Goal: Task Accomplishment & Management: Manage account settings

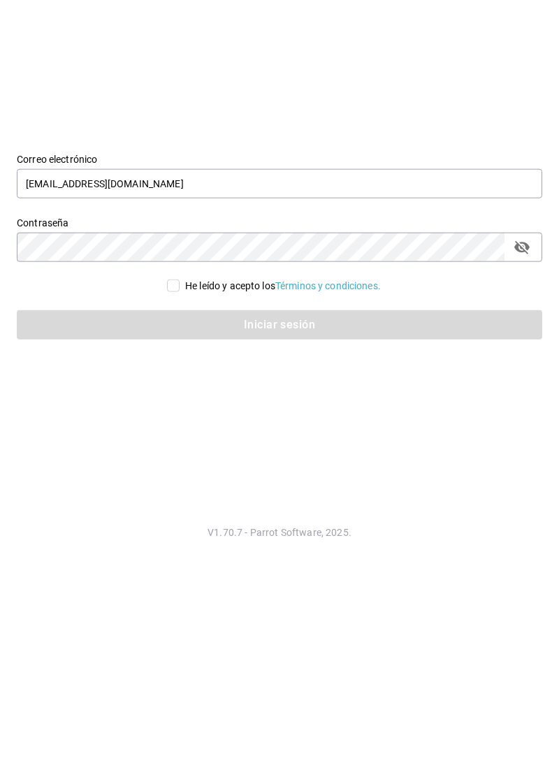
type input "[EMAIL_ADDRESS][DOMAIN_NAME]"
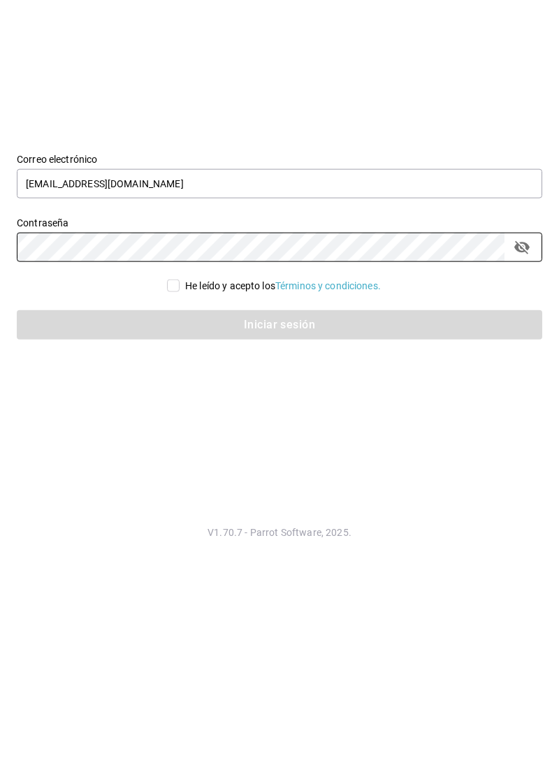
click at [168, 488] on input "He leído y acepto los Términos y condiciones." at bounding box center [173, 482] width 13 height 13
checkbox input "true"
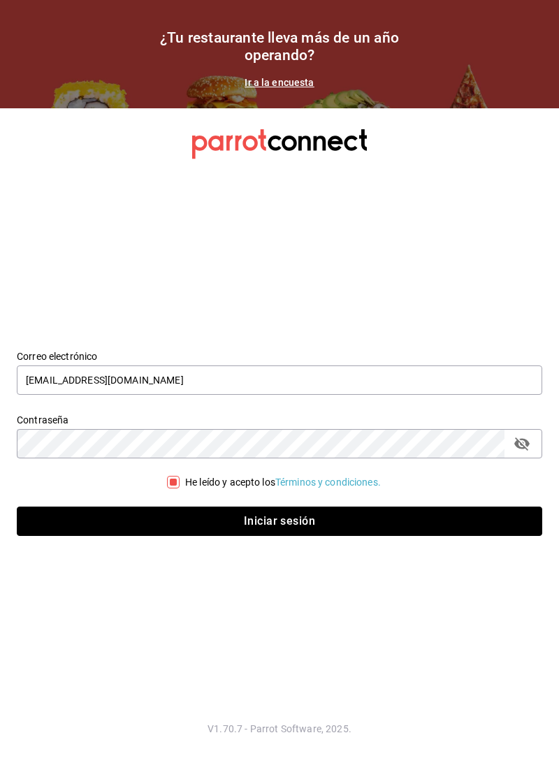
click at [163, 536] on button "Iniciar sesión" at bounding box center [279, 520] width 525 height 29
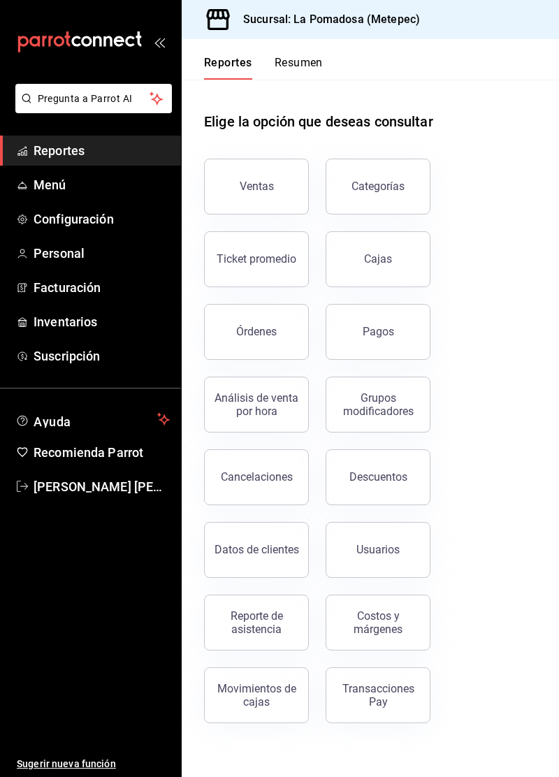
click at [29, 189] on link "Menú" at bounding box center [90, 185] width 181 height 30
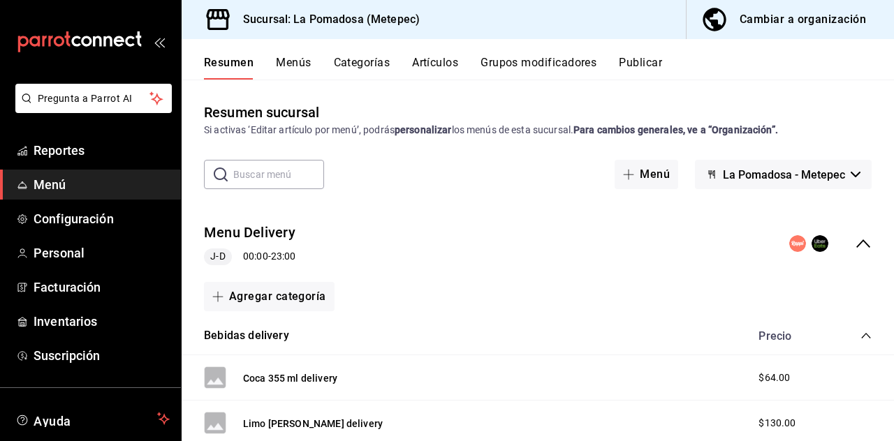
click at [437, 58] on button "Artículos" at bounding box center [435, 68] width 46 height 24
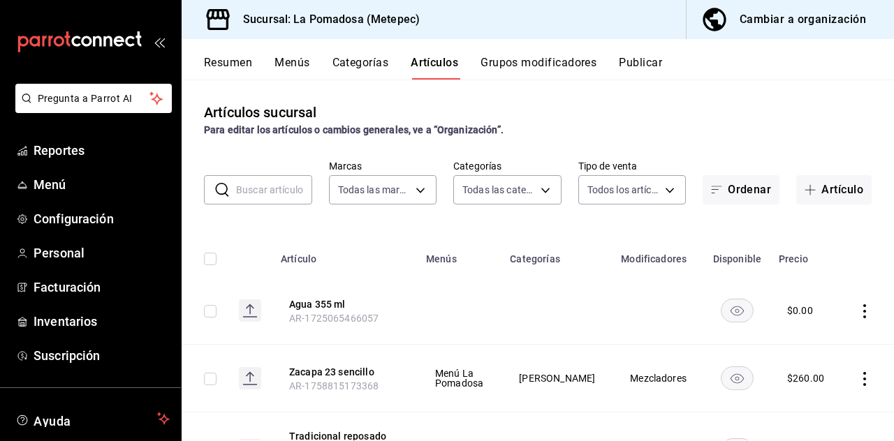
type input "26770a04-f713-4e61-b01c-a965f3f43d2a"
type input "d943e39c-3c76-416d-a752-8531798177b1,cac6379f-b581-4c4b-83ec-bcfc03b9aa83,15034…"
click at [240, 193] on input "text" at bounding box center [274, 190] width 76 height 28
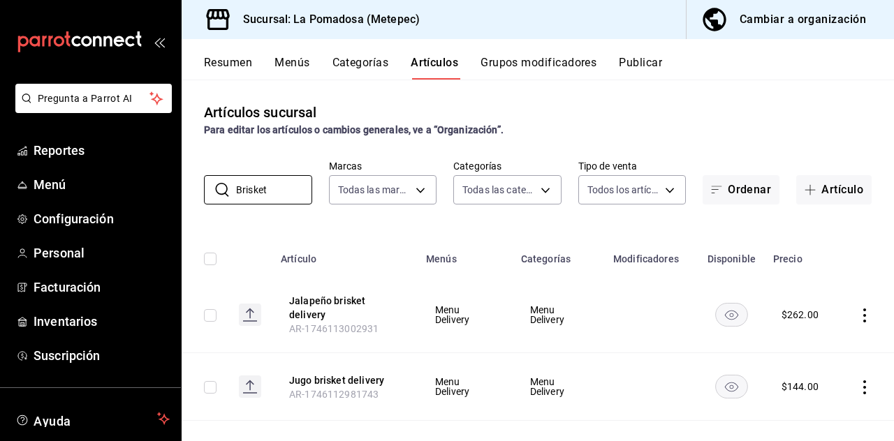
click at [275, 176] on input "Brisket" at bounding box center [274, 190] width 76 height 28
type input "B"
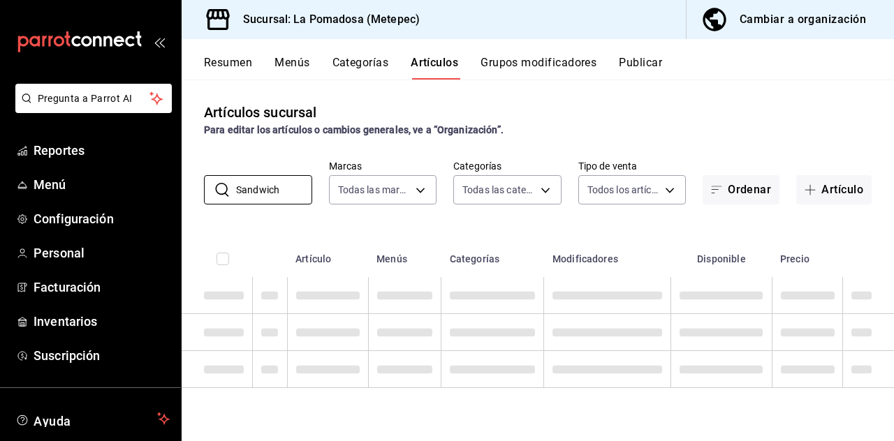
type input "Sandwich"
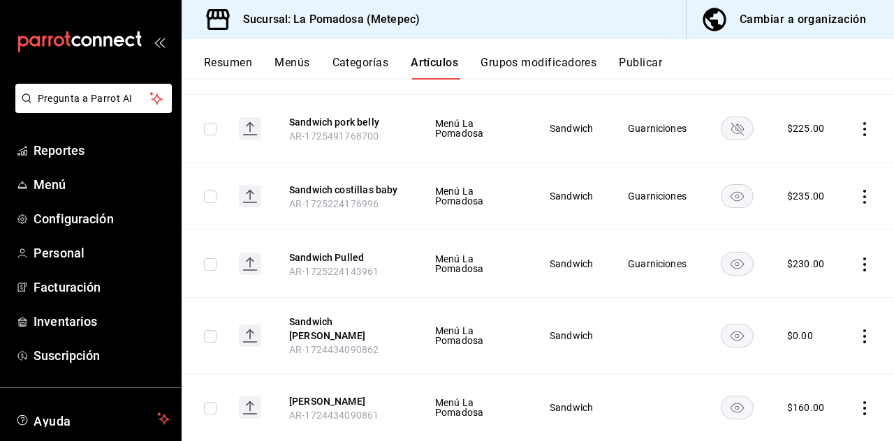
scroll to position [562, 0]
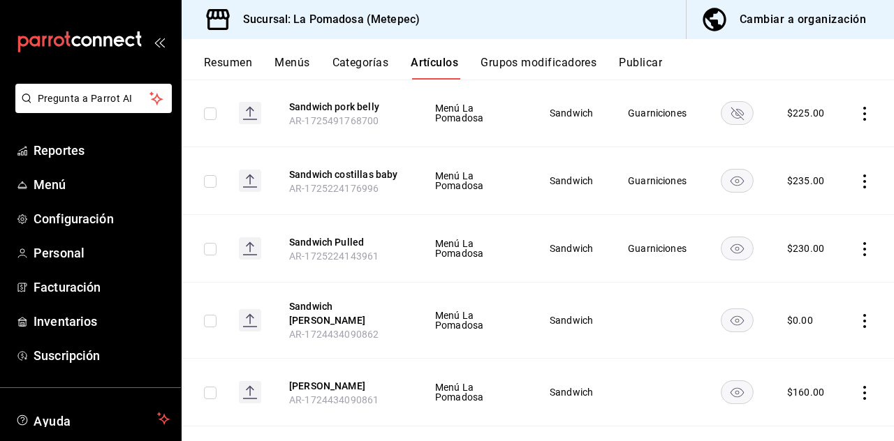
click at [558, 309] on rect "availability-product" at bounding box center [738, 320] width 32 height 23
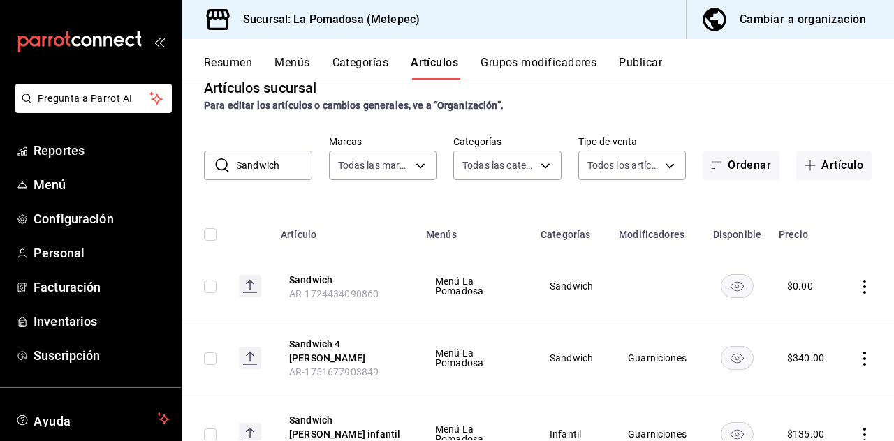
scroll to position [13, 0]
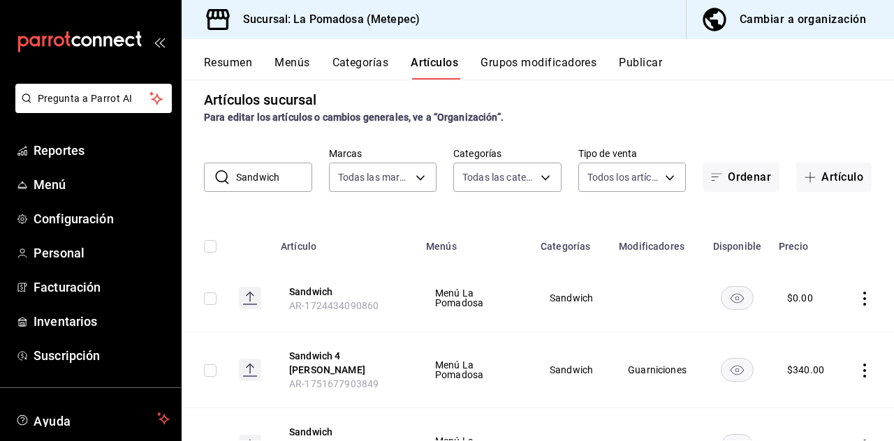
click at [558, 286] on rect "availability-product" at bounding box center [738, 297] width 32 height 23
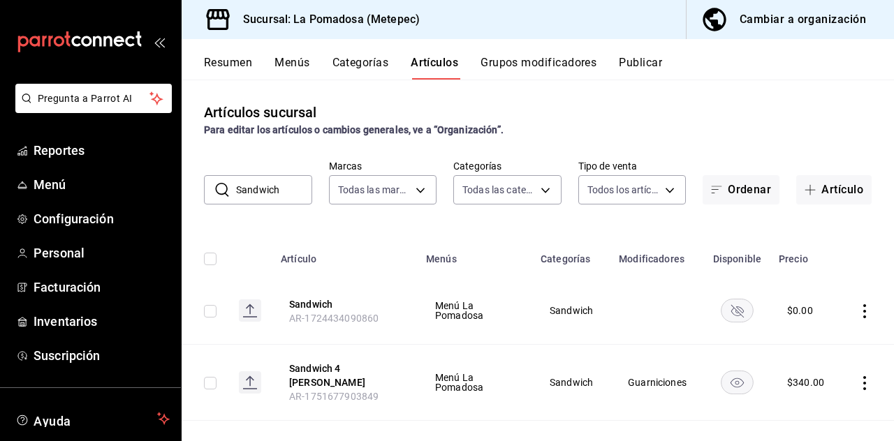
click at [558, 175] on button "Artículo" at bounding box center [833, 189] width 75 height 29
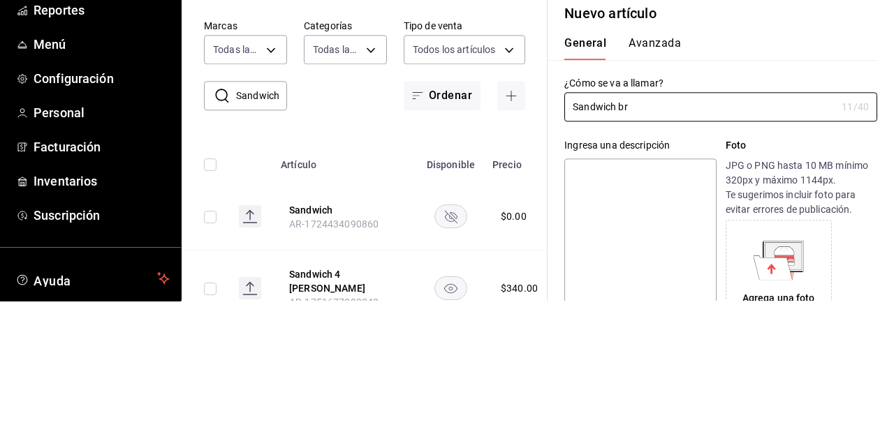
scroll to position [67, 0]
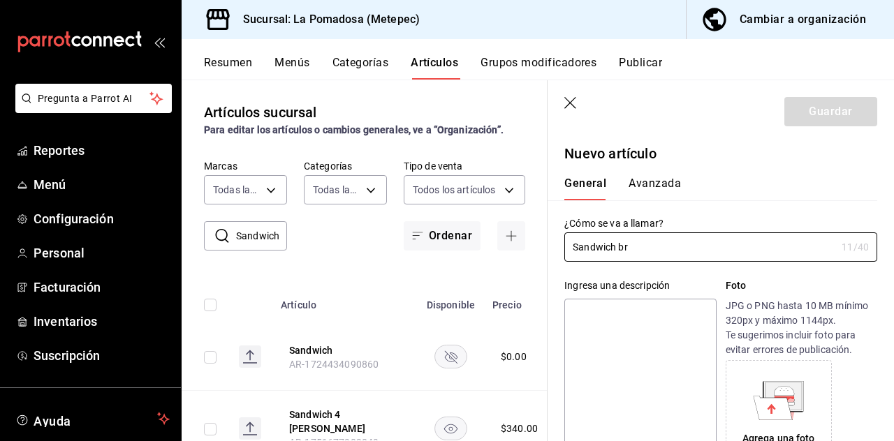
type input "Sandwich br"
click at [558, 108] on icon "button" at bounding box center [571, 104] width 14 height 14
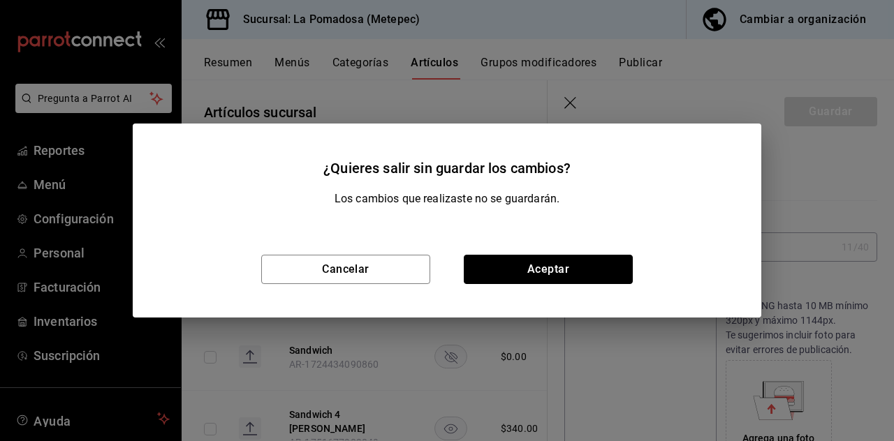
click at [497, 265] on button "Aceptar" at bounding box center [548, 269] width 169 height 29
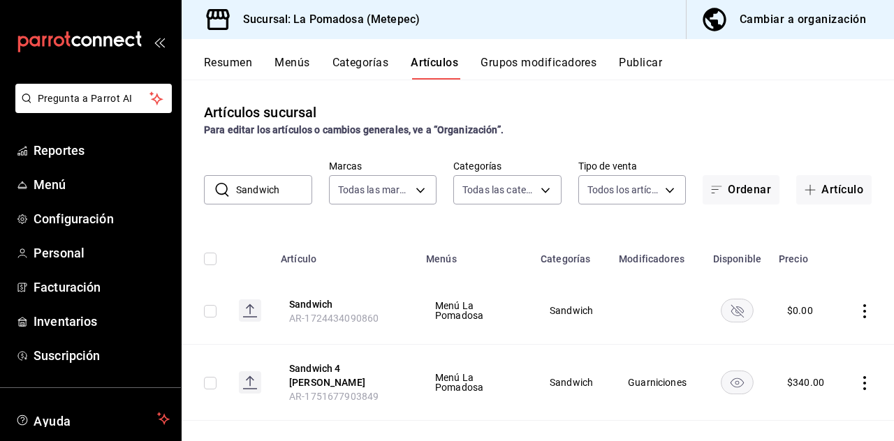
click at [247, 176] on input "Sandwich" at bounding box center [274, 190] width 76 height 28
click at [249, 176] on input "Sandwich" at bounding box center [274, 190] width 76 height 28
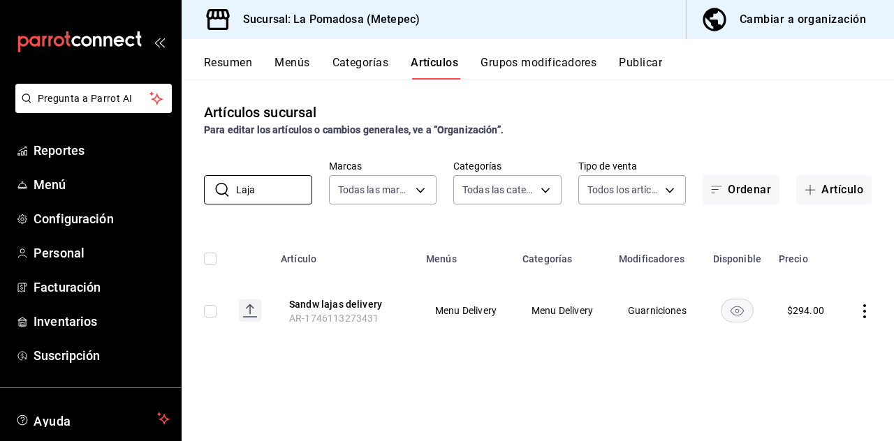
type input "Laja"
click at [558, 182] on button "Artículo" at bounding box center [833, 189] width 75 height 29
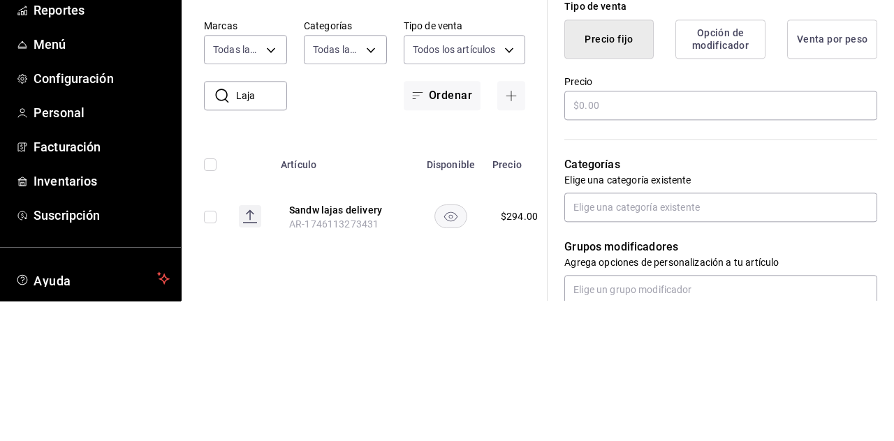
type input "Sandwich brisket"
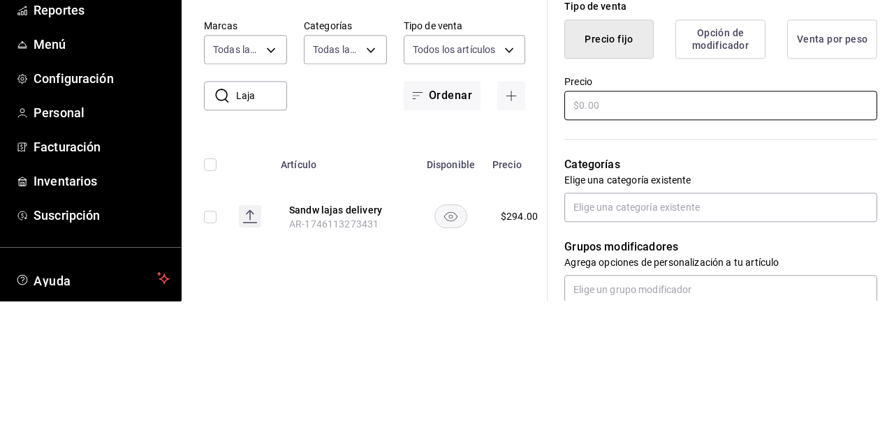
click at [558, 240] on div "¿Cómo se va a llamar? Sandwich brisket 16 /40 ¿Cómo se va a llamar? Ingresa una…" at bounding box center [713, 301] width 330 height 889
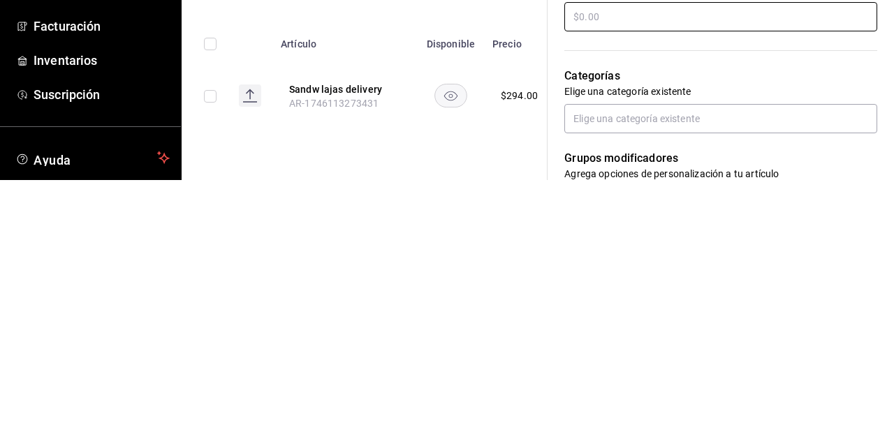
scroll to position [316, 0]
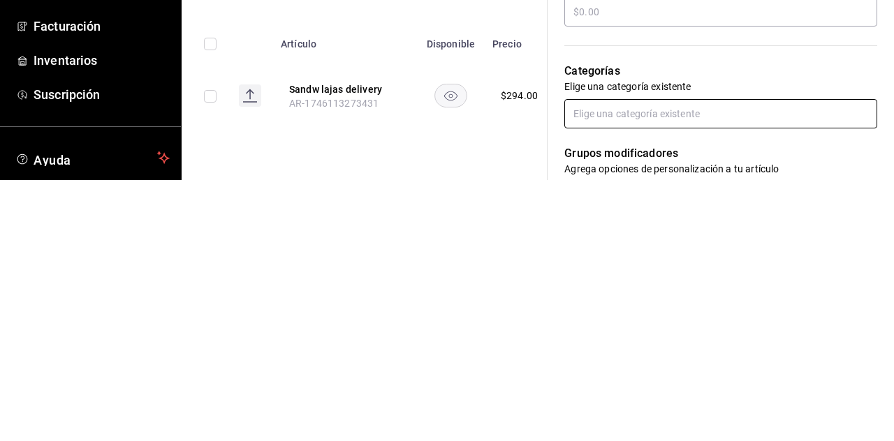
click at [558, 371] on input "text" at bounding box center [720, 374] width 313 height 29
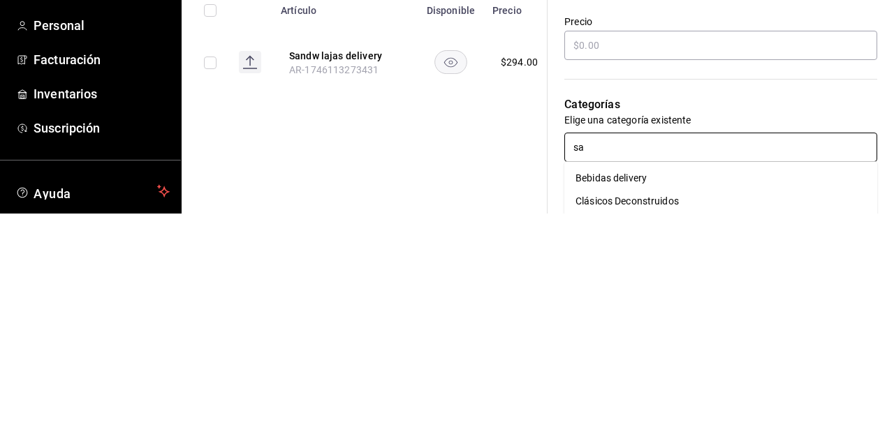
type input "san"
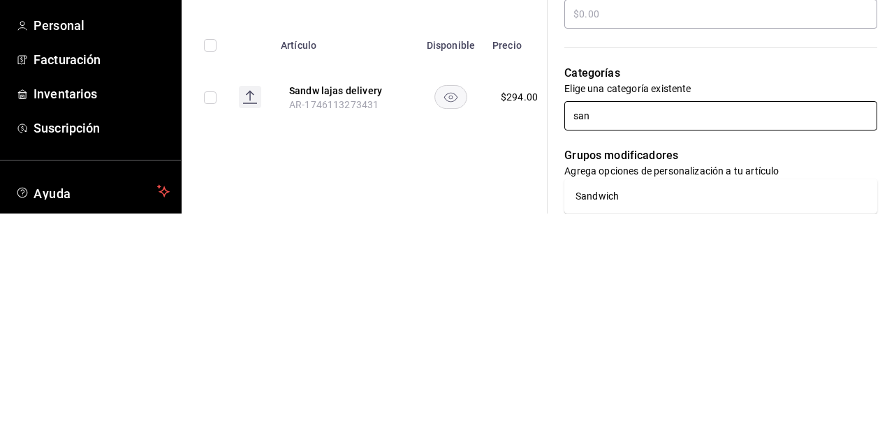
scroll to position [358, 0]
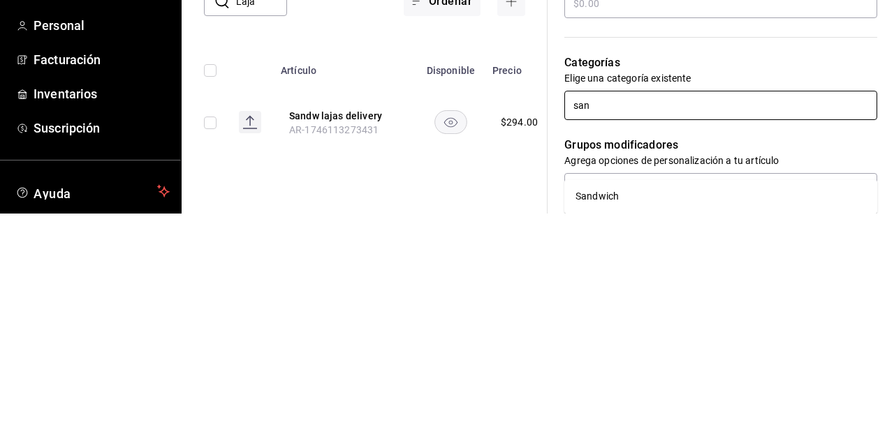
click at [558, 413] on li "Sandwich" at bounding box center [720, 424] width 313 height 23
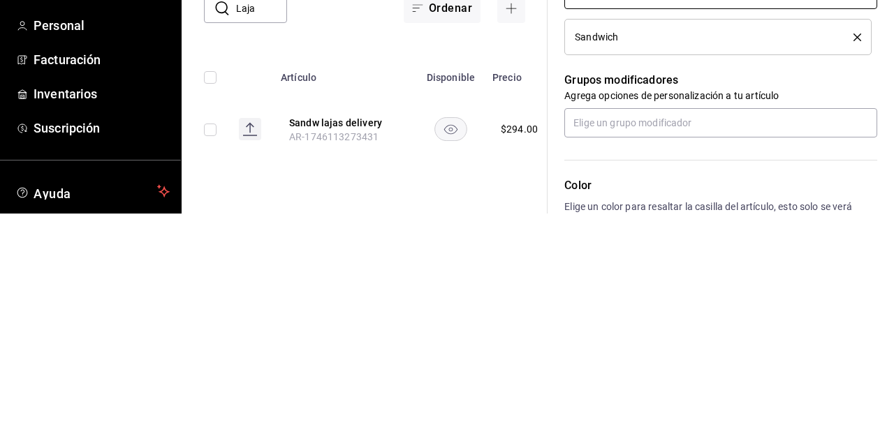
scroll to position [475, 0]
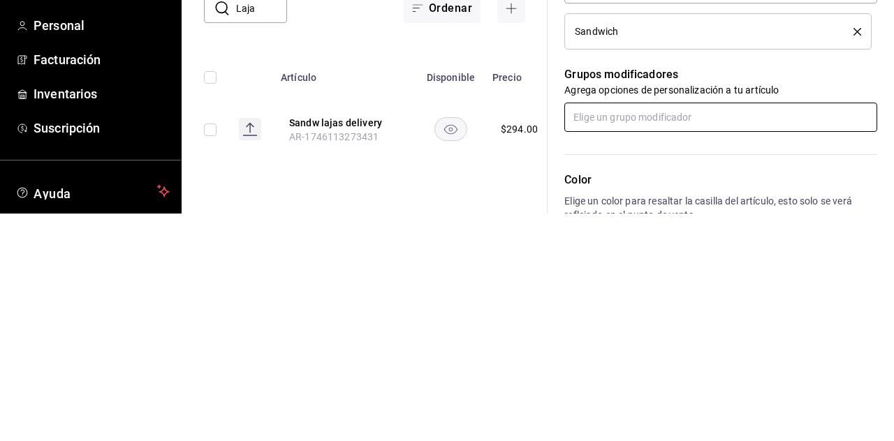
click at [558, 343] on input "text" at bounding box center [720, 344] width 313 height 29
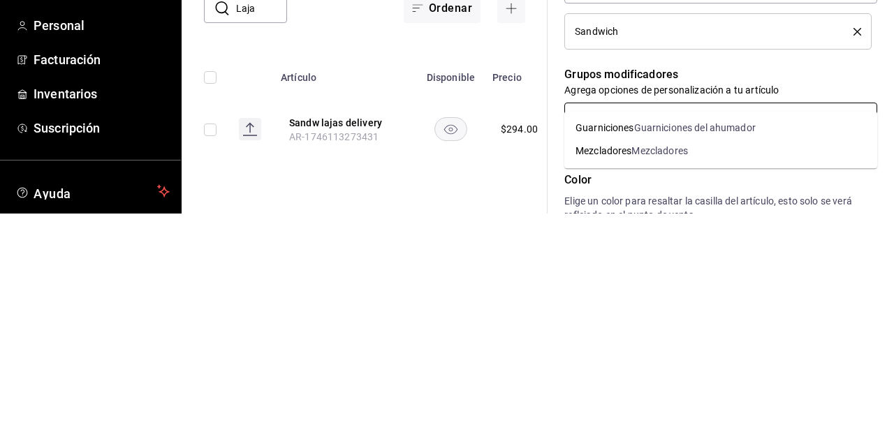
click at [558, 349] on div "Guarniciones del ahumador" at bounding box center [695, 356] width 122 height 15
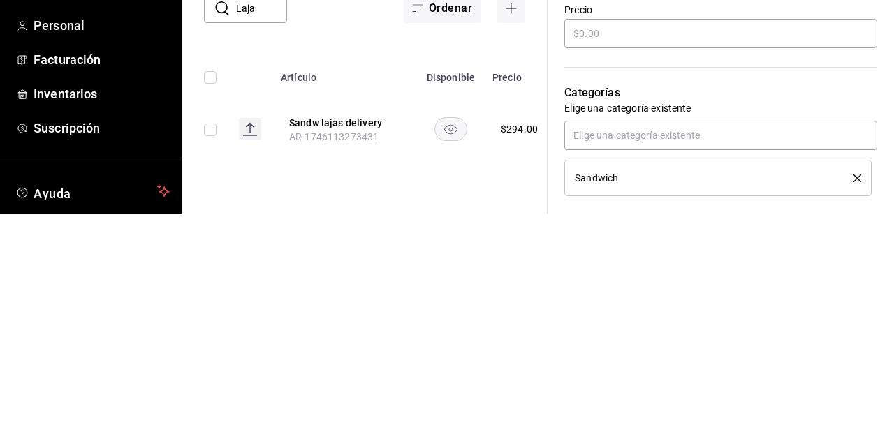
scroll to position [323, 0]
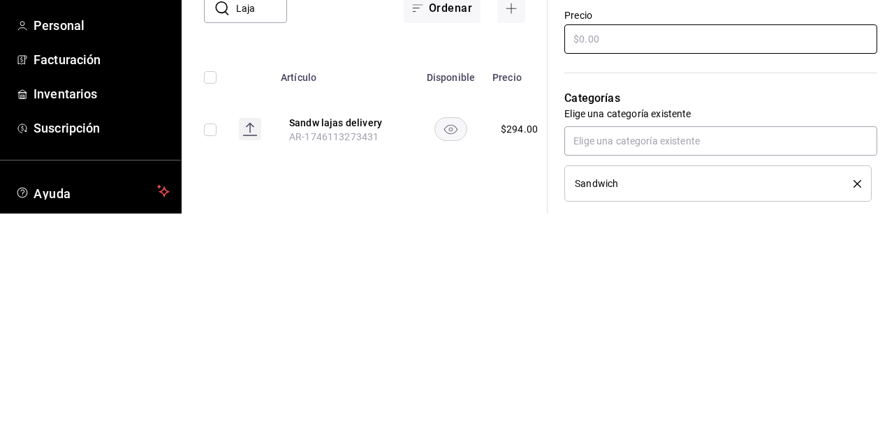
click at [558, 268] on input "text" at bounding box center [720, 266] width 313 height 29
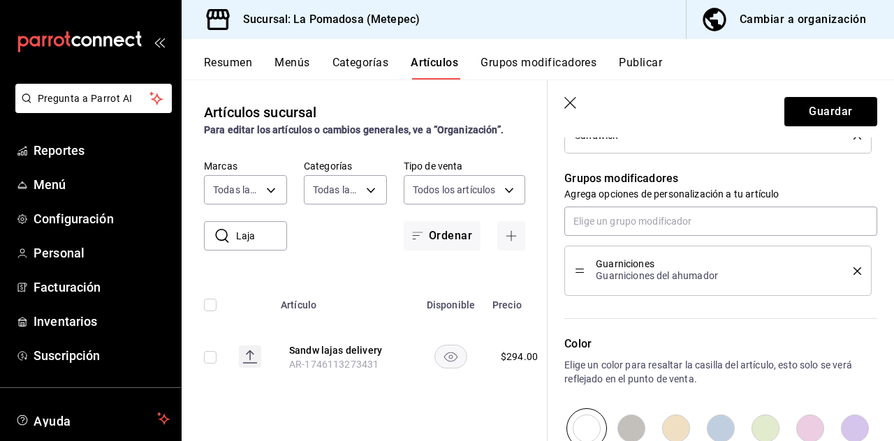
scroll to position [712, 0]
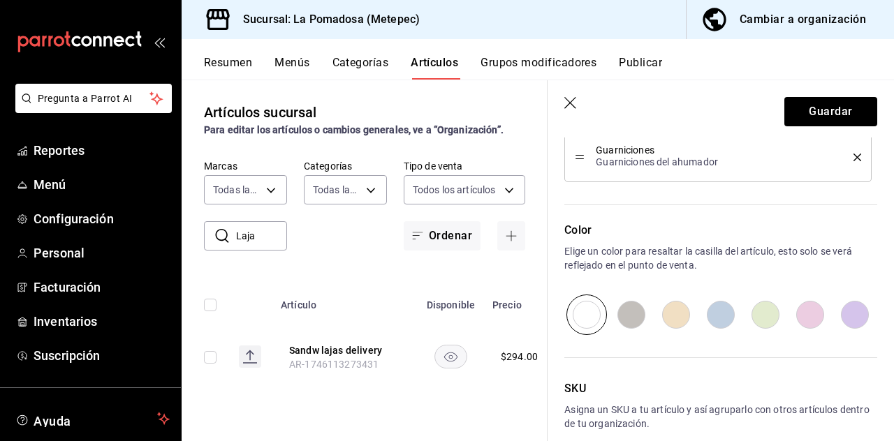
type input "$280.00"
click at [558, 115] on button "Guardar" at bounding box center [830, 111] width 93 height 29
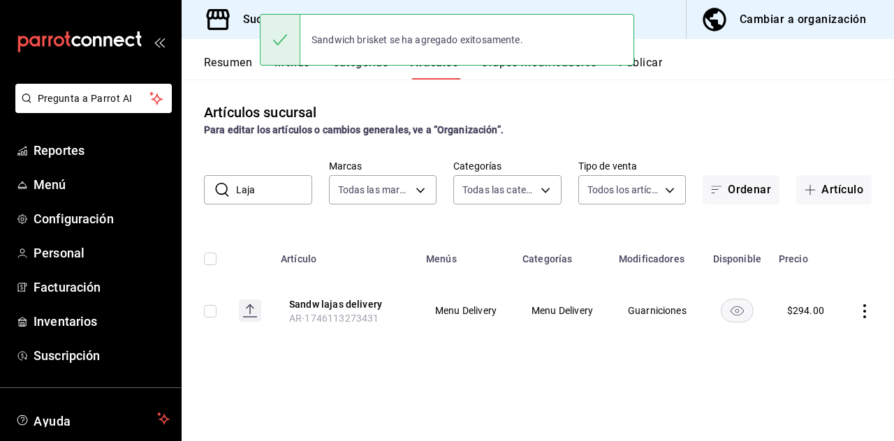
click at [54, 320] on span "Inventarios" at bounding box center [102, 321] width 136 height 19
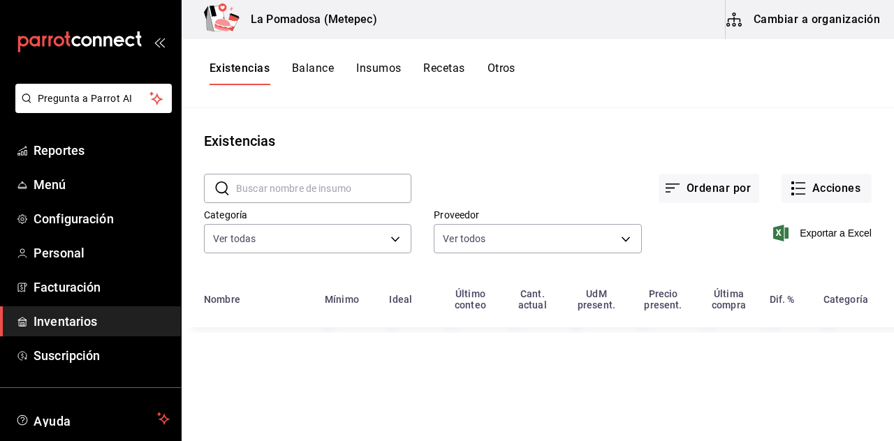
click at [446, 69] on button "Recetas" at bounding box center [443, 73] width 41 height 24
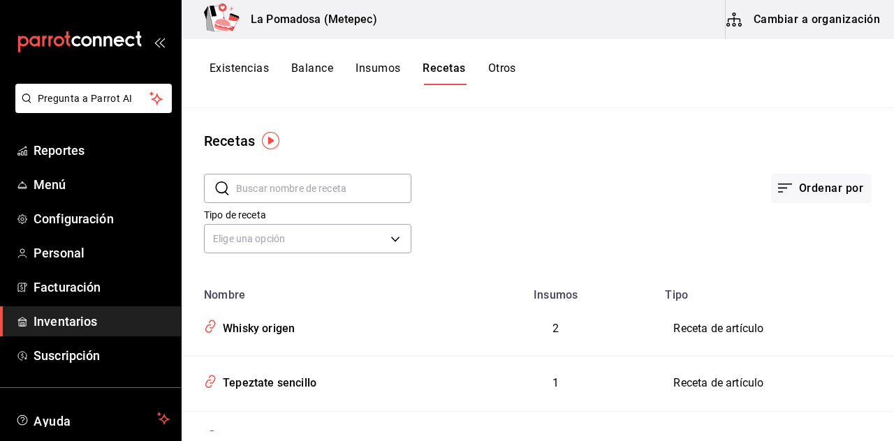
click at [558, 28] on button "Cambiar a organización" at bounding box center [804, 19] width 157 height 39
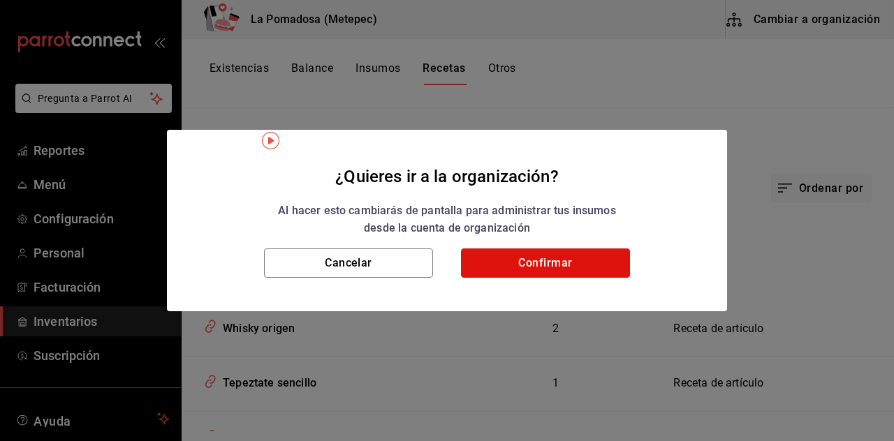
click at [558, 275] on button "Confirmar" at bounding box center [545, 263] width 169 height 29
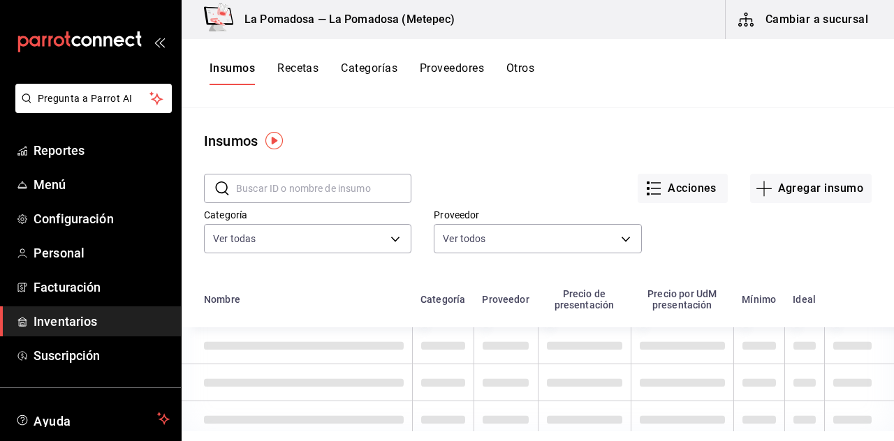
click at [282, 66] on button "Recetas" at bounding box center [297, 73] width 41 height 24
click at [288, 66] on button "Recetas" at bounding box center [297, 73] width 41 height 24
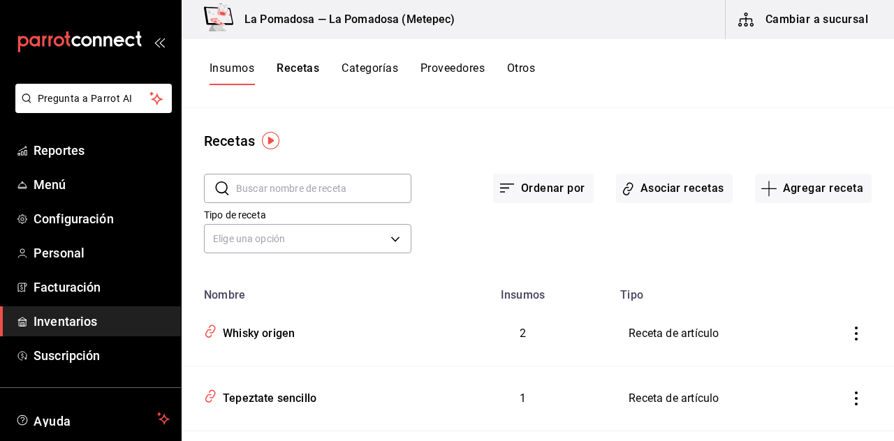
click at [282, 82] on button "Recetas" at bounding box center [298, 73] width 43 height 24
click at [290, 71] on button "Recetas" at bounding box center [298, 73] width 43 height 24
click at [558, 184] on button "Asociar recetas" at bounding box center [674, 188] width 117 height 29
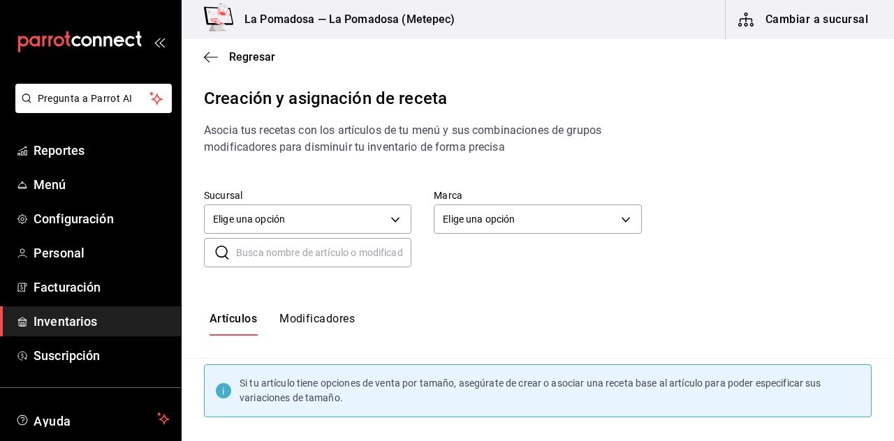
click at [258, 249] on input "text" at bounding box center [323, 253] width 175 height 28
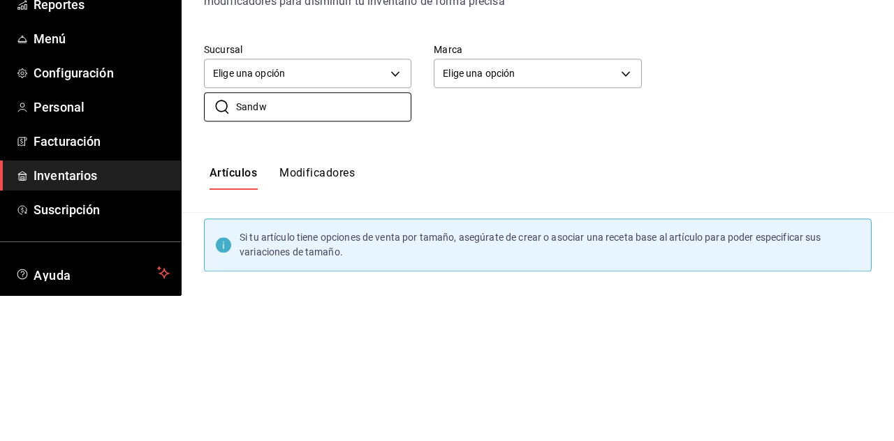
type input "Sandw"
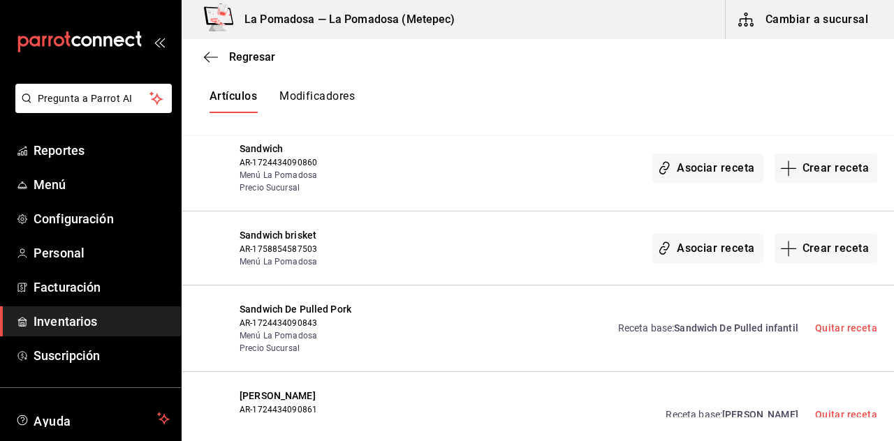
scroll to position [448, 0]
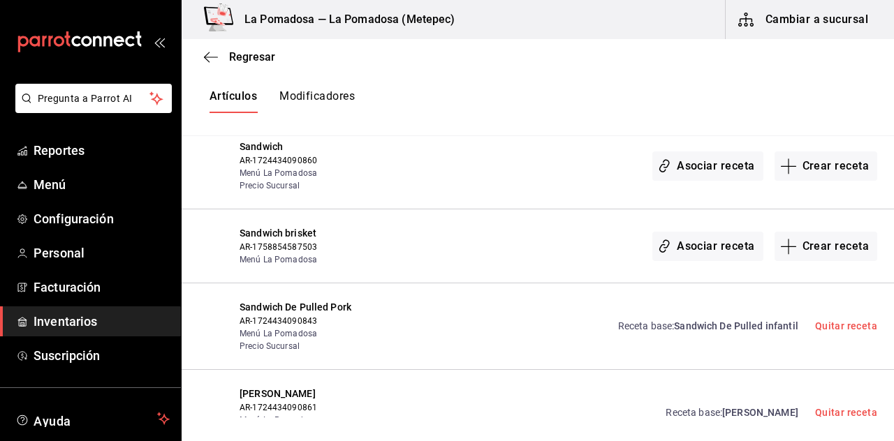
click at [558, 249] on button "Asociar receta" at bounding box center [707, 246] width 110 height 29
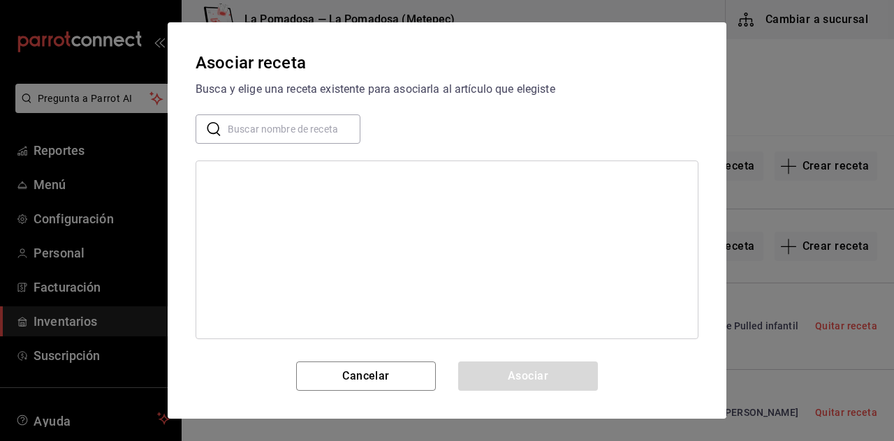
click at [235, 131] on input "text" at bounding box center [294, 129] width 133 height 28
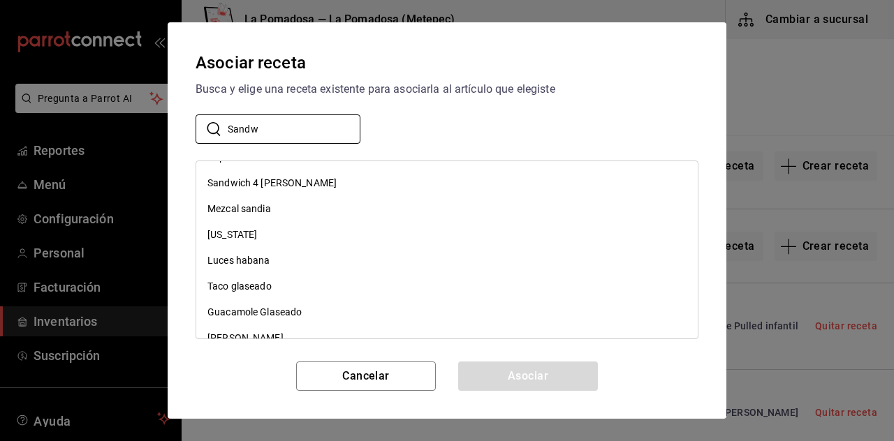
scroll to position [824, 0]
click at [263, 127] on input "Sandw" at bounding box center [294, 129] width 133 height 28
type input "S"
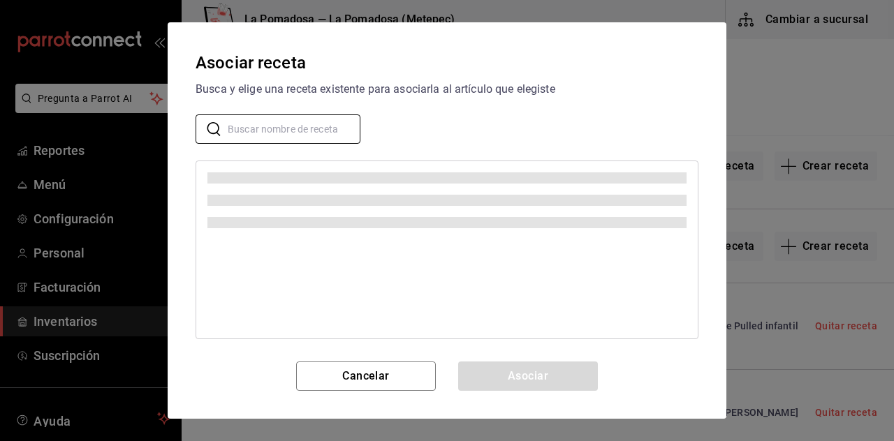
scroll to position [0, 0]
type input "Brisket"
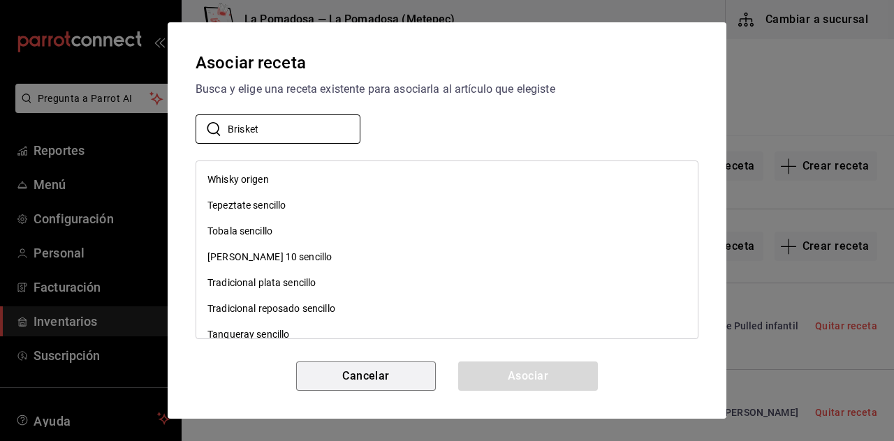
click at [341, 374] on button "Cancelar" at bounding box center [366, 376] width 140 height 29
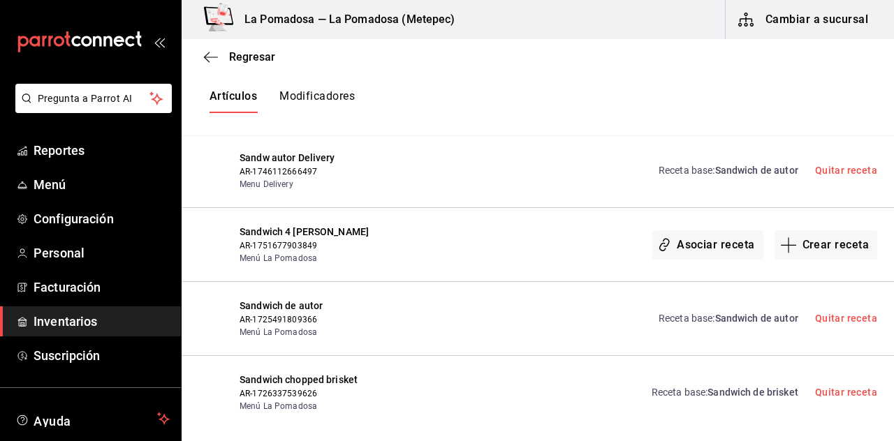
scroll to position [43, 0]
click at [558, 387] on span "Sandwich de brisket" at bounding box center [753, 392] width 91 height 11
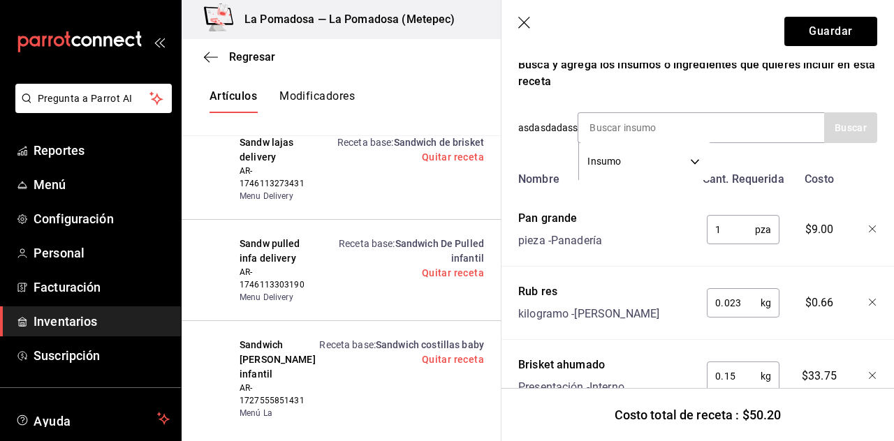
scroll to position [0, 0]
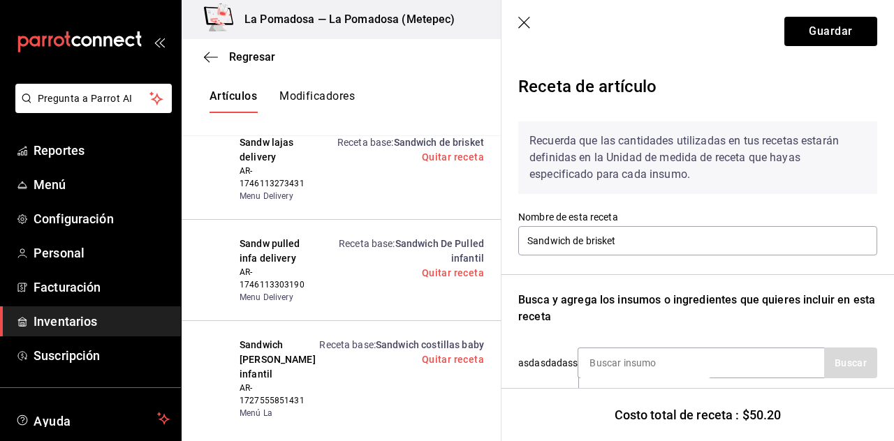
click at [527, 21] on icon "button" at bounding box center [525, 24] width 14 height 14
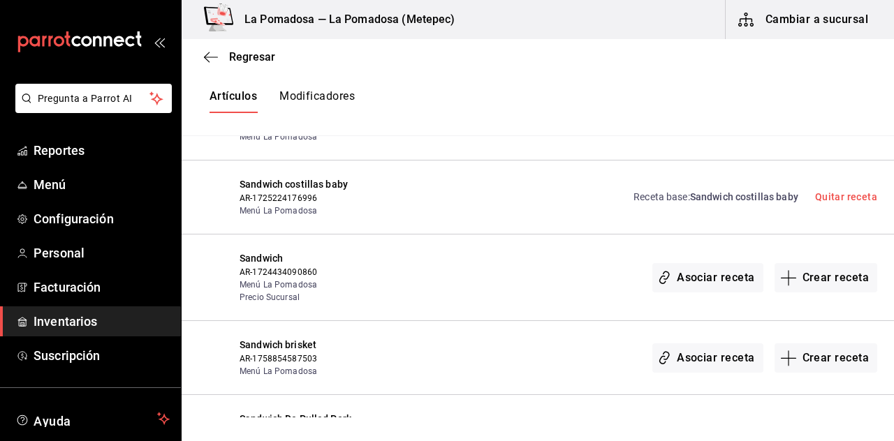
scroll to position [337, 0]
click at [558, 355] on button "Asociar receta" at bounding box center [707, 357] width 110 height 29
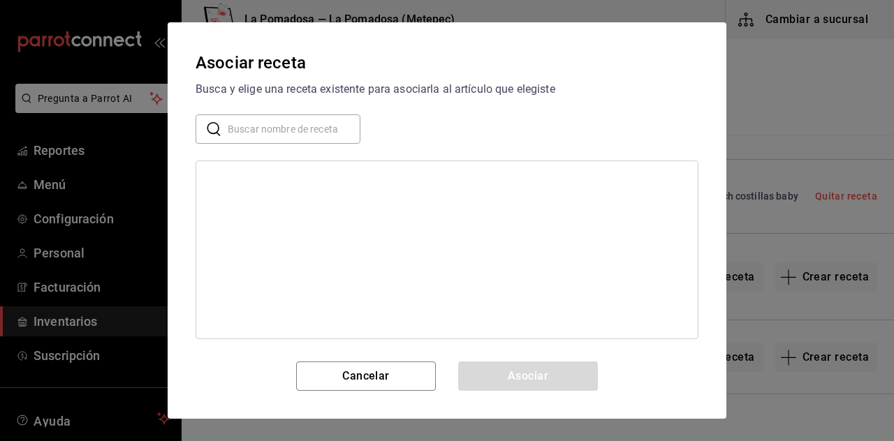
click at [324, 124] on input "text" at bounding box center [294, 129] width 133 height 28
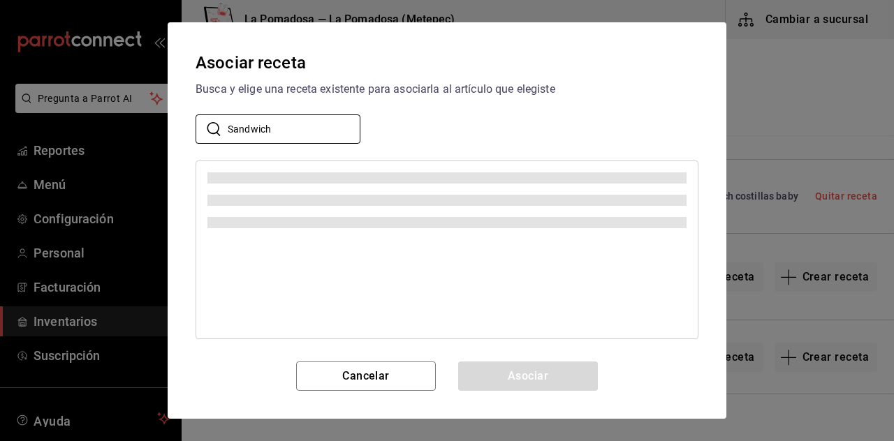
type input "Sandwich"
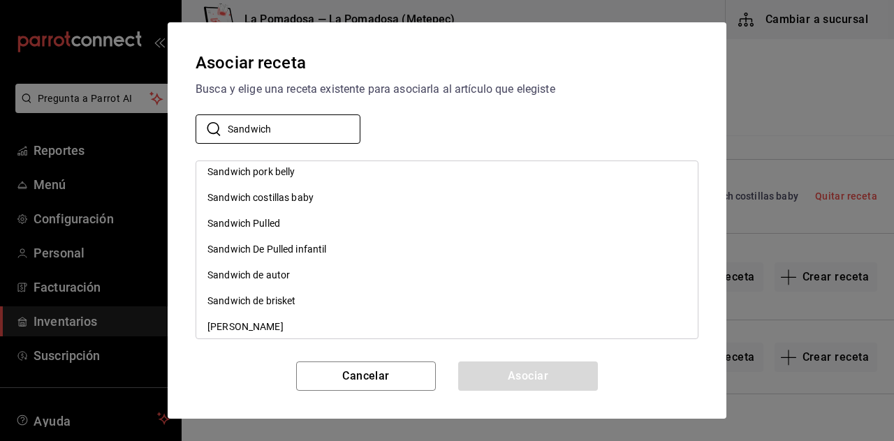
scroll to position [66, 0]
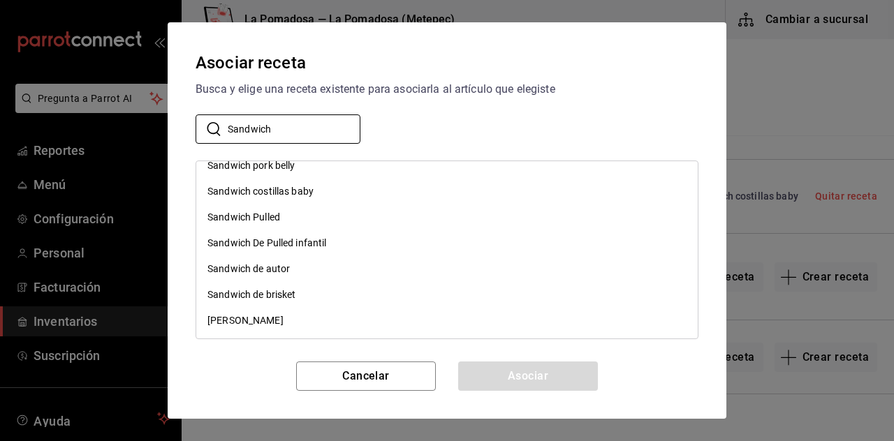
click at [254, 296] on div "Sandwich de brisket" at bounding box center [251, 295] width 89 height 15
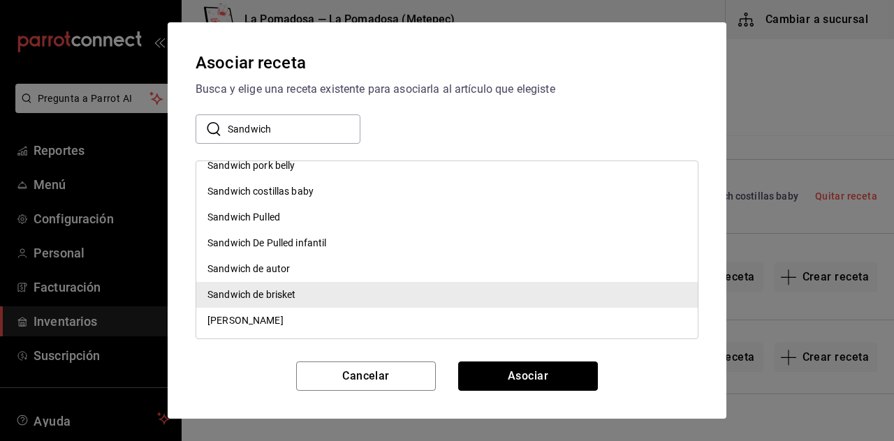
click at [558, 388] on button "Asociar" at bounding box center [528, 376] width 140 height 29
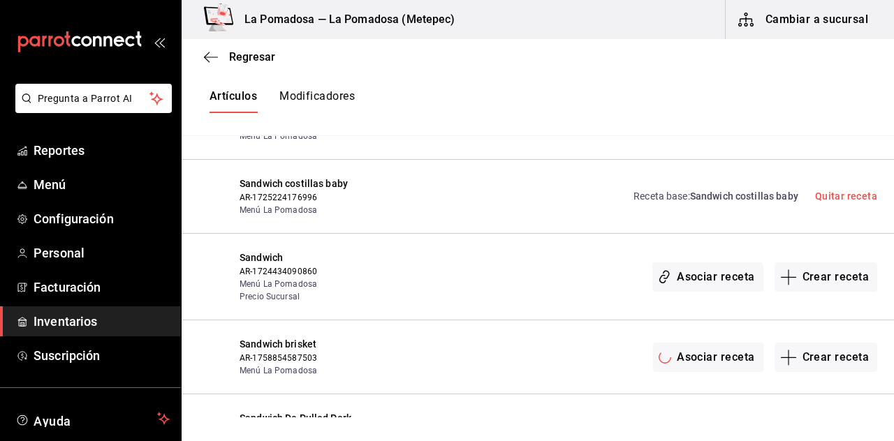
scroll to position [0, 0]
click at [211, 57] on icon "button" at bounding box center [211, 57] width 14 height 1
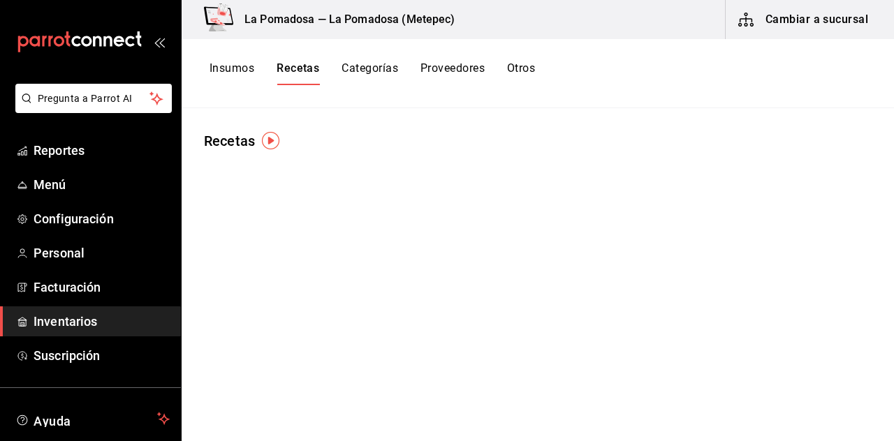
click at [47, 145] on span "Reportes" at bounding box center [102, 150] width 136 height 19
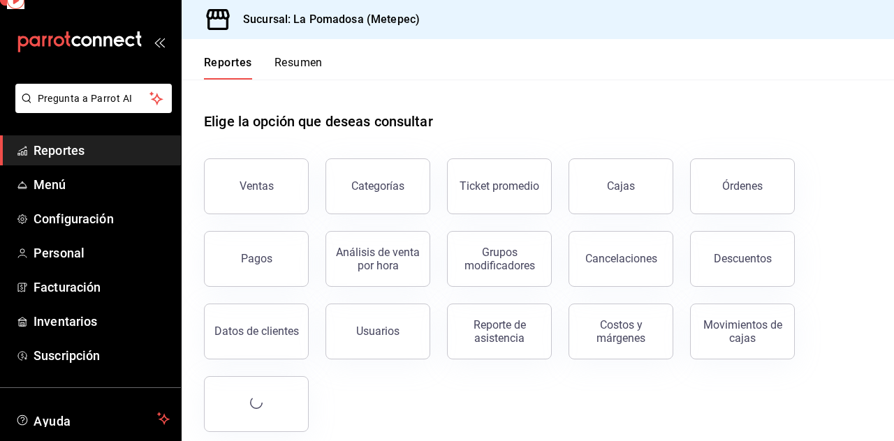
click at [44, 187] on span "Menú" at bounding box center [102, 184] width 136 height 19
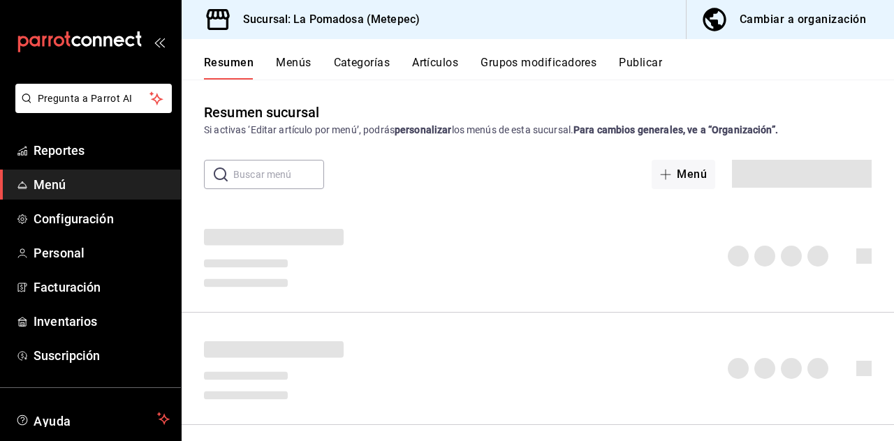
click at [360, 46] on div "Resumen Menús Categorías Artículos Grupos modificadores Publicar" at bounding box center [538, 59] width 712 height 41
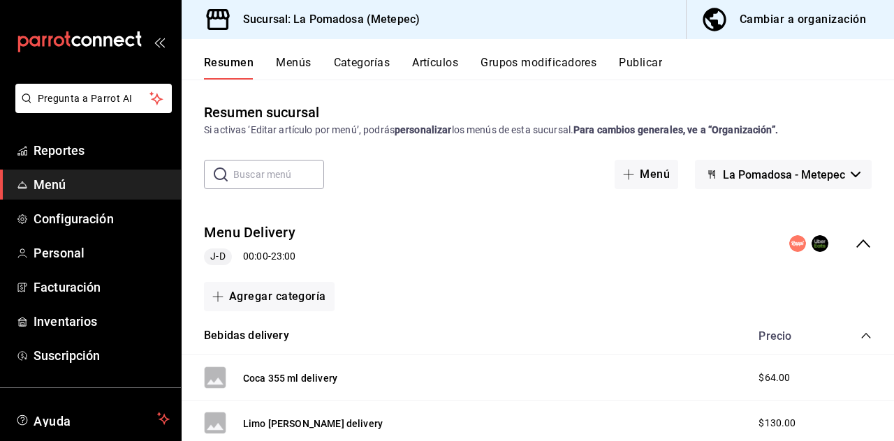
click at [439, 64] on button "Artículos" at bounding box center [435, 68] width 46 height 24
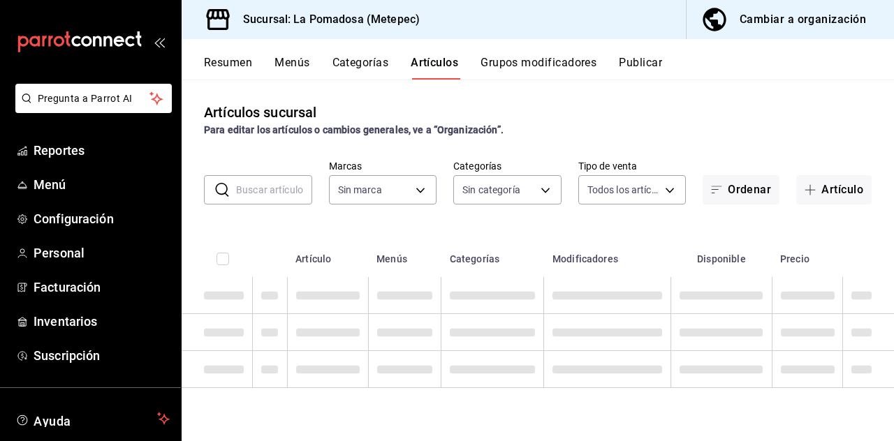
click at [488, 200] on body "Pregunta a Parrot AI Reportes Menú Configuración Personal Facturación Inventari…" at bounding box center [447, 220] width 894 height 441
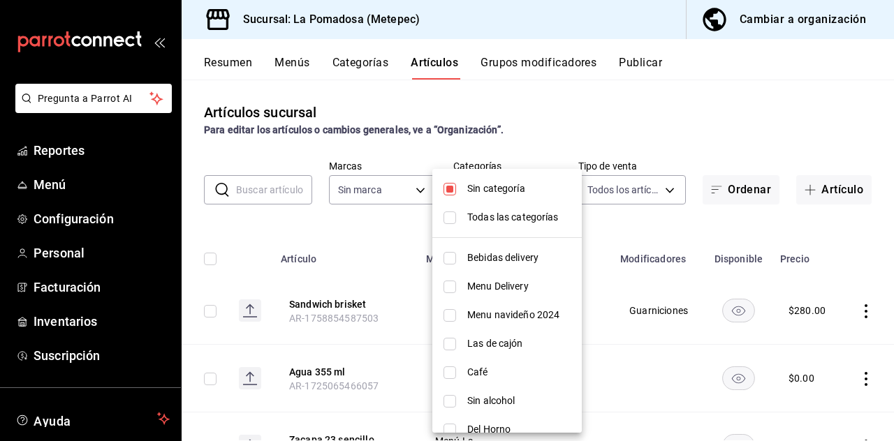
type input "26770a04-f713-4e61-b01c-a965f3f43d2a"
type input "d943e39c-3c76-416d-a752-8531798177b1,cac6379f-b581-4c4b-83ec-bcfc03b9aa83,15034…"
checkbox input "true"
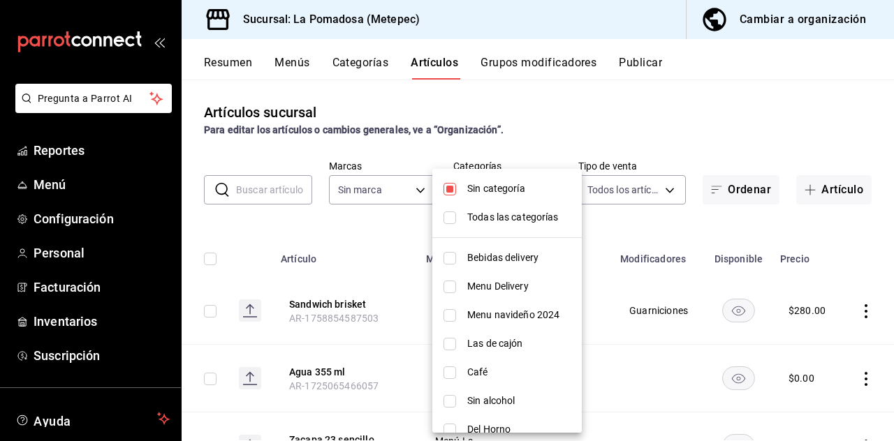
checkbox input "true"
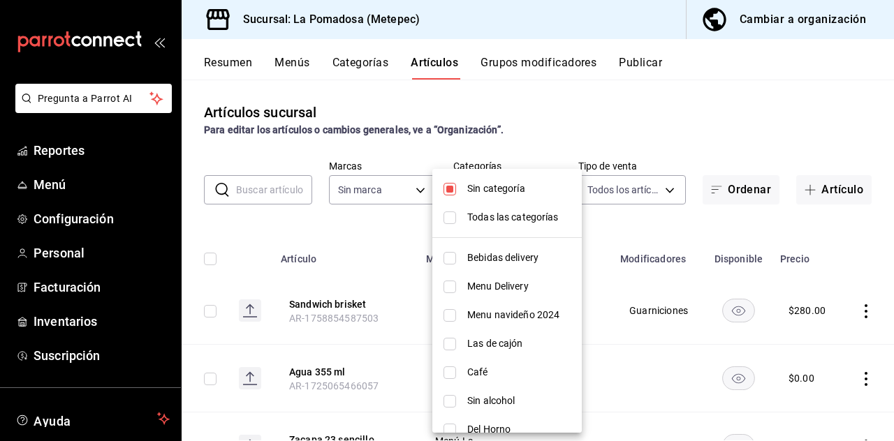
checkbox input "true"
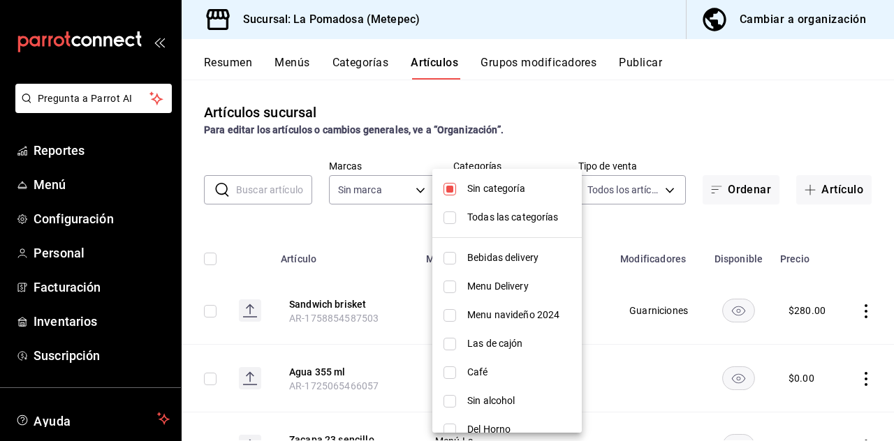
checkbox input "true"
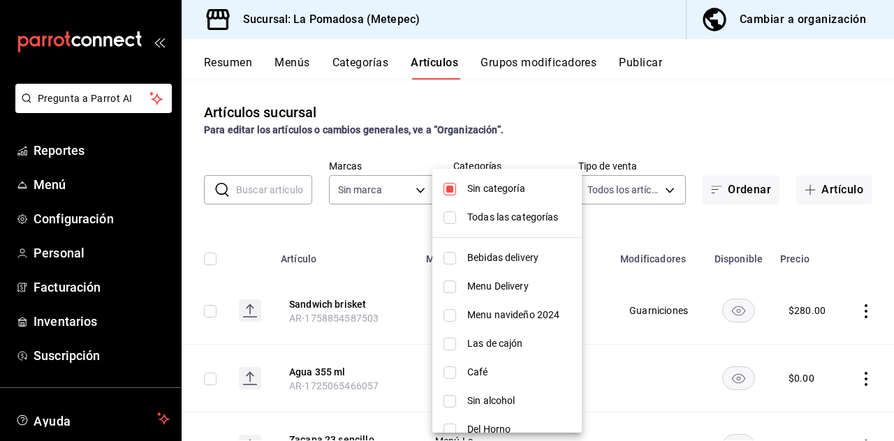
checkbox input "true"
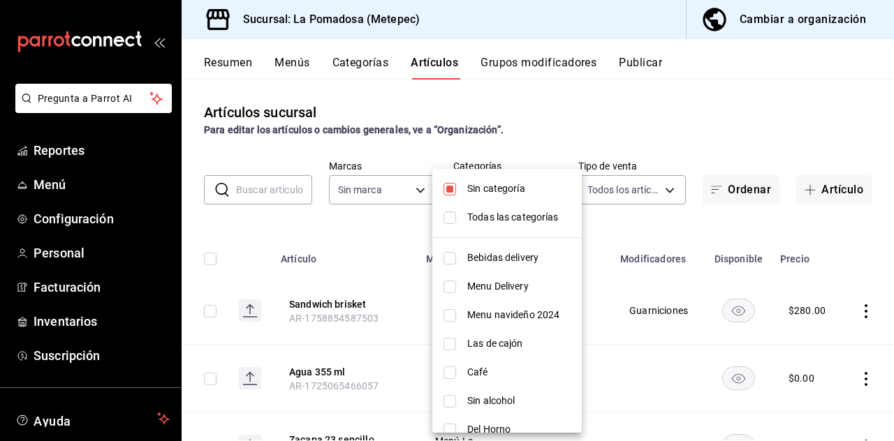
checkbox input "true"
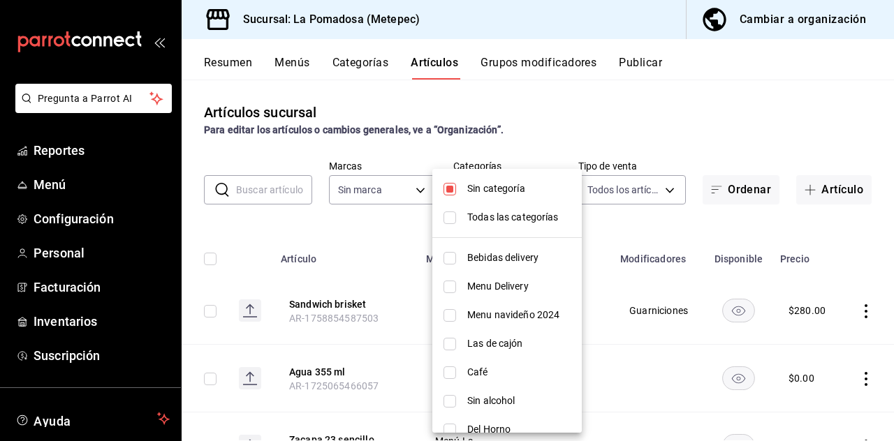
checkbox input "true"
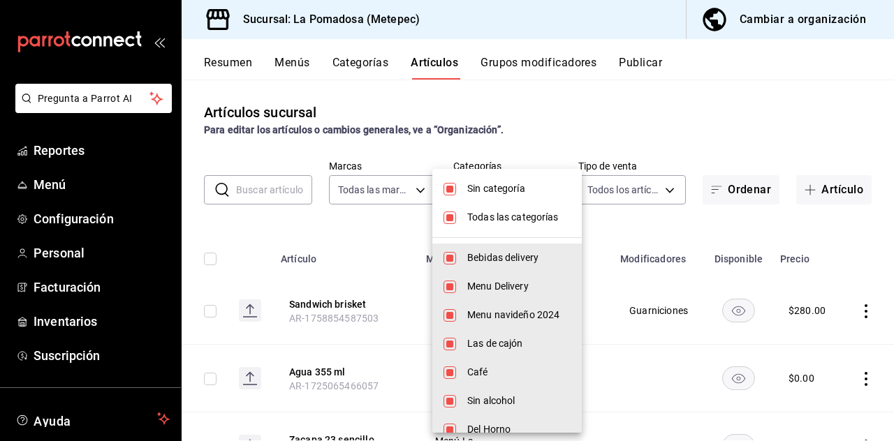
click at [449, 192] on input "checkbox" at bounding box center [450, 189] width 13 height 13
checkbox input "false"
click at [444, 222] on input "checkbox" at bounding box center [450, 218] width 13 height 13
checkbox input "false"
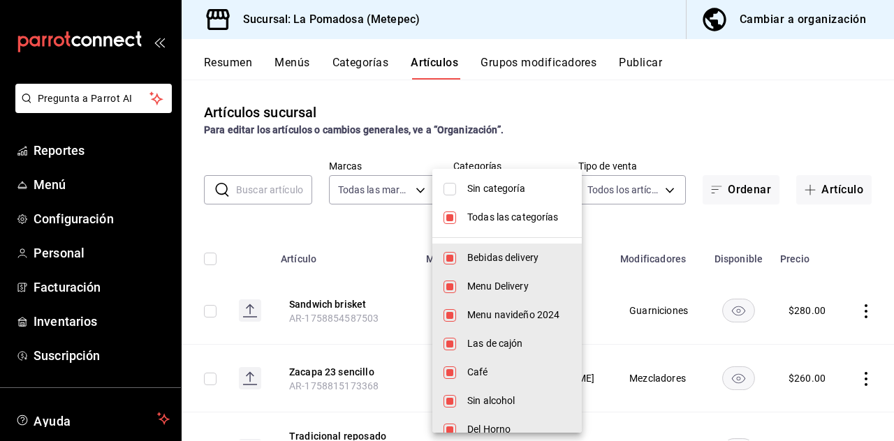
checkbox input "false"
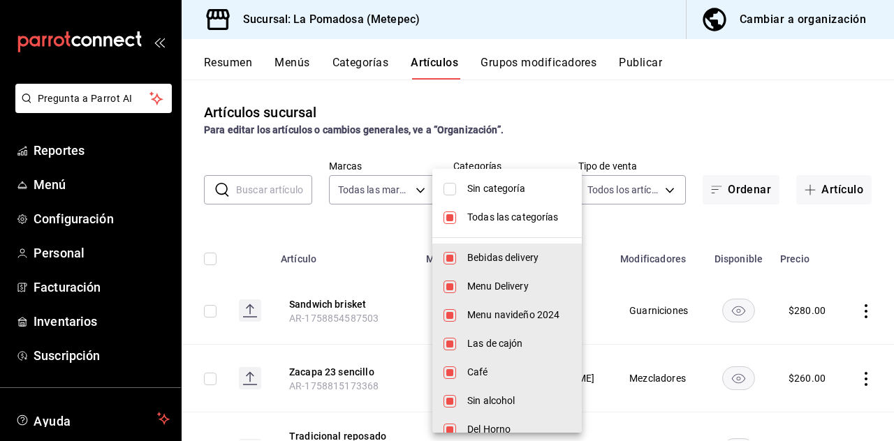
checkbox input "false"
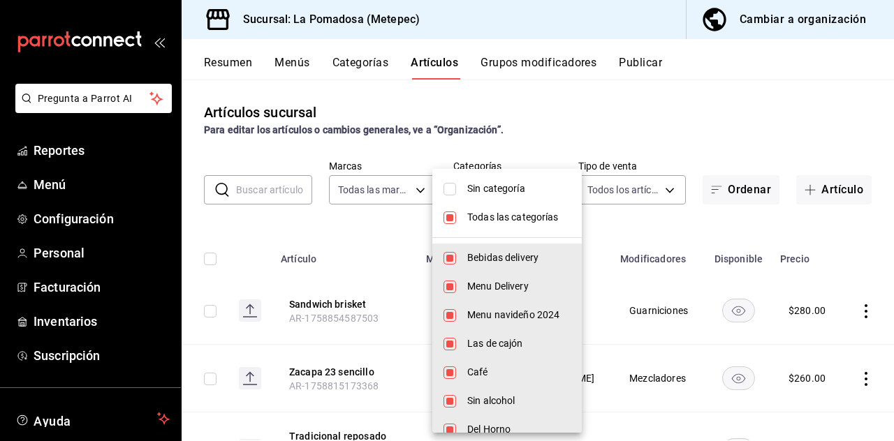
checkbox input "false"
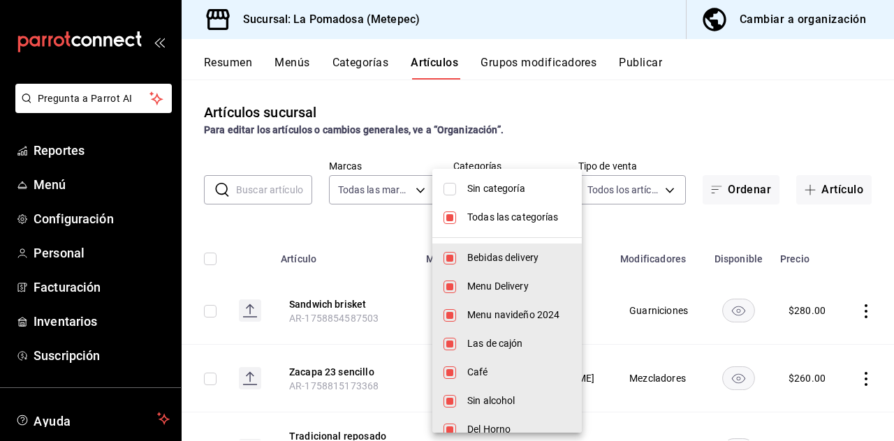
checkbox input "false"
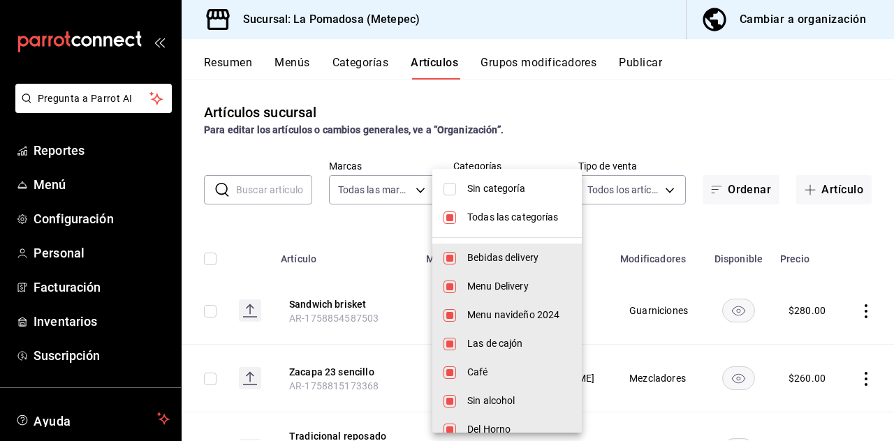
checkbox input "false"
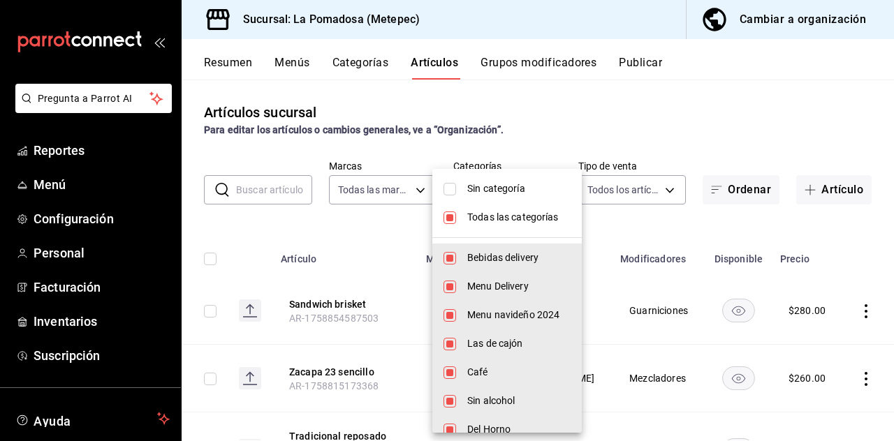
checkbox input "false"
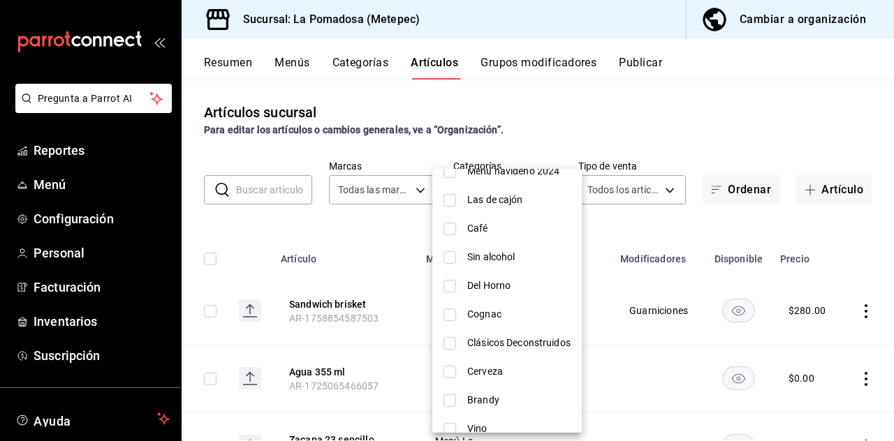
scroll to position [145, 0]
click at [453, 344] on input "checkbox" at bounding box center [450, 342] width 13 height 13
checkbox input "true"
type input "4f16cf0c-d16a-4b4a-a628-c39116aefe94"
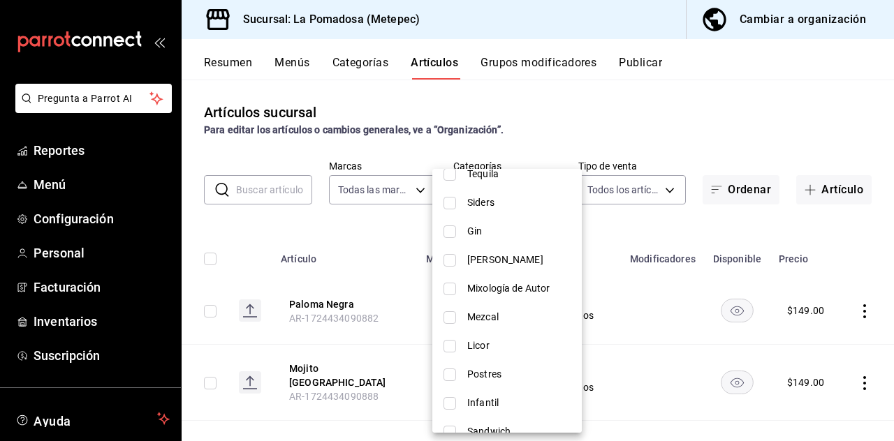
scroll to position [490, 0]
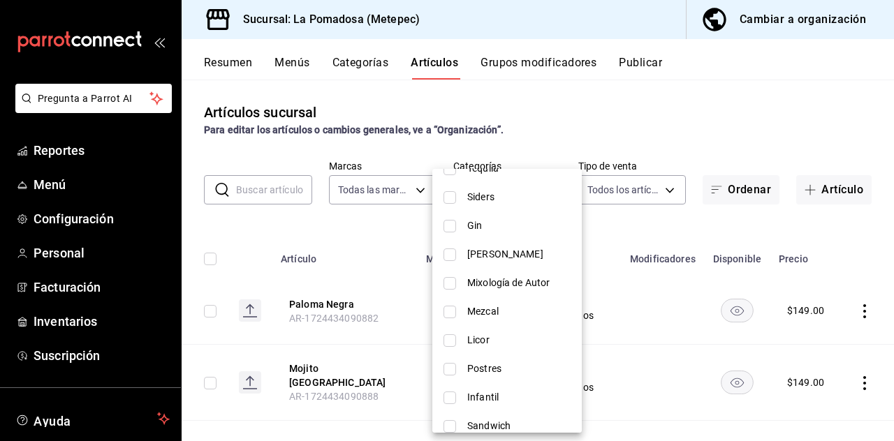
click at [452, 286] on input "checkbox" at bounding box center [450, 283] width 13 height 13
checkbox input "true"
type input "4f16cf0c-d16a-4b4a-a628-c39116aefe94,8f07e0a1-5d23-4c71-8f79-280af01fcef2"
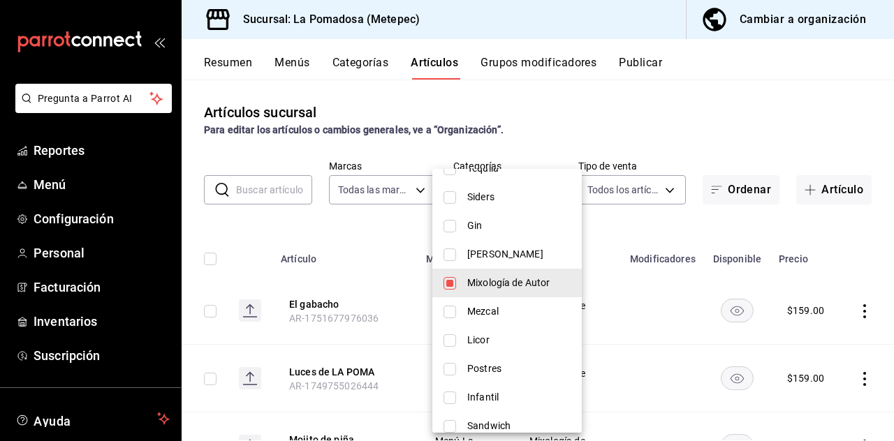
click at [558, 127] on div at bounding box center [447, 220] width 894 height 441
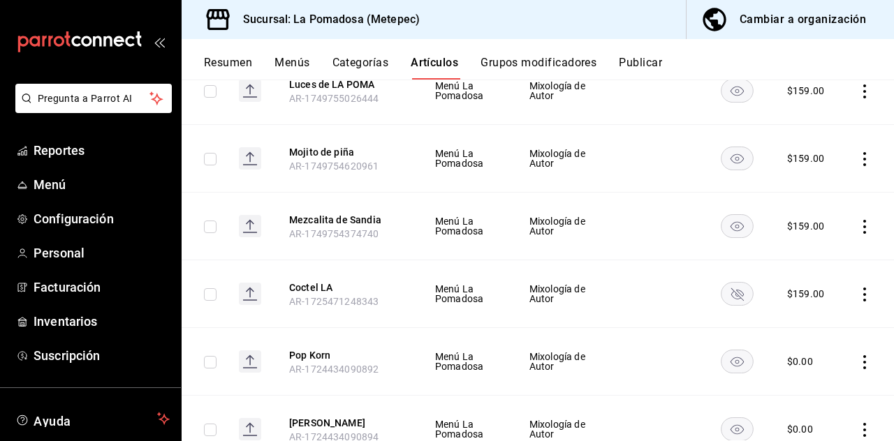
scroll to position [303, 0]
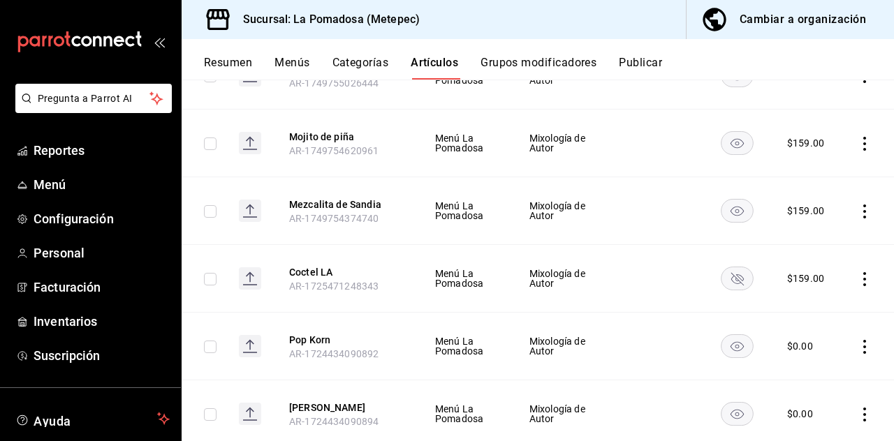
click at [558, 344] on rect "availability-product" at bounding box center [738, 346] width 32 height 23
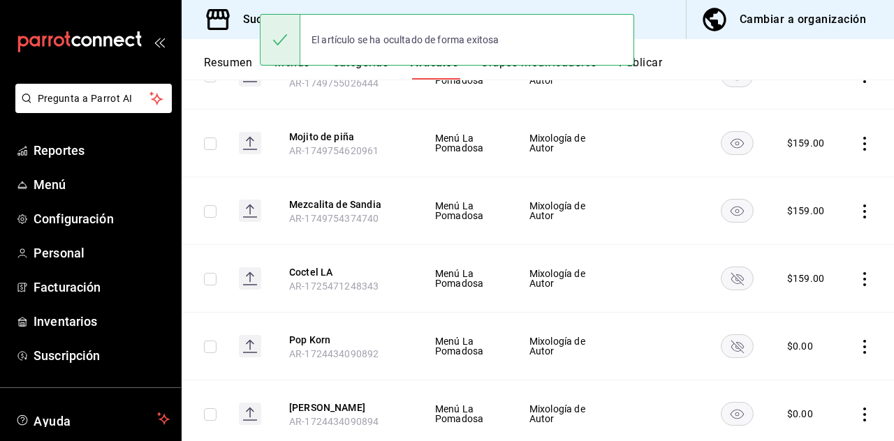
click at [558, 344] on icon "availability-product" at bounding box center [737, 347] width 13 height 13
click at [558, 340] on icon "actions" at bounding box center [865, 347] width 14 height 14
click at [558, 377] on span "Editar" at bounding box center [823, 377] width 36 height 15
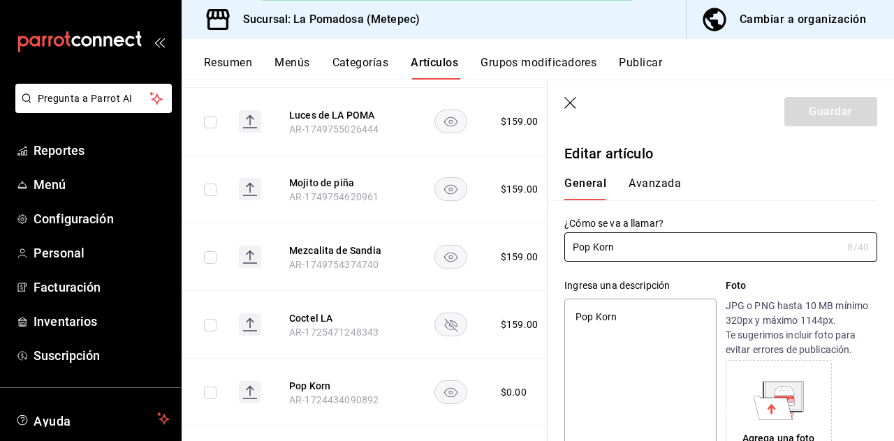
type textarea "x"
type input "$0.00"
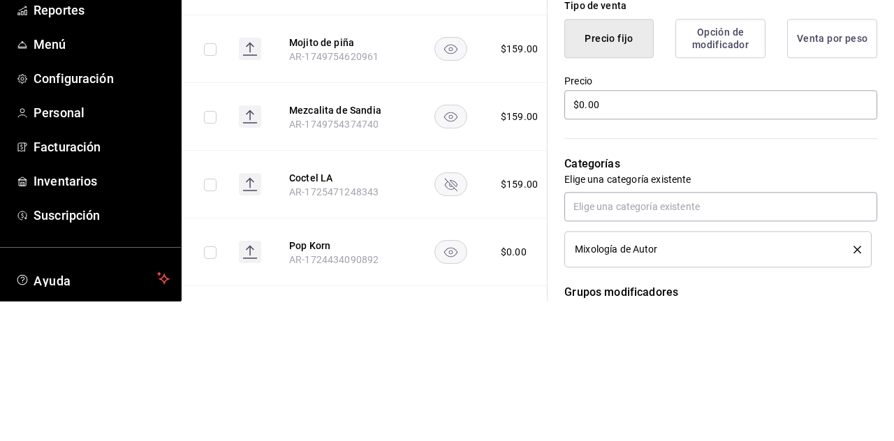
scroll to position [346, 0]
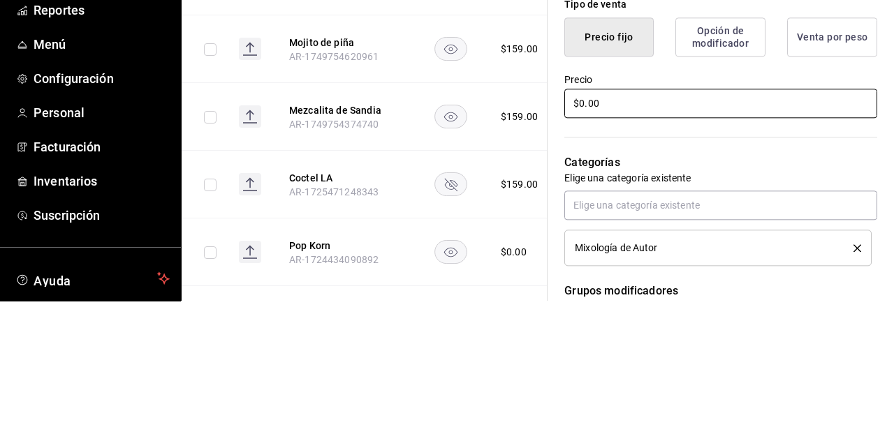
click at [558, 242] on input "$0.00" at bounding box center [720, 243] width 313 height 29
type textarea "x"
type input "$0.00"
type textarea "x"
type input "$0.00"
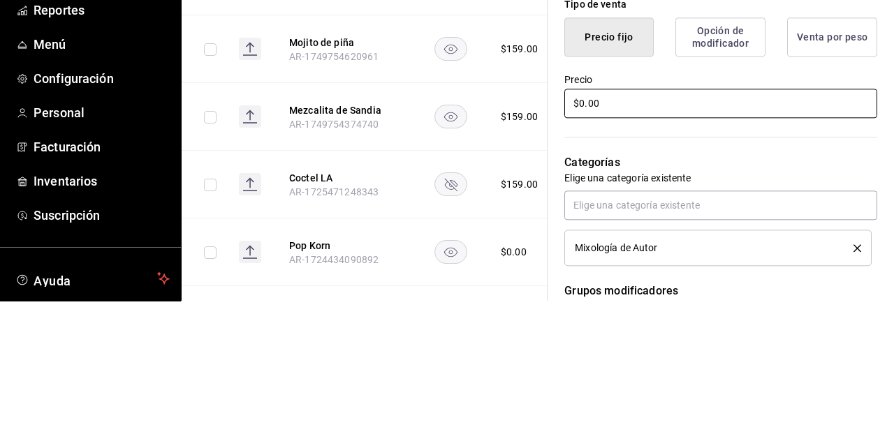
type textarea "x"
type input "$0.00"
type textarea "x"
type input "$0.00"
type textarea "x"
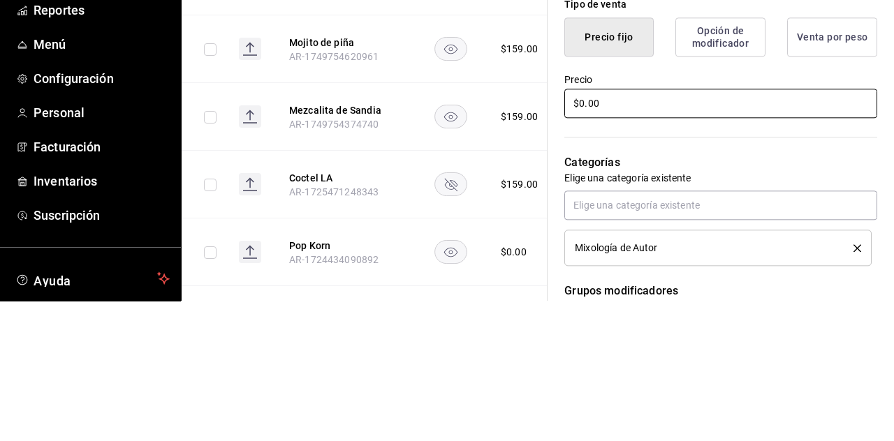
type input "$0.00"
type textarea "x"
type input "$0.00"
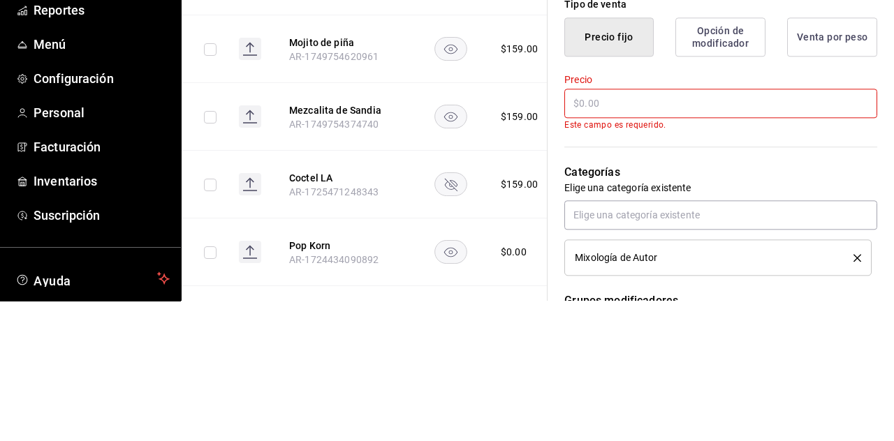
type textarea "x"
type input "$1.00"
type textarea "x"
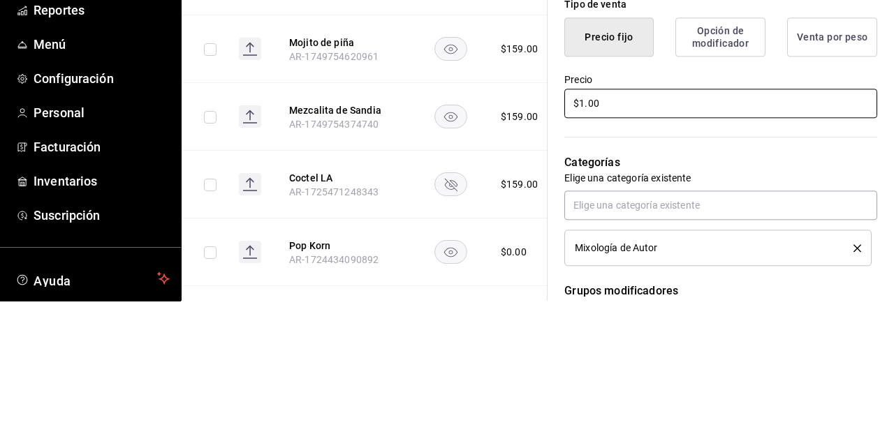
type input "$15.00"
type textarea "x"
type input "$159.00"
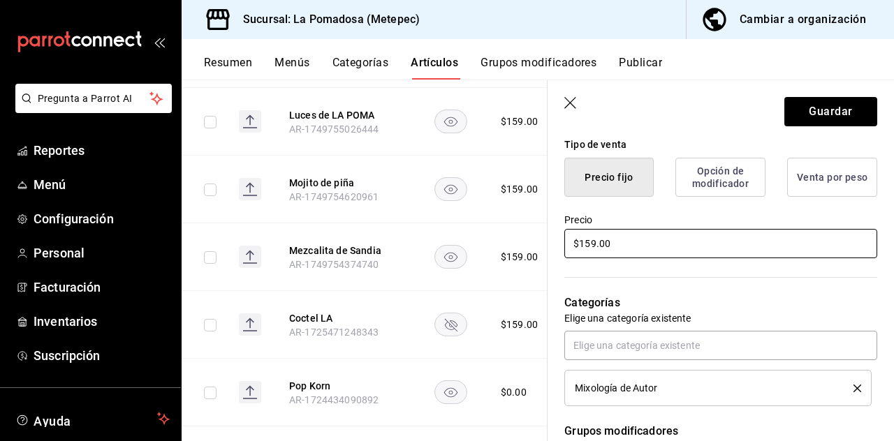
type textarea "x"
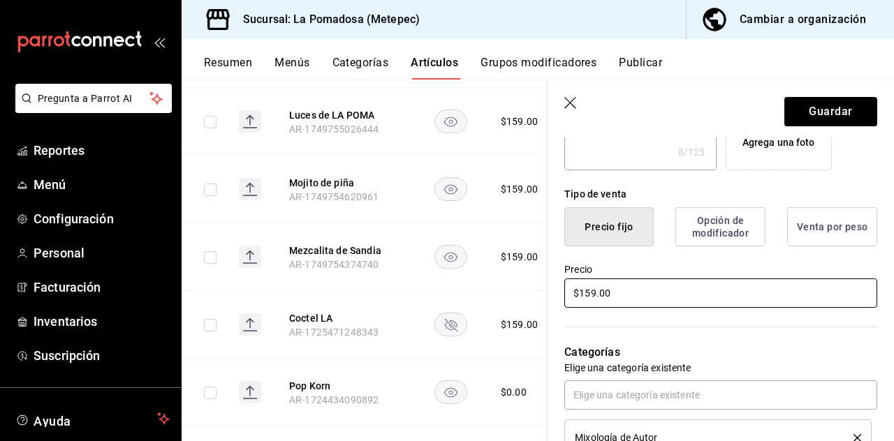
scroll to position [258, 0]
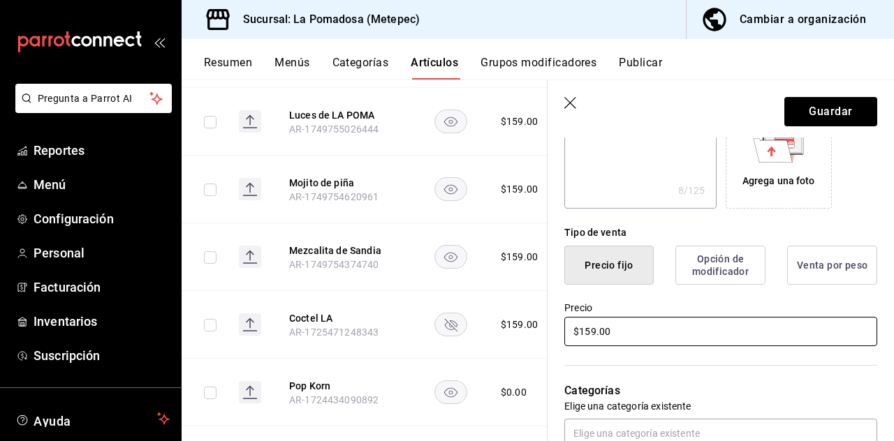
type input "$159.00"
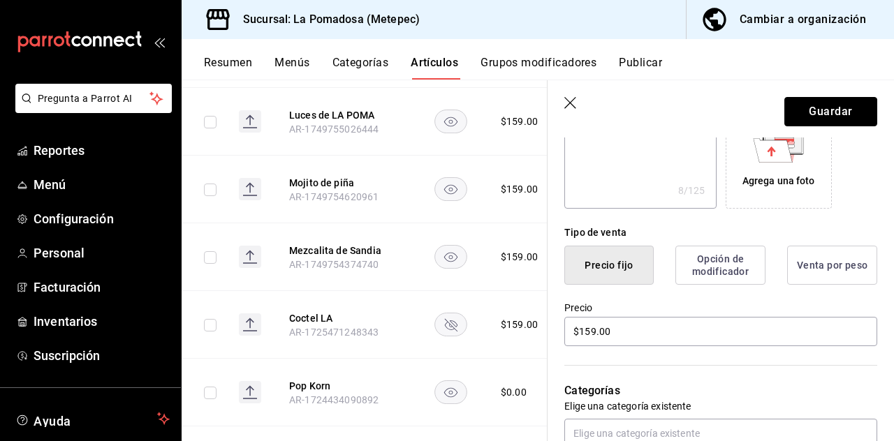
click at [558, 109] on button "Guardar" at bounding box center [830, 111] width 93 height 29
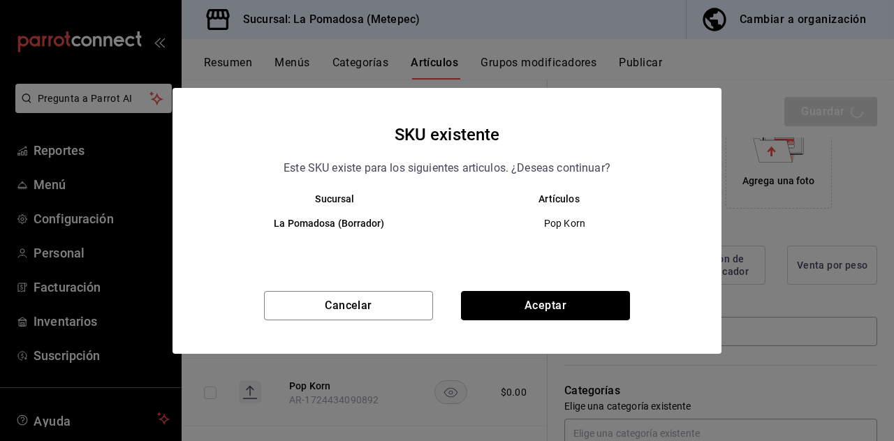
click at [558, 303] on button "Aceptar" at bounding box center [545, 305] width 169 height 29
type textarea "x"
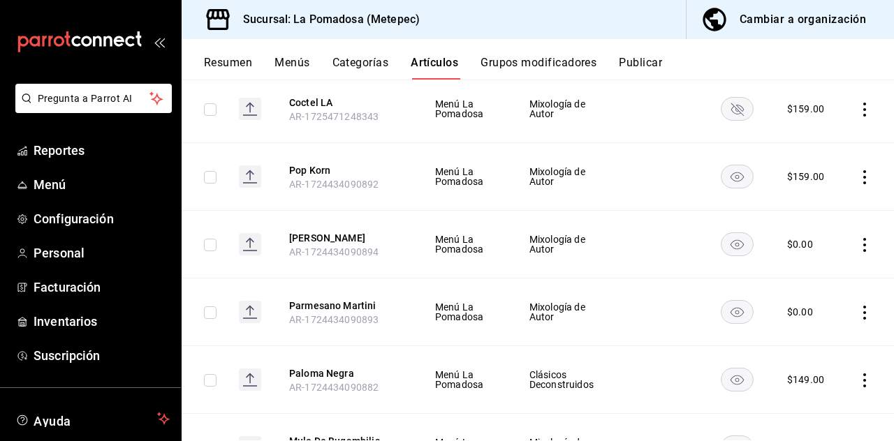
scroll to position [474, 0]
click at [558, 243] on rect "availability-product" at bounding box center [738, 243] width 32 height 23
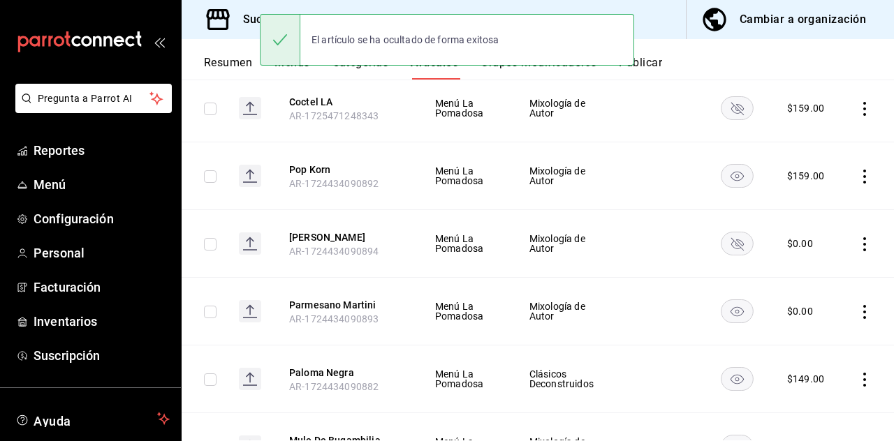
click at [558, 311] on rect "availability-product" at bounding box center [738, 311] width 32 height 23
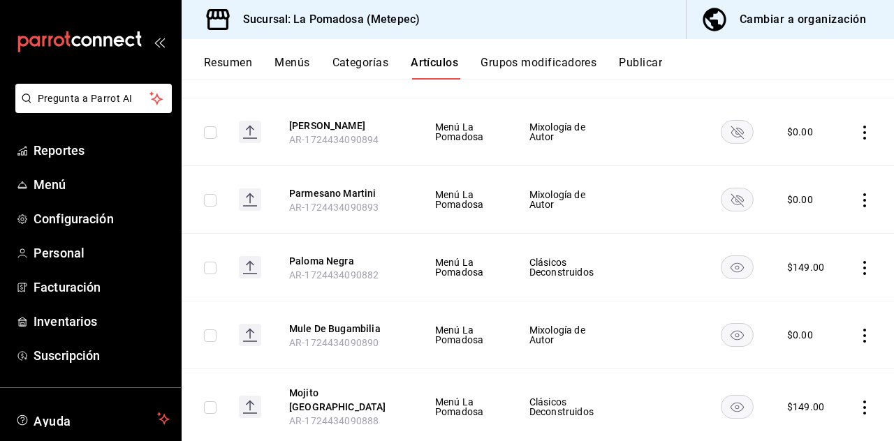
scroll to position [592, 0]
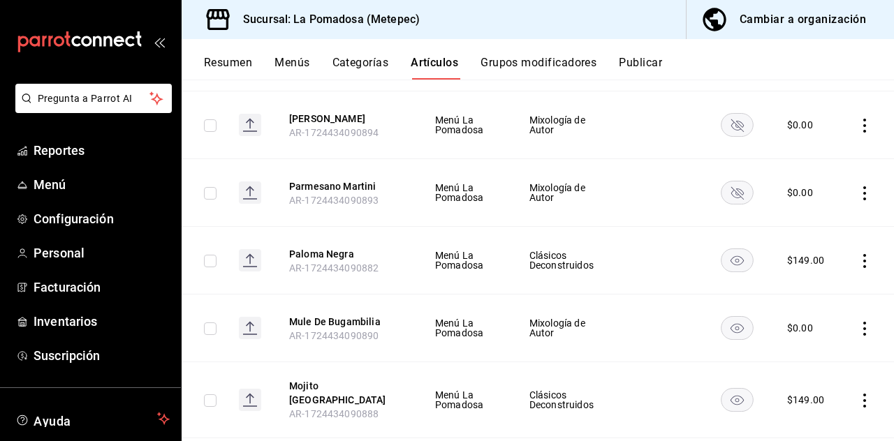
click at [558, 261] on icon "actions" at bounding box center [865, 261] width 14 height 14
click at [558, 285] on span "Editar" at bounding box center [823, 291] width 36 height 15
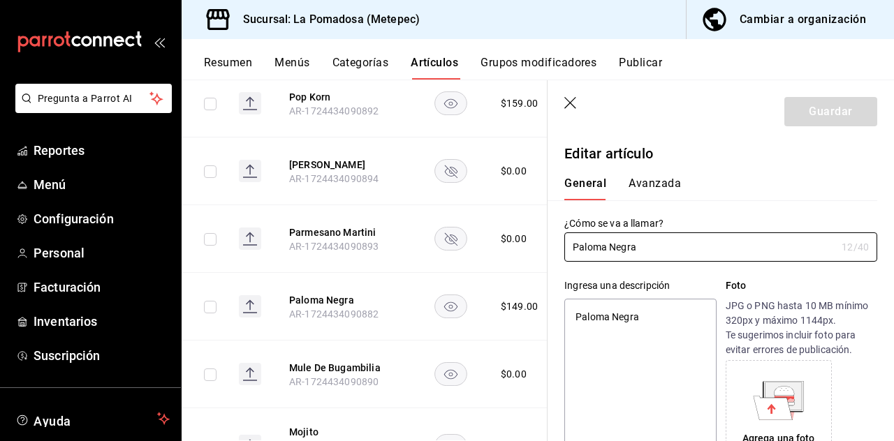
type textarea "x"
type input "$149.00"
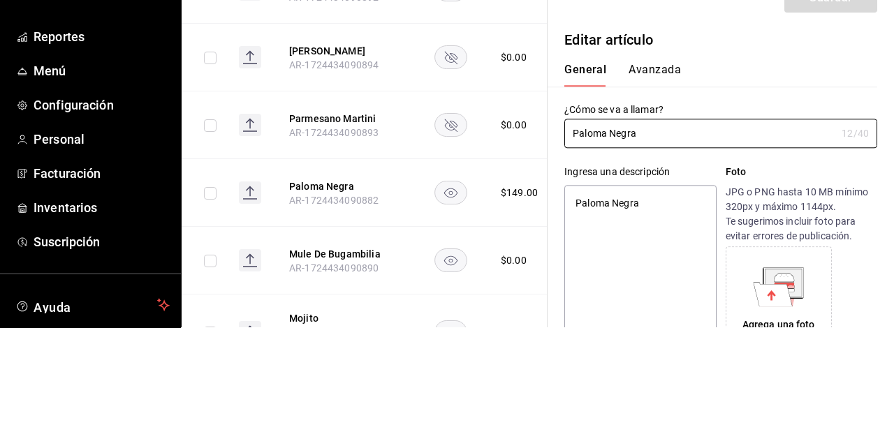
type textarea "x"
type input "Paloma Negra0"
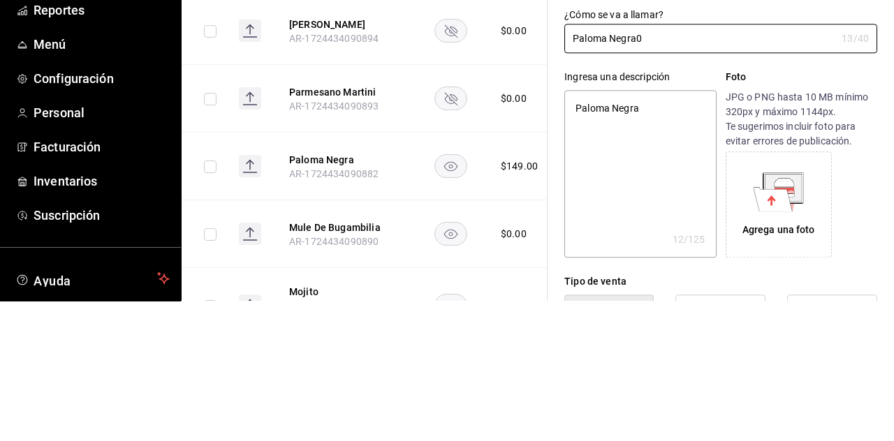
type textarea "x"
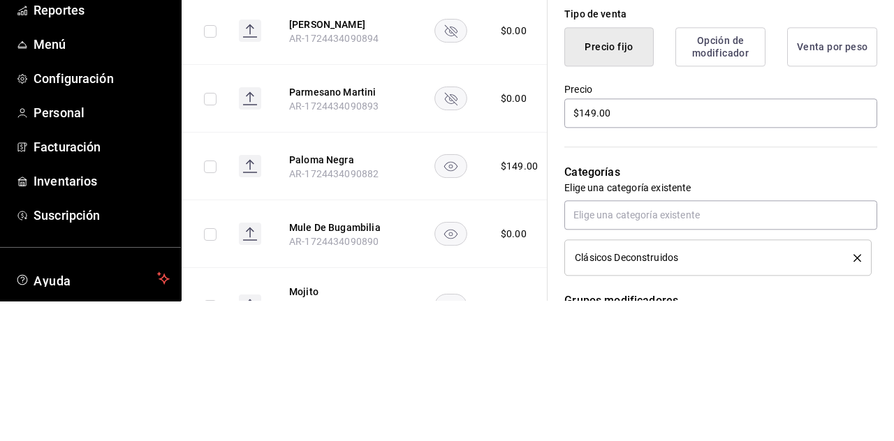
type input "Paloma Negra0"
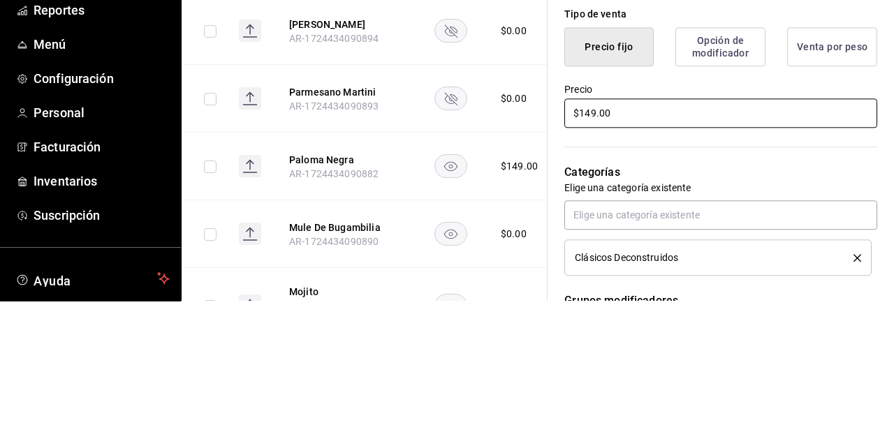
click at [558, 239] on div "¿Cómo se va a llamar? Paloma Negra0 13 /40 ¿Cómo se va a llamar? Ingresa una de…" at bounding box center [713, 331] width 330 height 935
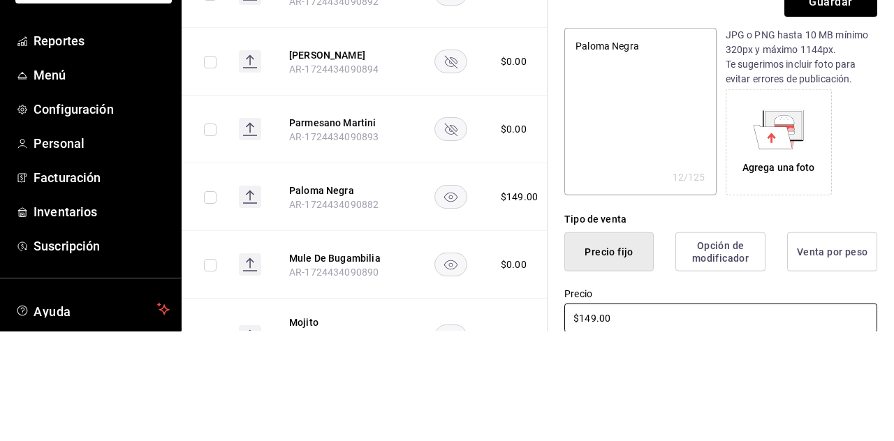
scroll to position [67, 0]
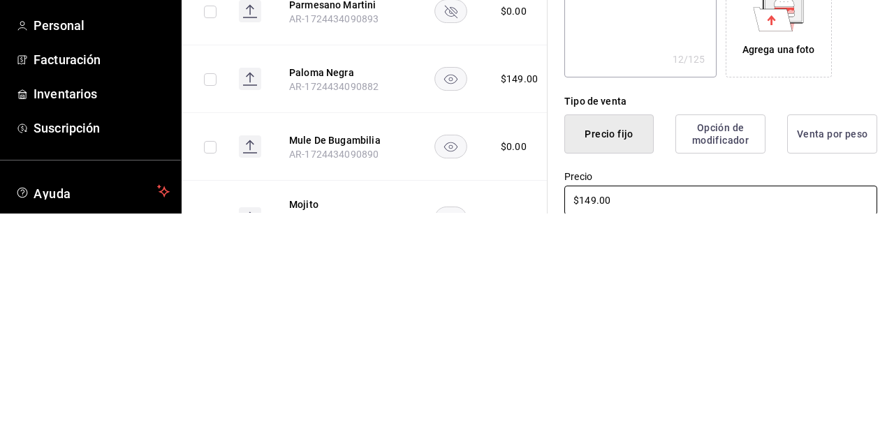
type textarea "x"
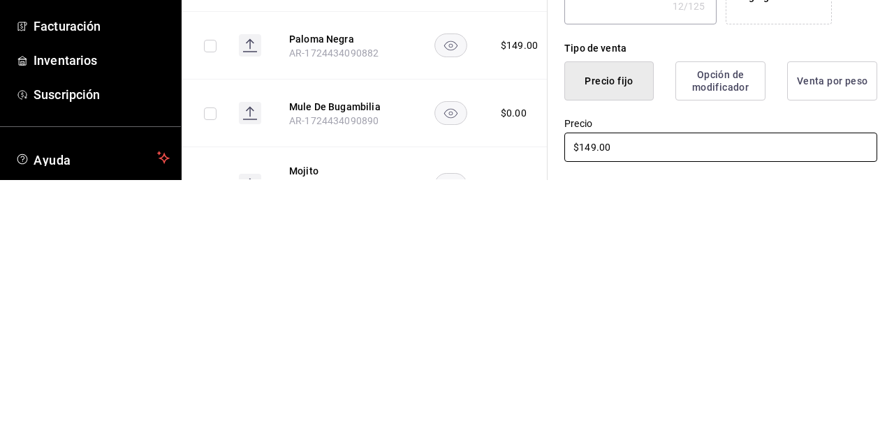
scroll to position [190, 0]
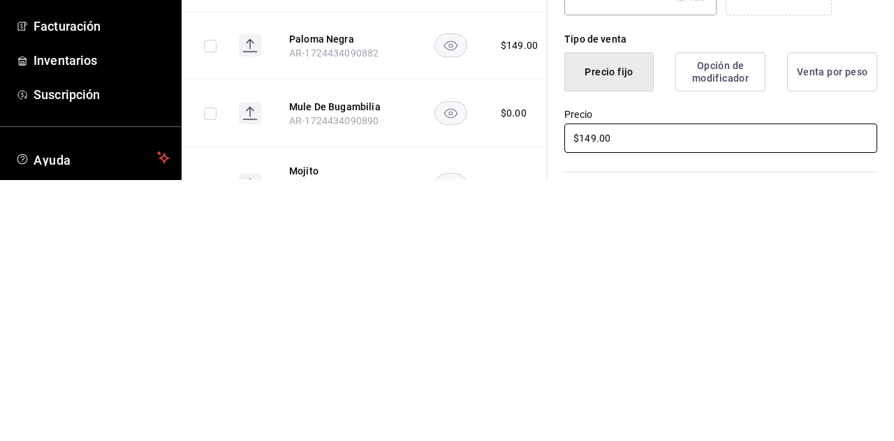
click at [558, 395] on input "$149.00" at bounding box center [720, 399] width 313 height 29
type input "$19.00"
type textarea "x"
type input "$159.00"
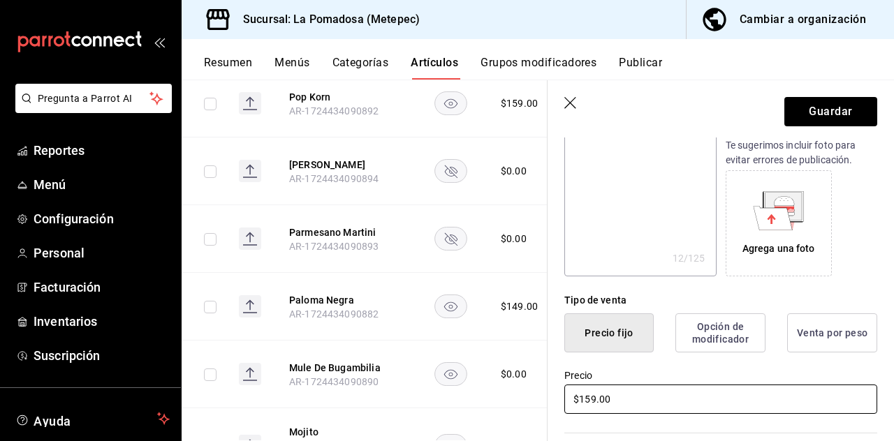
type textarea "x"
type input "$159.00"
click at [558, 102] on button "Guardar" at bounding box center [830, 111] width 93 height 29
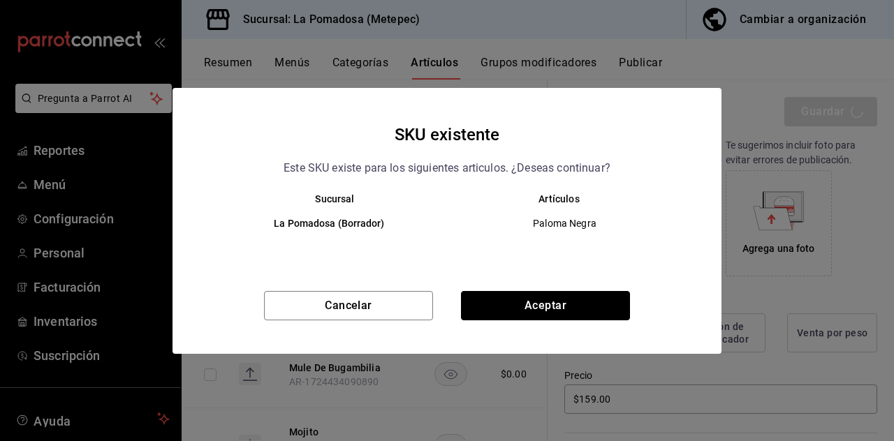
click at [558, 305] on button "Aceptar" at bounding box center [545, 305] width 169 height 29
type textarea "x"
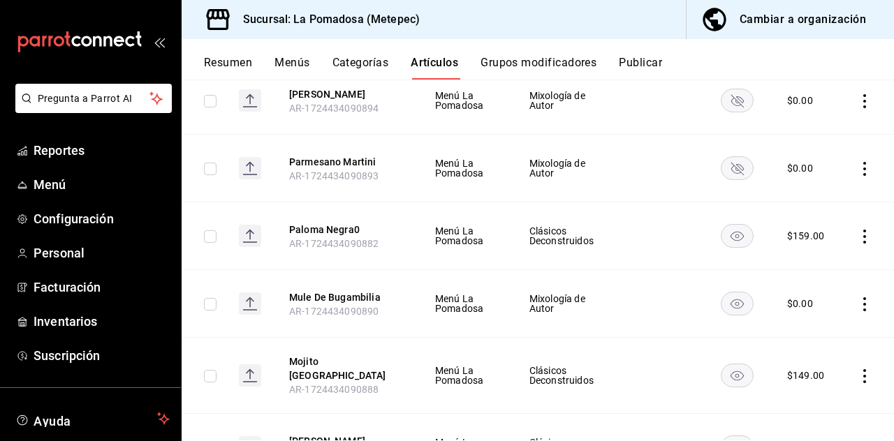
scroll to position [617, 0]
click at [558, 291] on rect "availability-product" at bounding box center [738, 302] width 32 height 23
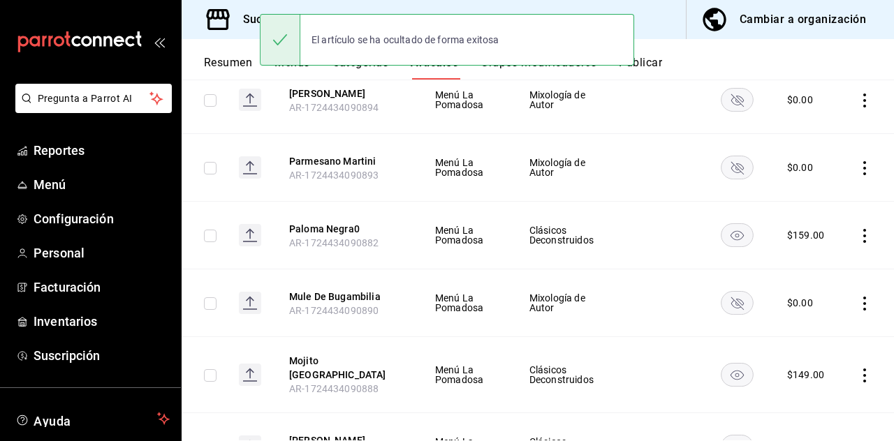
click at [558, 369] on icon "actions" at bounding box center [864, 376] width 3 height 14
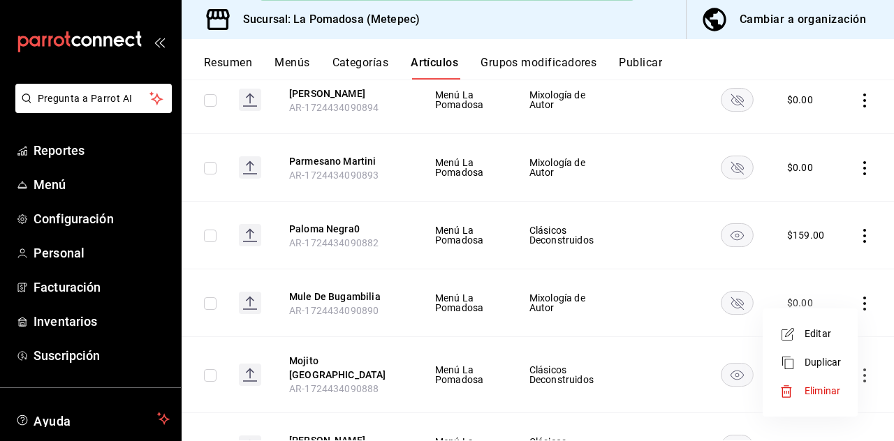
click at [558, 330] on span "Editar" at bounding box center [823, 334] width 36 height 15
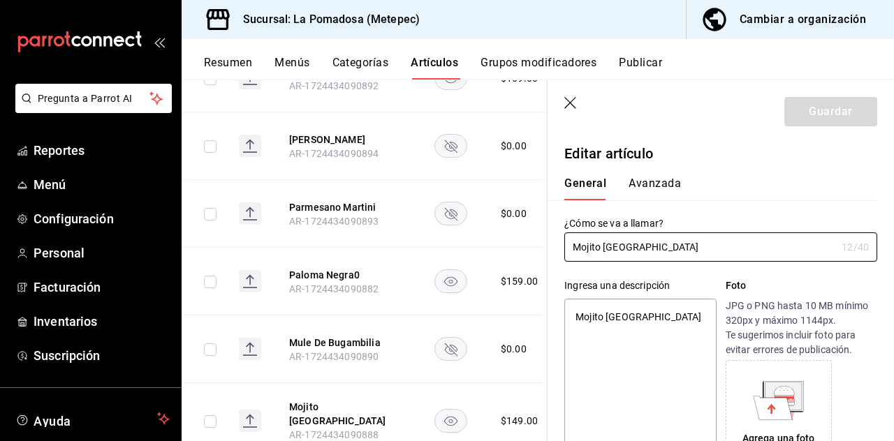
type textarea "x"
type input "$149.00"
radio input "false"
radio input "true"
type input "[PERSON_NAME]"
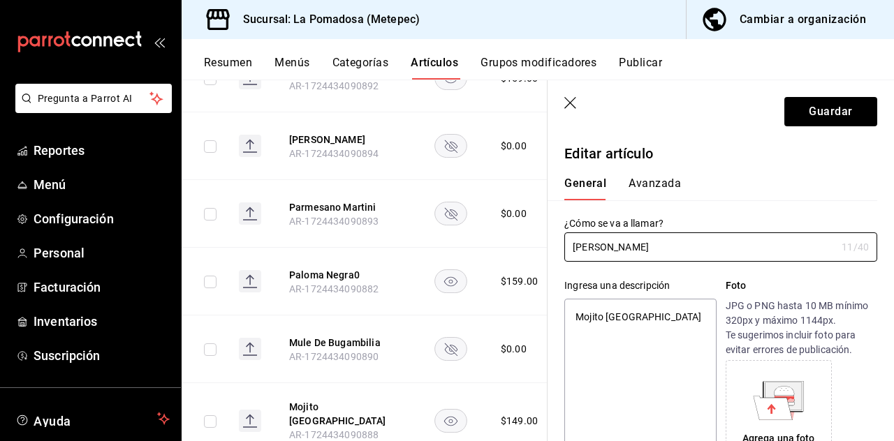
type textarea "x"
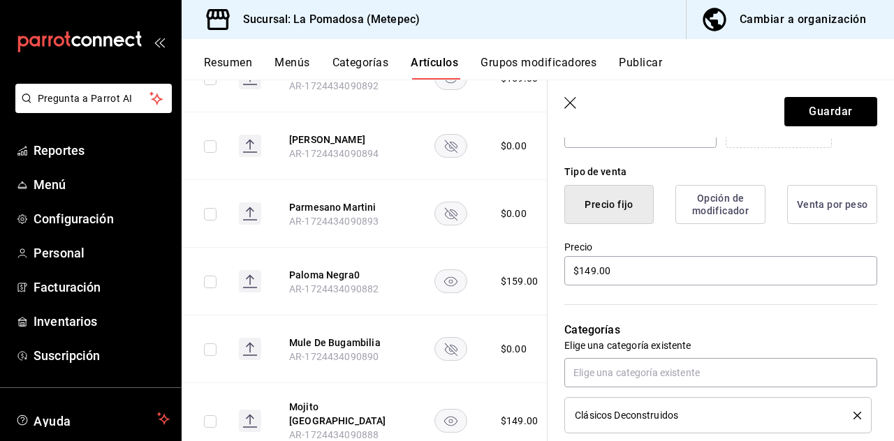
scroll to position [321, 0]
type input "[PERSON_NAME]"
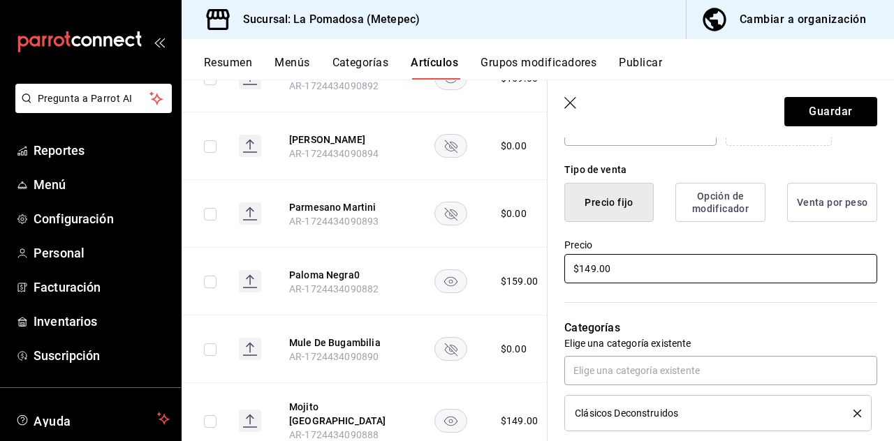
click at [558, 265] on input "$149.00" at bounding box center [720, 268] width 313 height 29
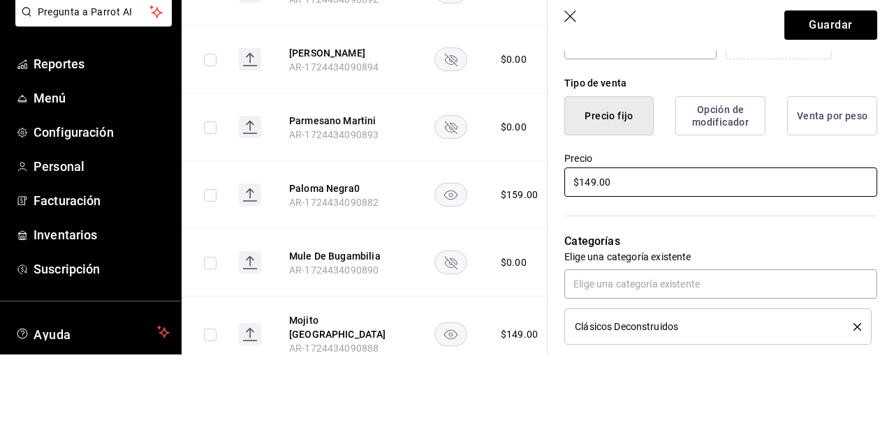
scroll to position [67, 0]
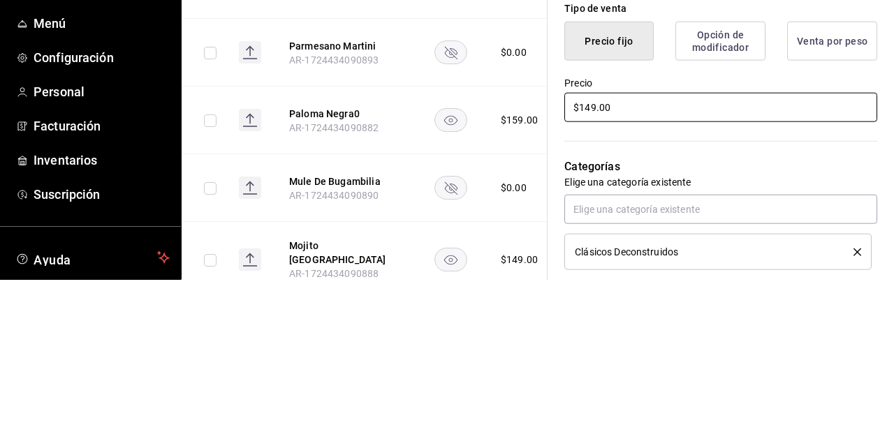
type textarea "x"
type input "$149.00"
type textarea "x"
type input "$149.00"
type textarea "x"
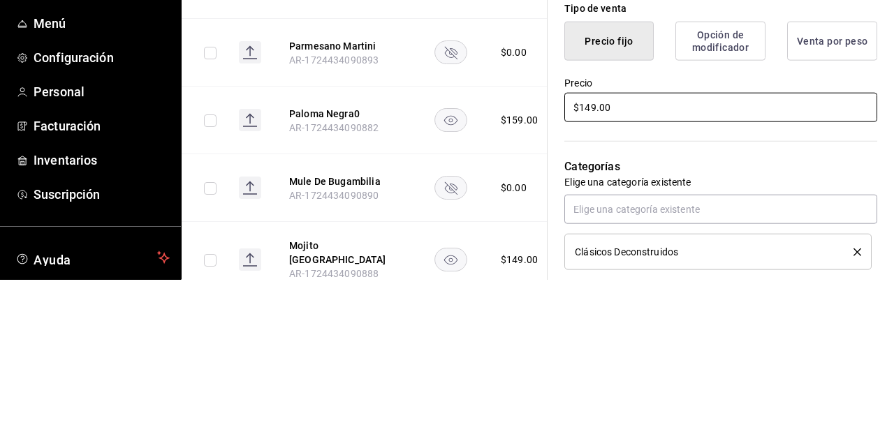
type input "$14.00"
type textarea "x"
type input "$1.00"
type textarea "x"
type input "$15.00"
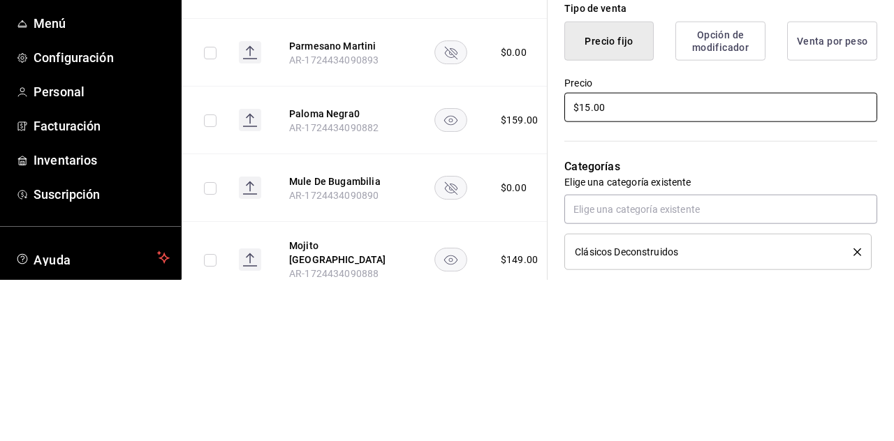
type textarea "x"
type input "$159.00"
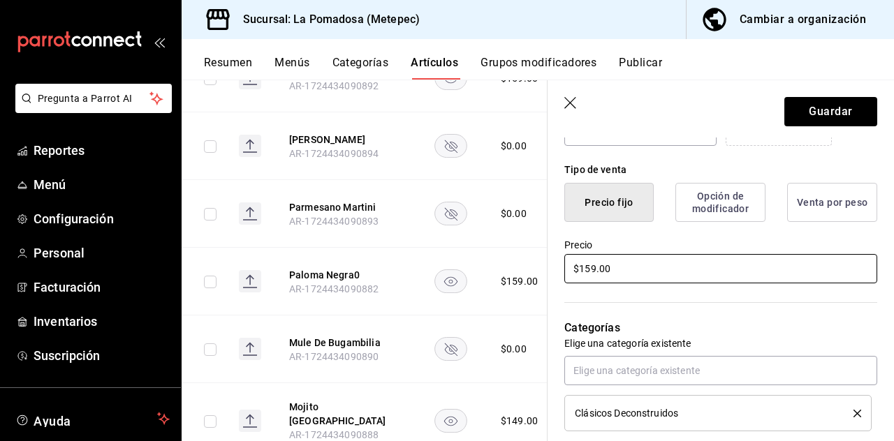
type textarea "x"
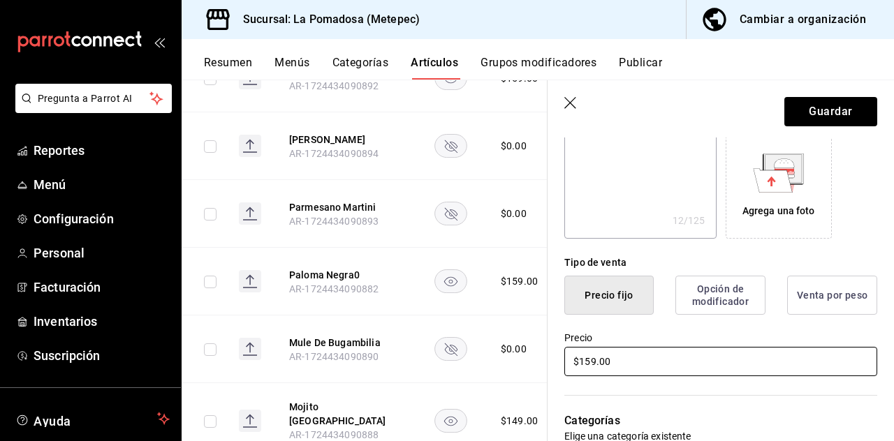
scroll to position [226, 0]
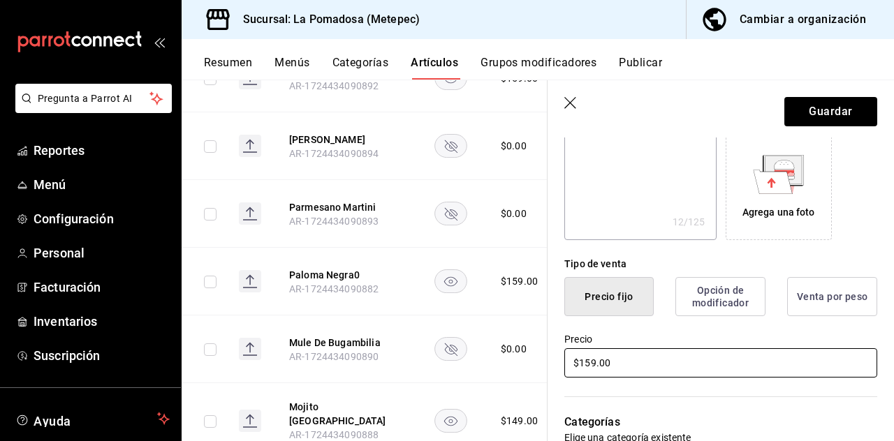
type input "$159.00"
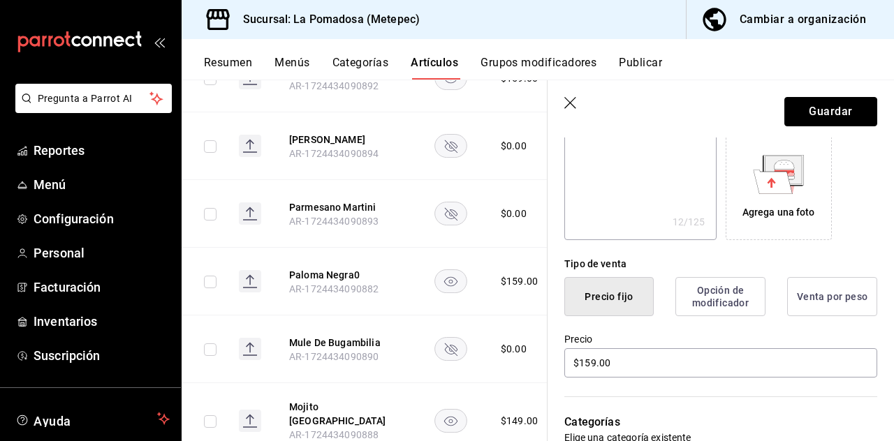
click at [558, 107] on button "Guardar" at bounding box center [830, 111] width 93 height 29
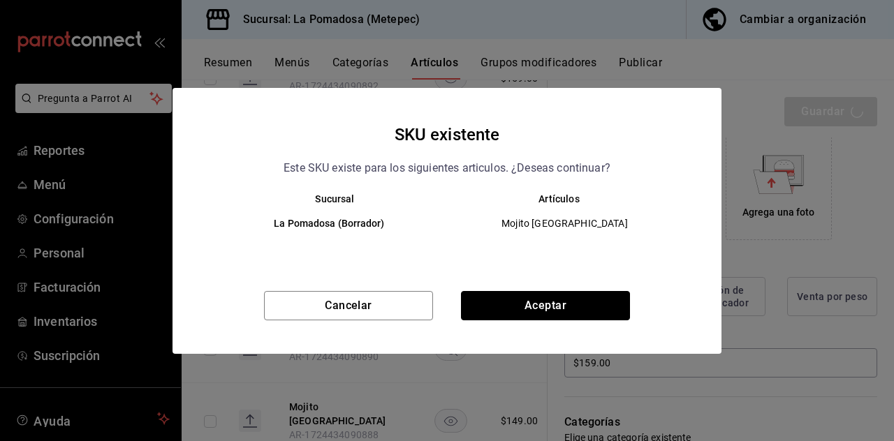
click at [558, 298] on button "Aceptar" at bounding box center [545, 305] width 169 height 29
type textarea "x"
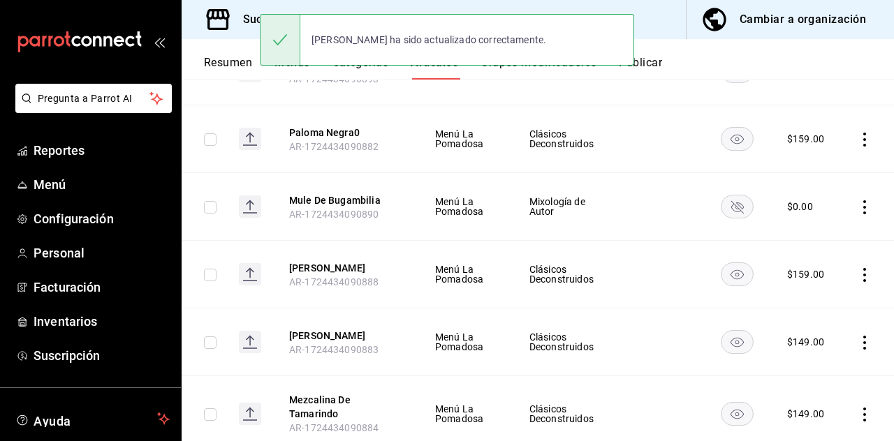
scroll to position [1018, 0]
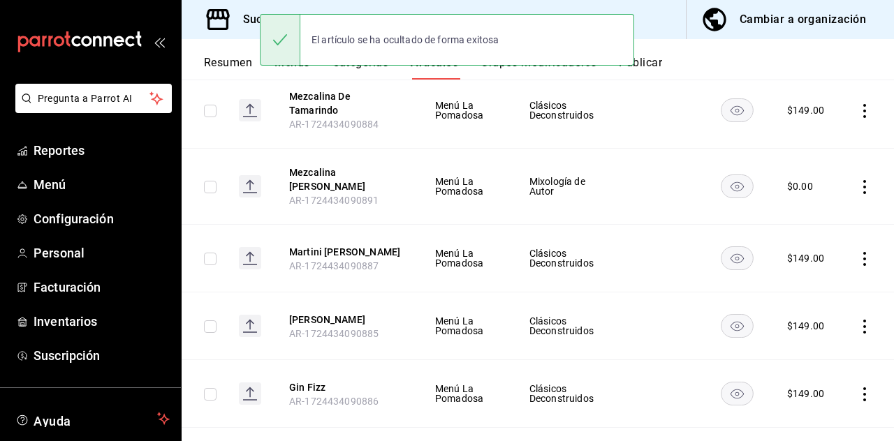
click at [558, 383] on rect "availability-product" at bounding box center [738, 394] width 32 height 23
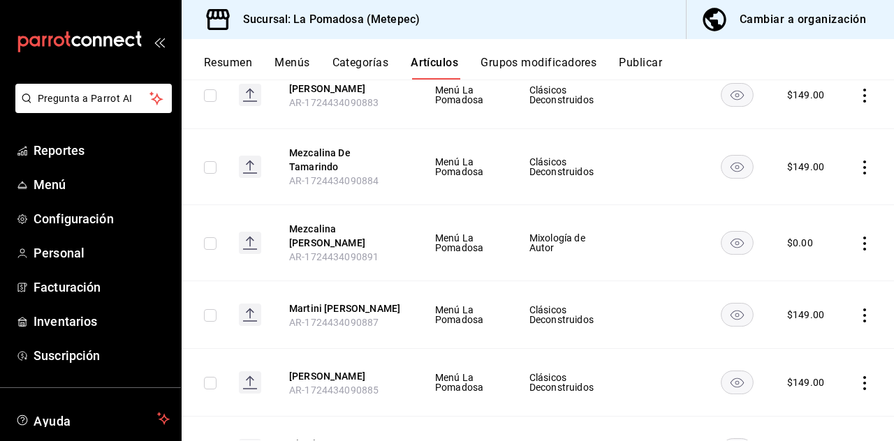
scroll to position [958, 0]
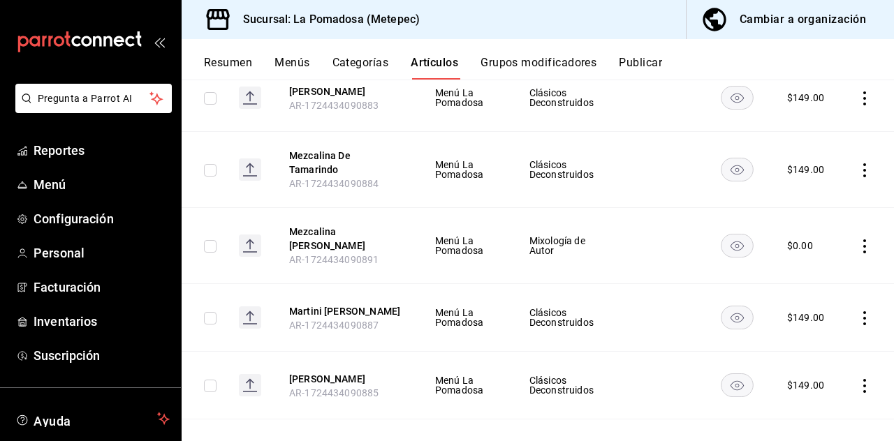
click at [558, 379] on icon "actions" at bounding box center [865, 386] width 14 height 14
click at [558, 330] on span "Editar" at bounding box center [823, 330] width 36 height 15
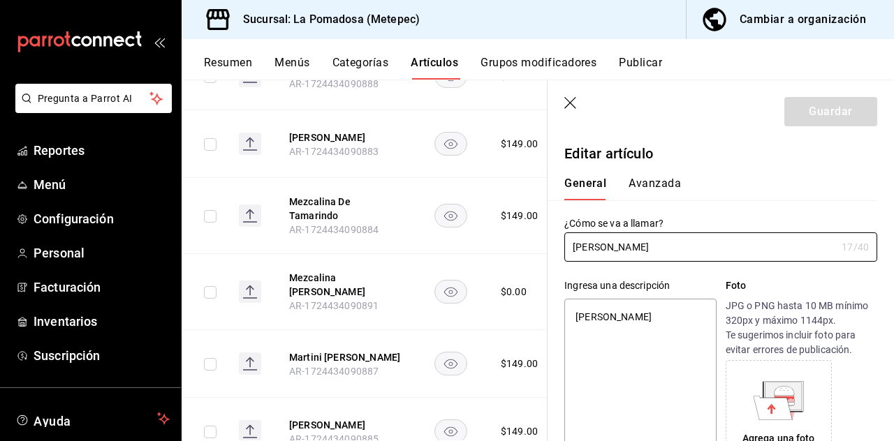
type textarea "x"
type input "$149.00"
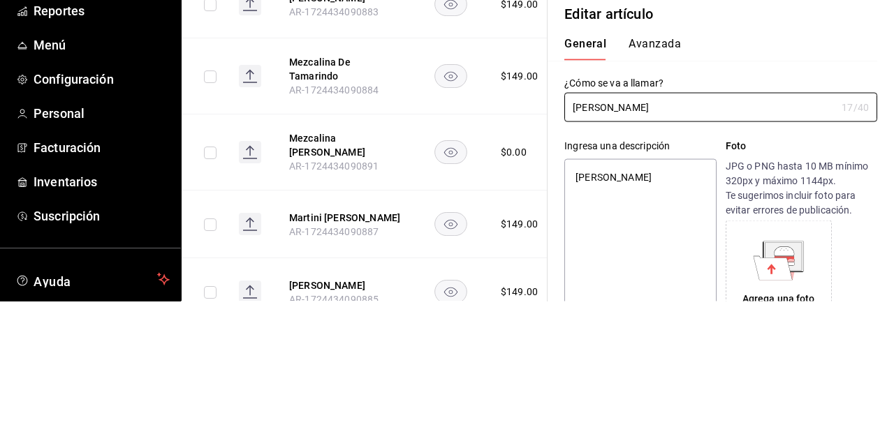
scroll to position [66, 0]
type textarea "x"
type input "[PERSON_NAME]"
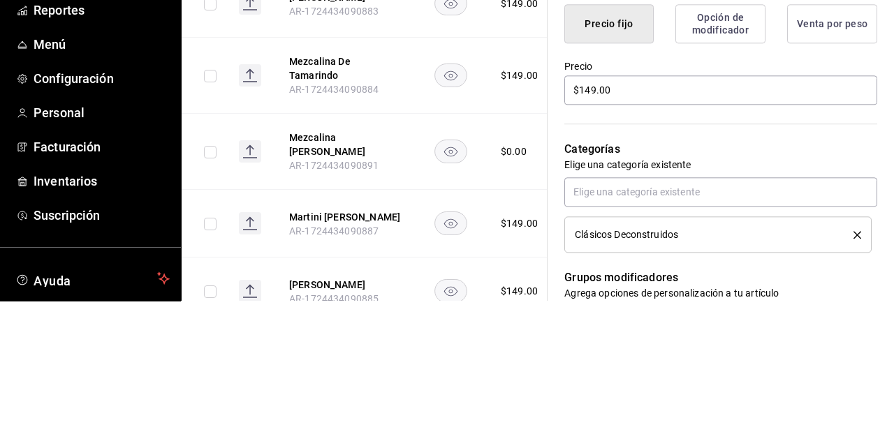
scroll to position [358, 0]
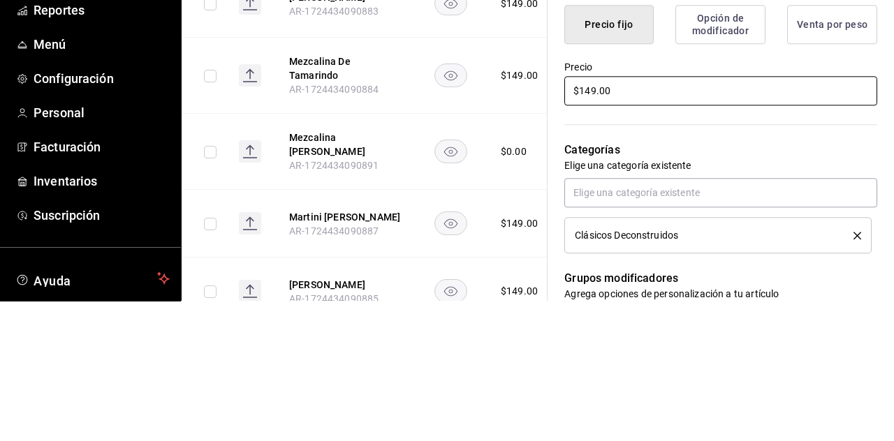
click at [558, 226] on input "$149.00" at bounding box center [720, 231] width 313 height 29
type textarea "x"
type input "$149.00"
type textarea "x"
type input "$149.00"
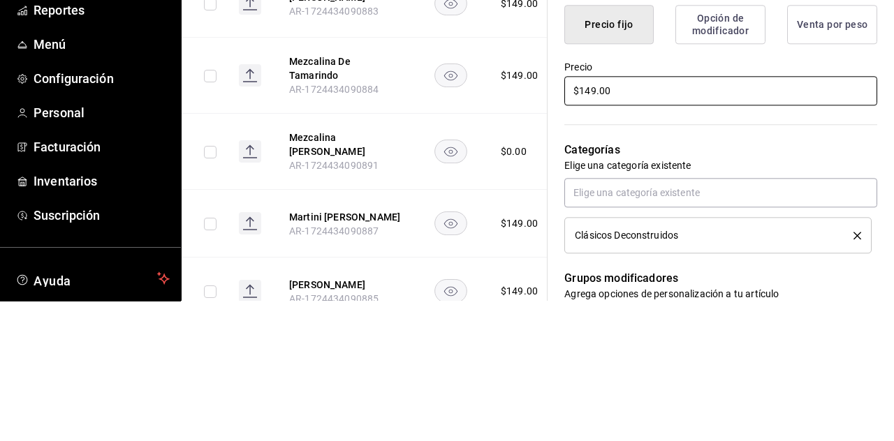
type textarea "x"
type input "$14.00"
type textarea "x"
type input "$1.00"
type textarea "x"
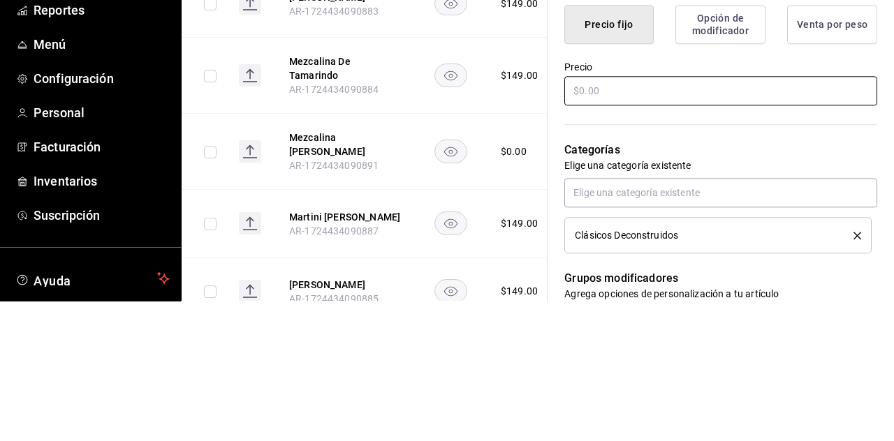
type textarea "x"
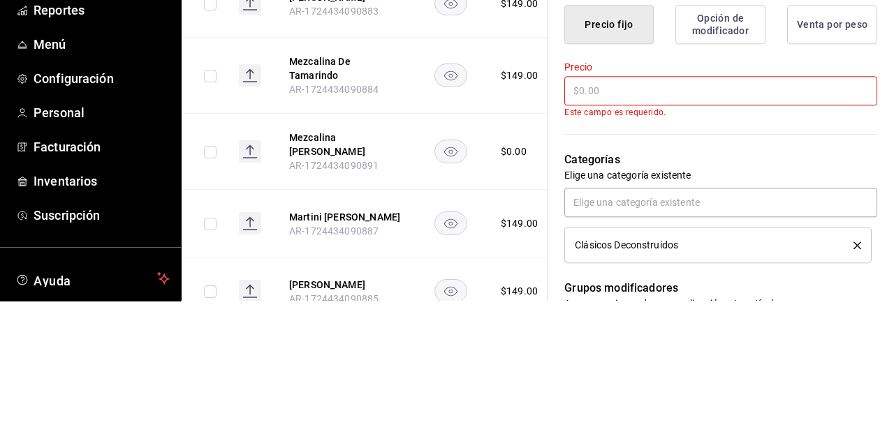
type input "$1.00"
type textarea "x"
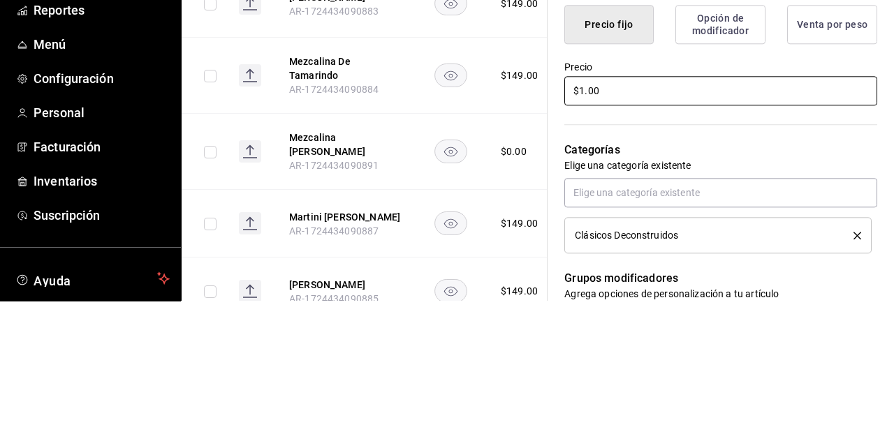
type input "$15.00"
type textarea "x"
type input "$159.00"
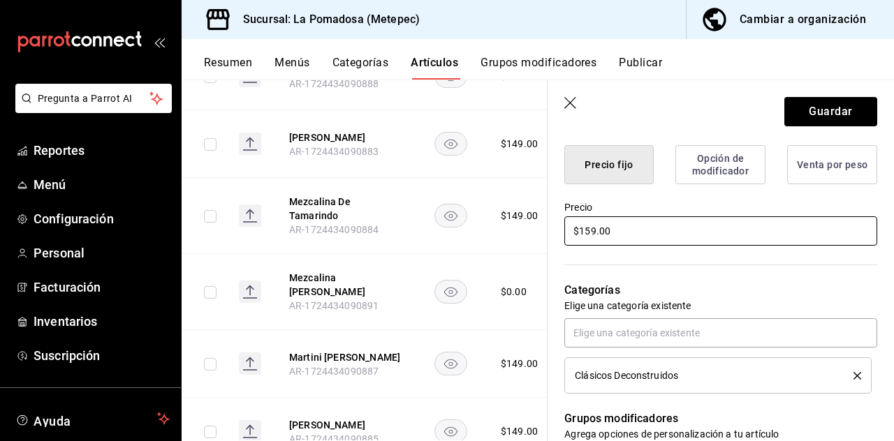
type textarea "x"
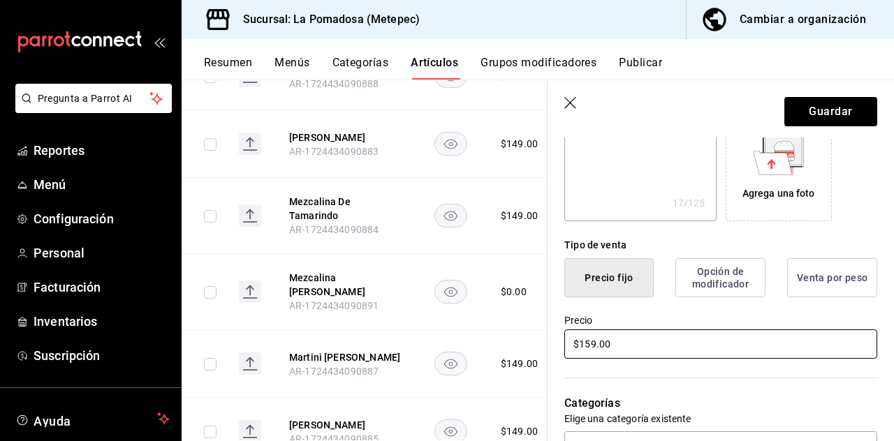
scroll to position [246, 0]
type input "$159.00"
click at [558, 101] on button "Guardar" at bounding box center [830, 111] width 93 height 29
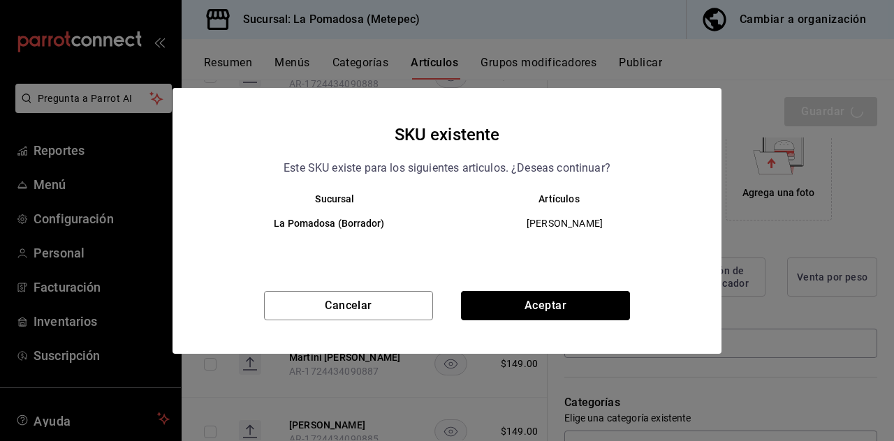
click at [558, 307] on button "Aceptar" at bounding box center [545, 305] width 169 height 29
type textarea "x"
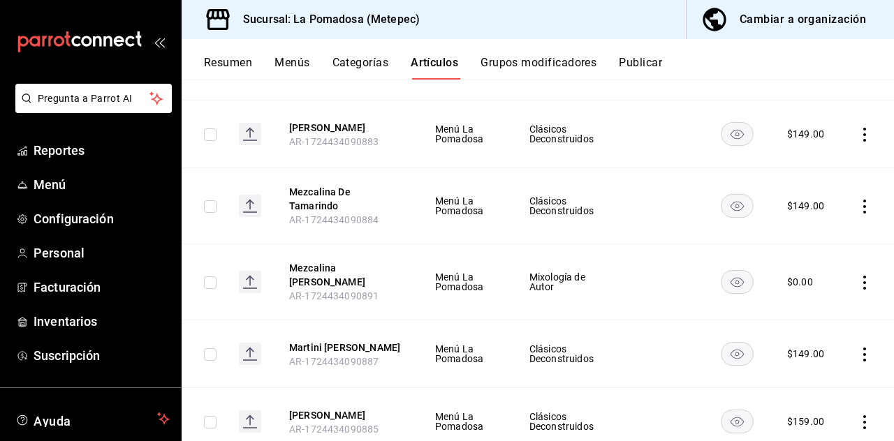
scroll to position [917, 0]
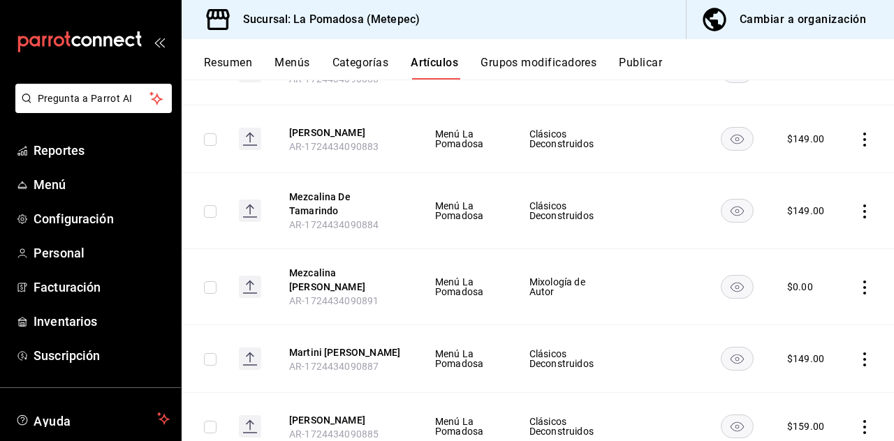
click at [558, 353] on icon "actions" at bounding box center [865, 360] width 14 height 14
click at [558, 297] on span "Editar" at bounding box center [823, 304] width 36 height 15
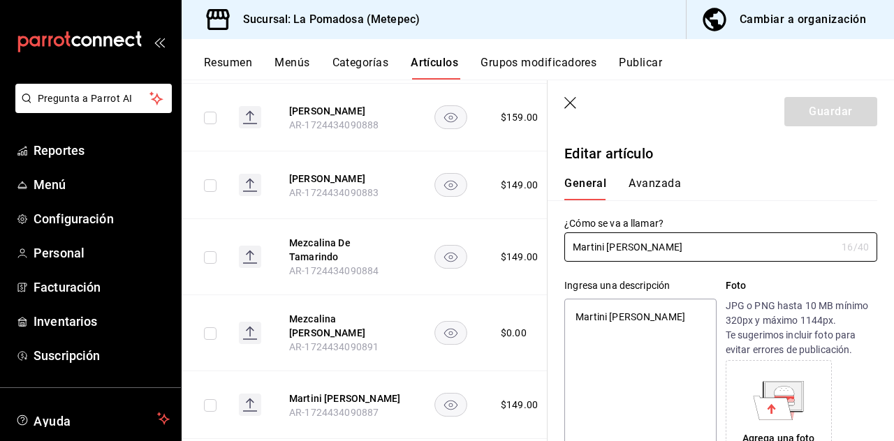
type textarea "x"
type input "$149.00"
radio input "false"
radio input "true"
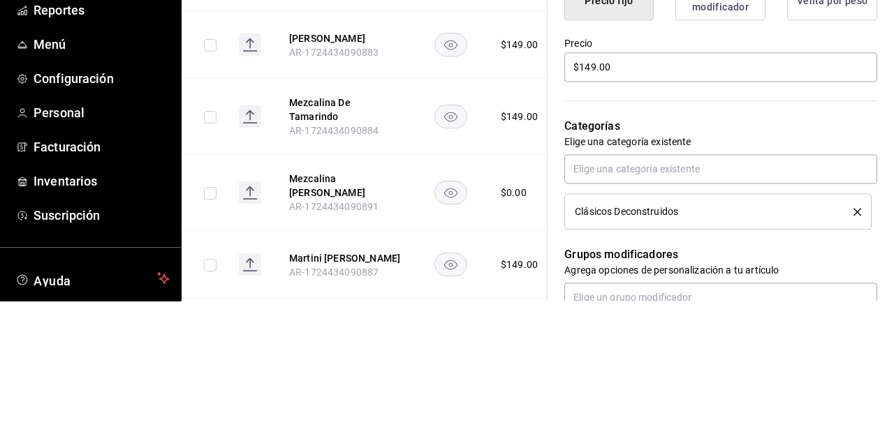
scroll to position [383, 0]
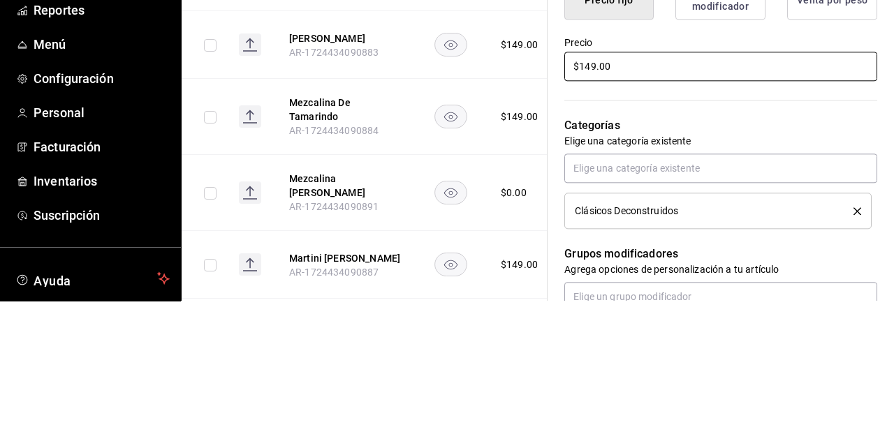
click at [558, 203] on input "$149.00" at bounding box center [720, 206] width 313 height 29
type textarea "x"
type input "$19.00"
type textarea "x"
type input "$159.00"
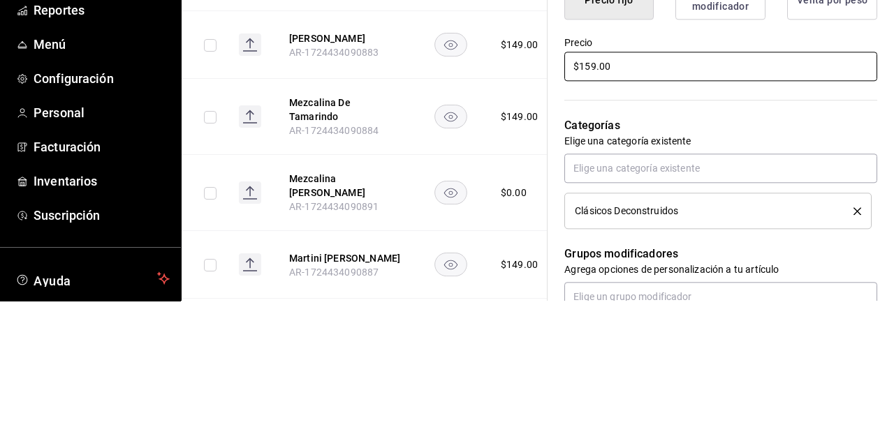
scroll to position [67, 0]
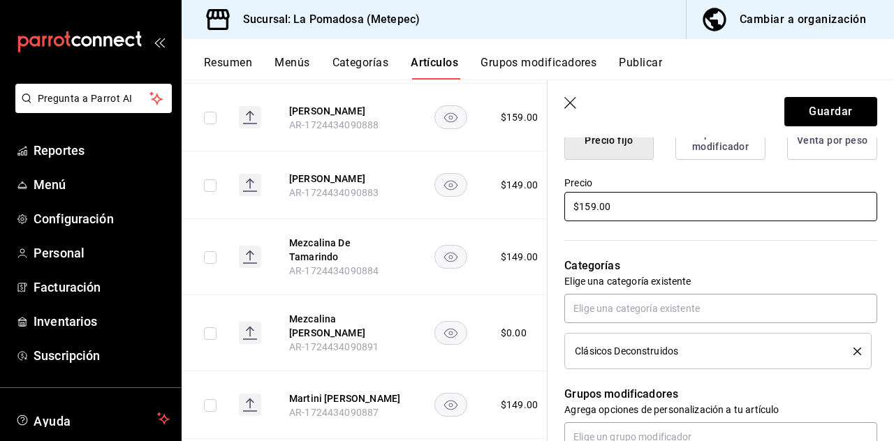
type textarea "x"
type input "$159.00"
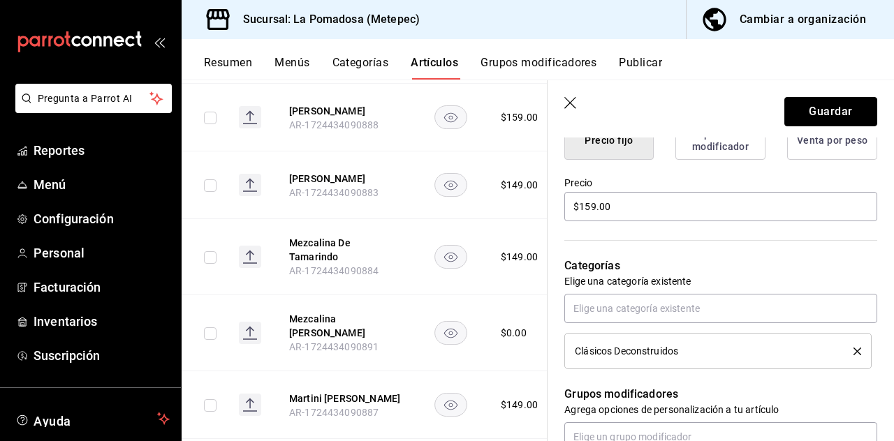
click at [558, 124] on button "Guardar" at bounding box center [830, 111] width 93 height 29
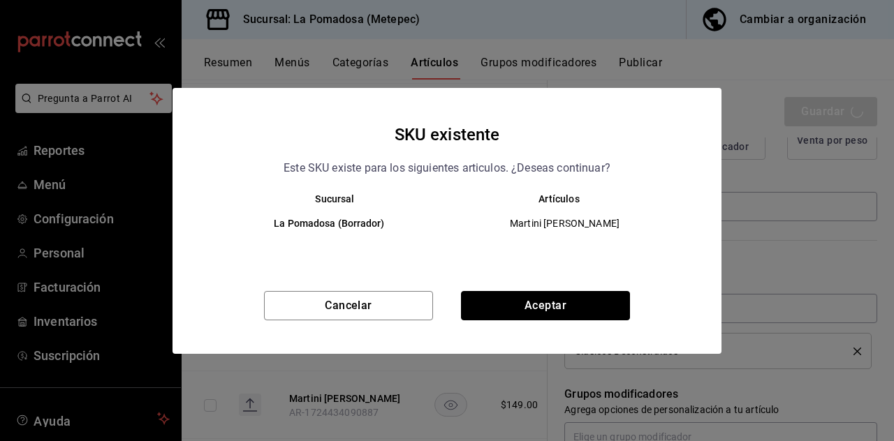
click at [558, 307] on button "Aceptar" at bounding box center [545, 305] width 169 height 29
type textarea "x"
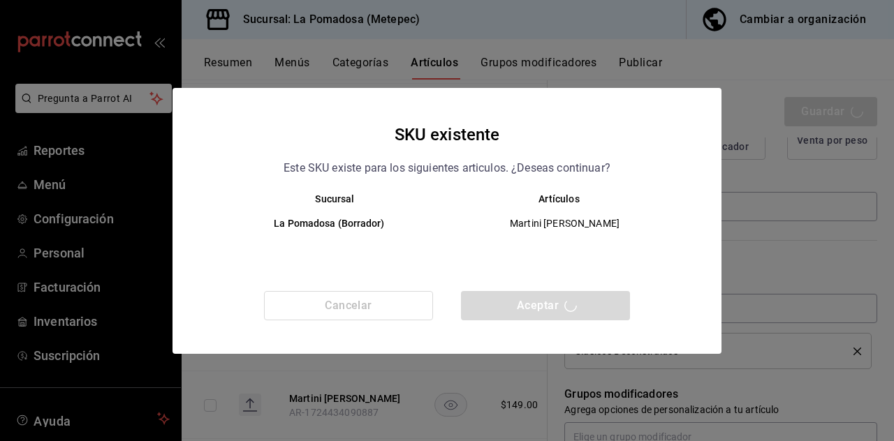
type textarea "x"
type input "AR-1758855970210"
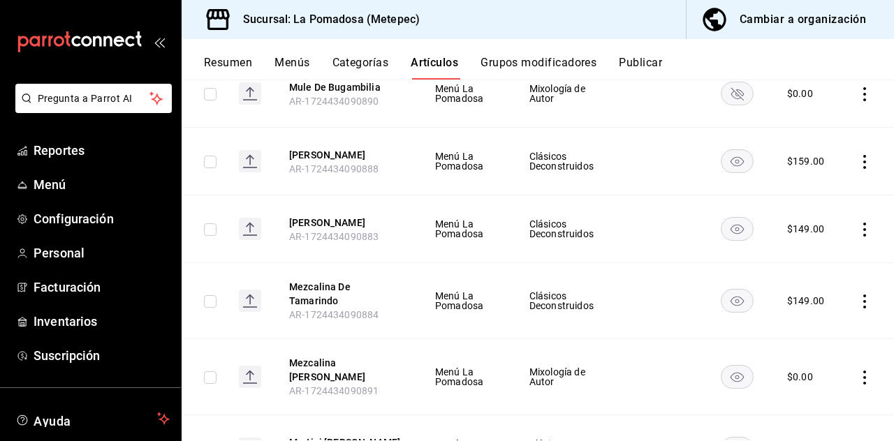
scroll to position [803, 0]
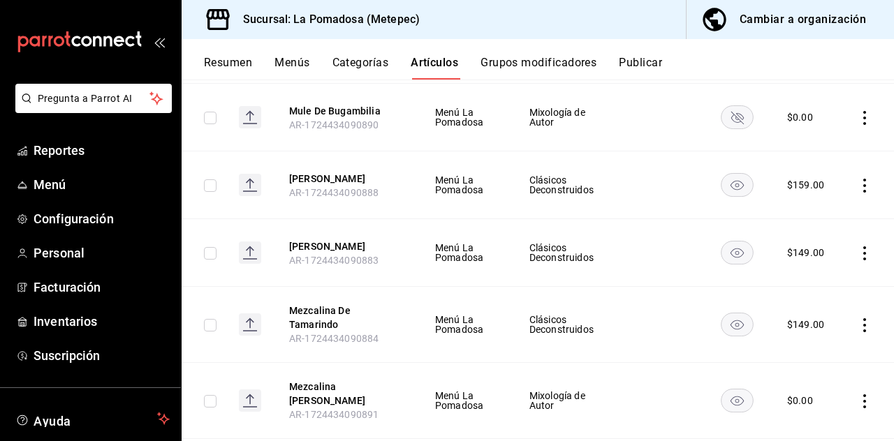
click at [558, 395] on icon "actions" at bounding box center [864, 402] width 3 height 14
click at [558, 345] on span "Editar" at bounding box center [823, 347] width 36 height 15
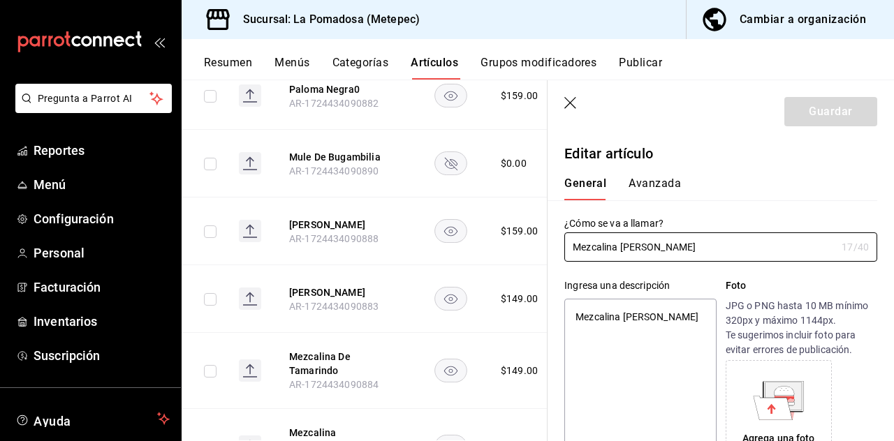
type textarea "x"
type input "$0.00"
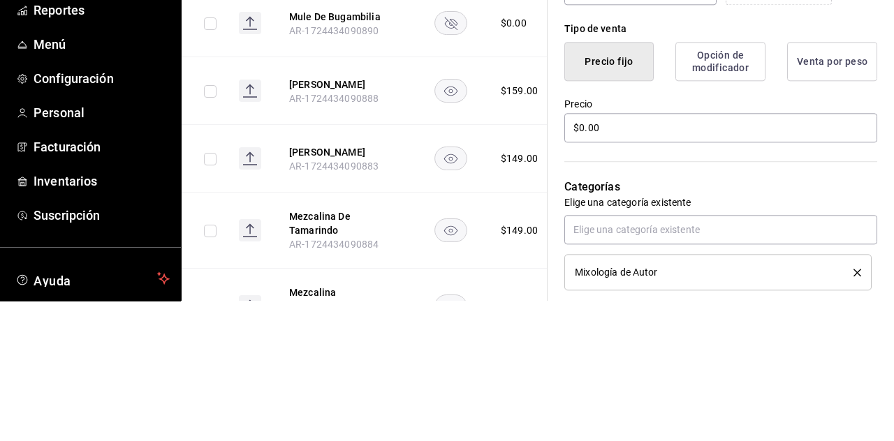
scroll to position [346, 0]
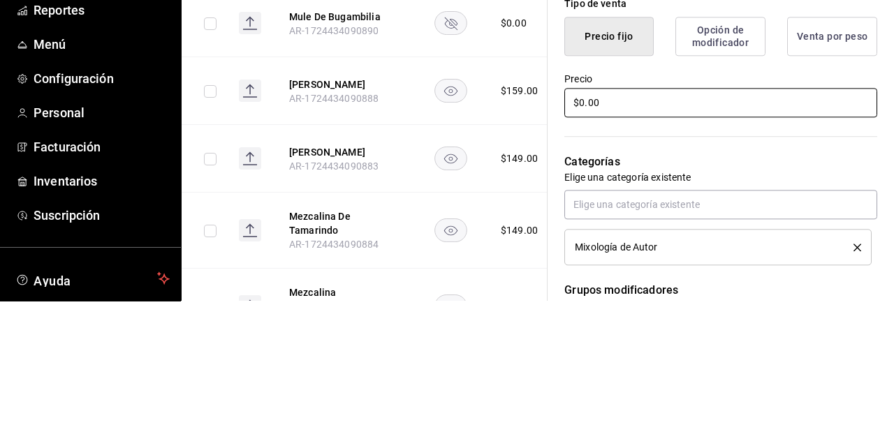
click at [558, 239] on input "$0.00" at bounding box center [720, 242] width 313 height 29
type textarea "x"
type input "$0.00"
type textarea "x"
type input "$0.00"
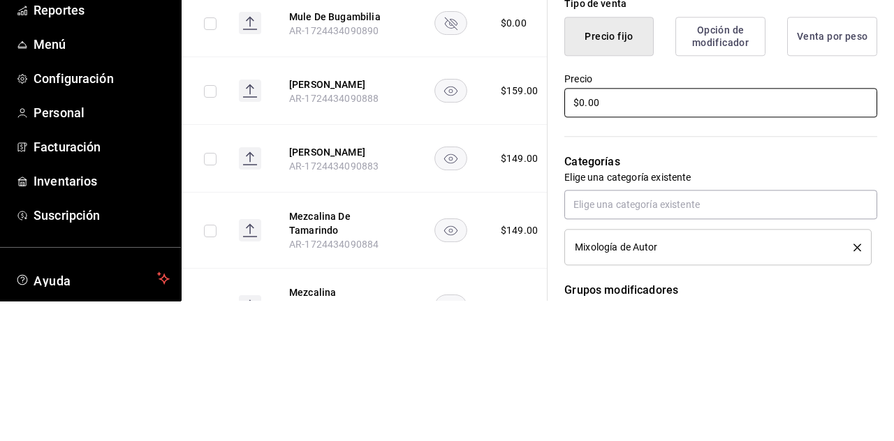
type textarea "x"
type input "$0.00"
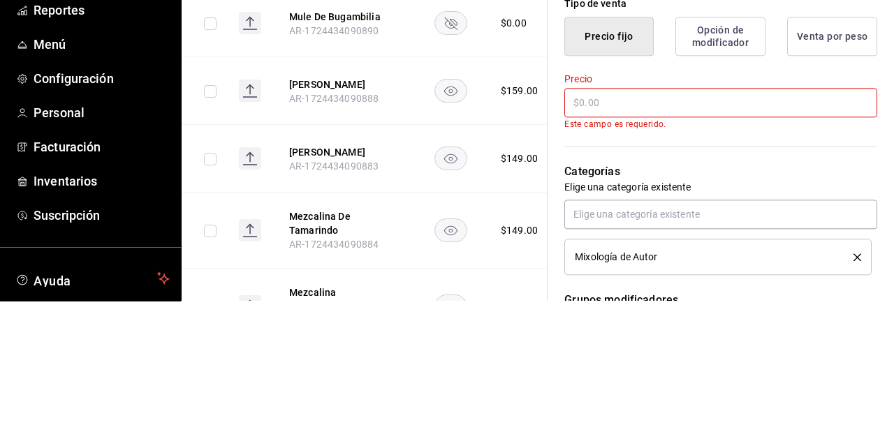
type textarea "x"
type input "$1.00"
type textarea "x"
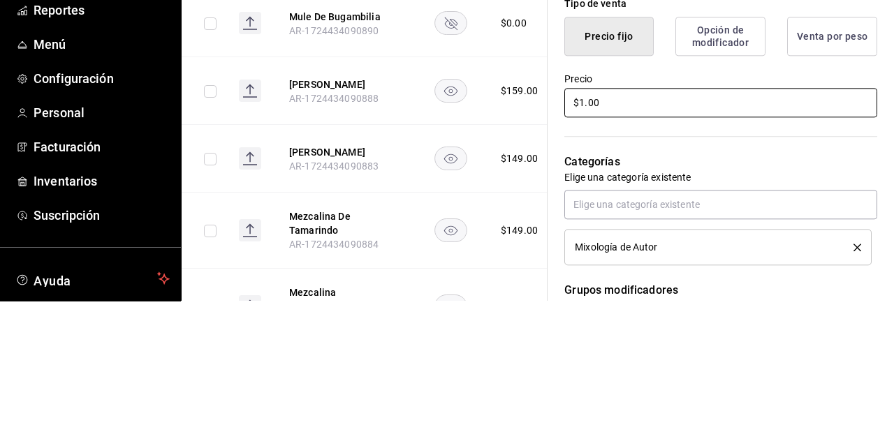
type input "$15.00"
type textarea "x"
type input "$159.00"
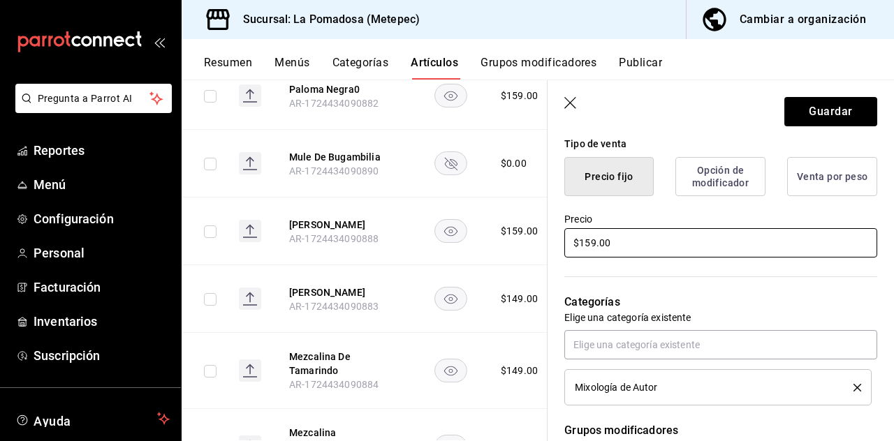
type textarea "x"
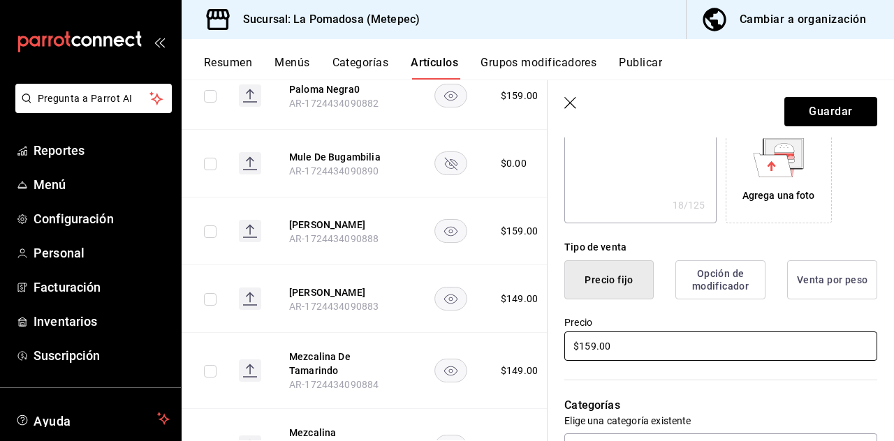
scroll to position [242, 0]
type input "$159.00"
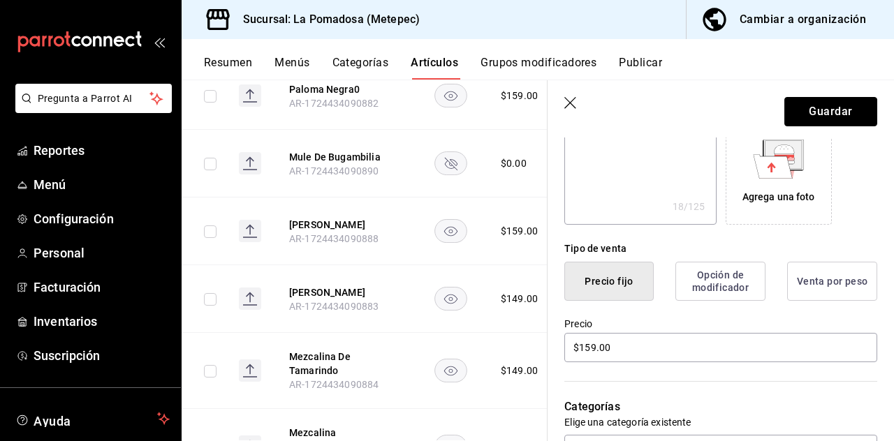
click at [558, 107] on button "Guardar" at bounding box center [830, 111] width 93 height 29
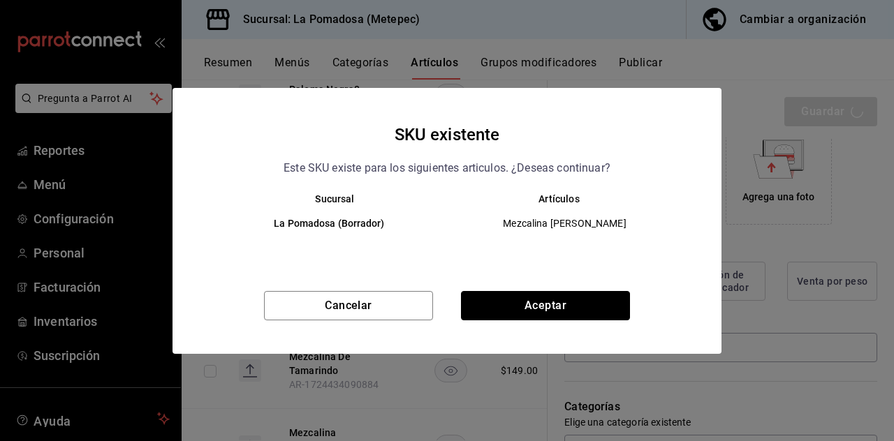
click at [558, 302] on button "Aceptar" at bounding box center [545, 305] width 169 height 29
type textarea "x"
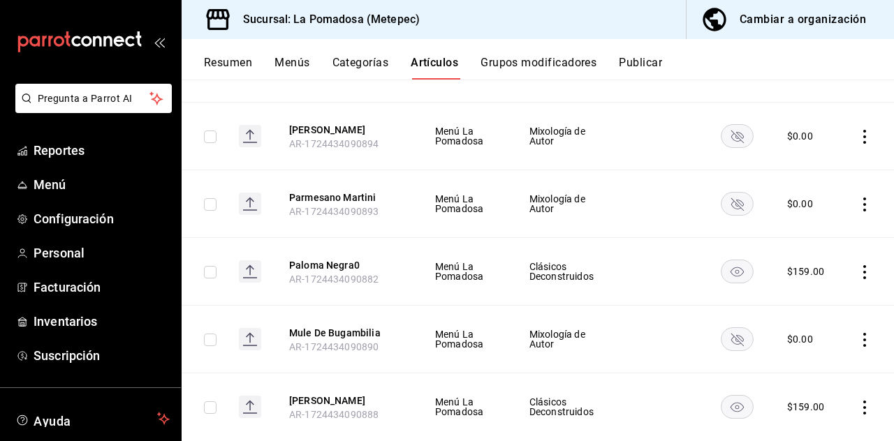
scroll to position [583, 0]
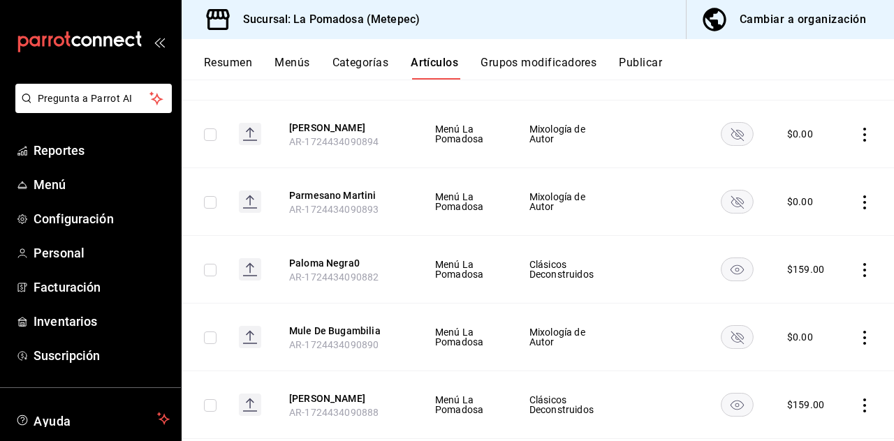
click at [331, 256] on button "Paloma Negra0" at bounding box center [345, 263] width 112 height 14
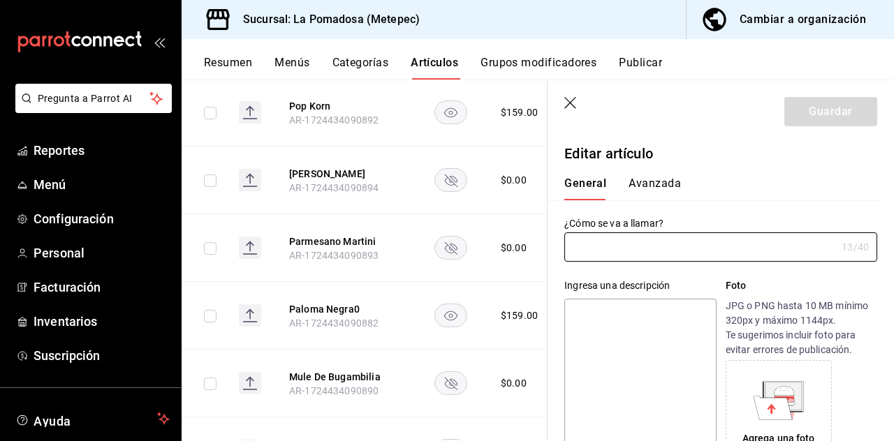
type input "Paloma Negra0"
type textarea "Paloma Negra"
type textarea "x"
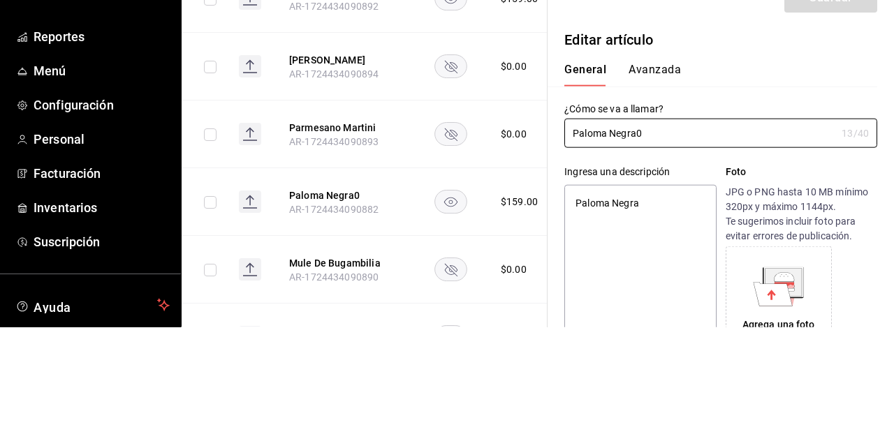
scroll to position [66, 0]
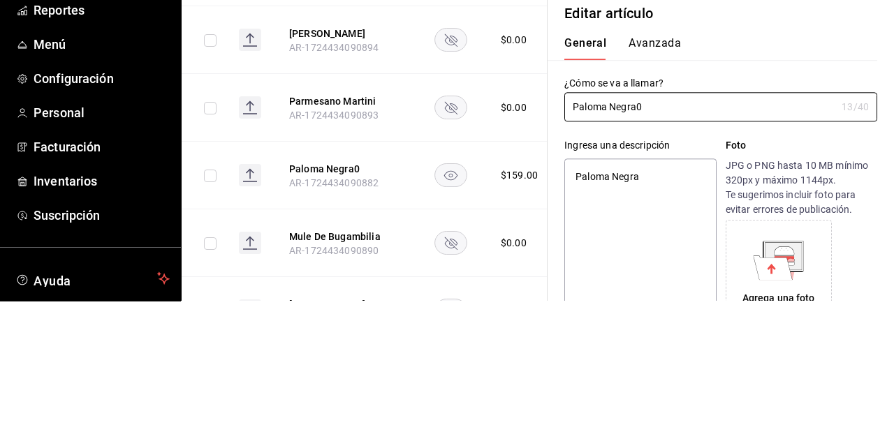
click at [558, 244] on input "Paloma Negra0" at bounding box center [700, 247] width 272 height 28
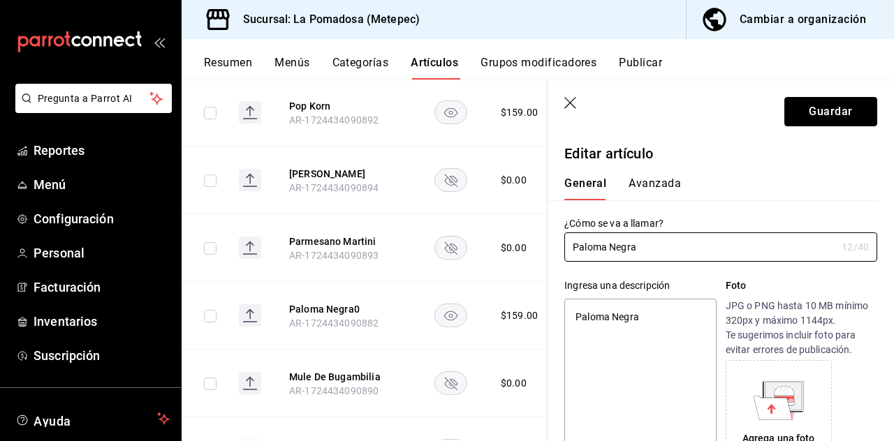
click at [558, 112] on button "Guardar" at bounding box center [830, 111] width 93 height 29
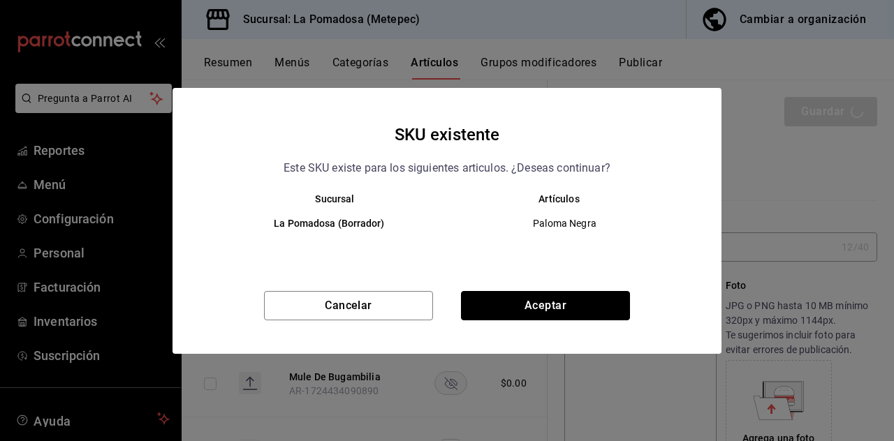
click at [558, 312] on button "Aceptar" at bounding box center [545, 305] width 169 height 29
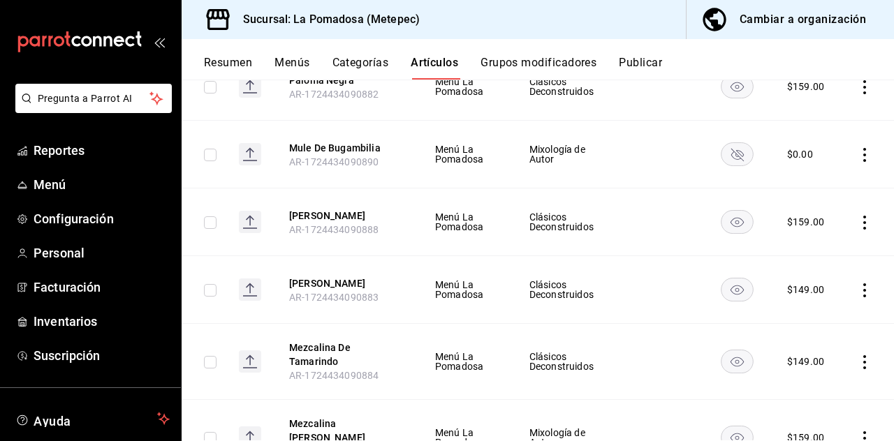
scroll to position [768, 0]
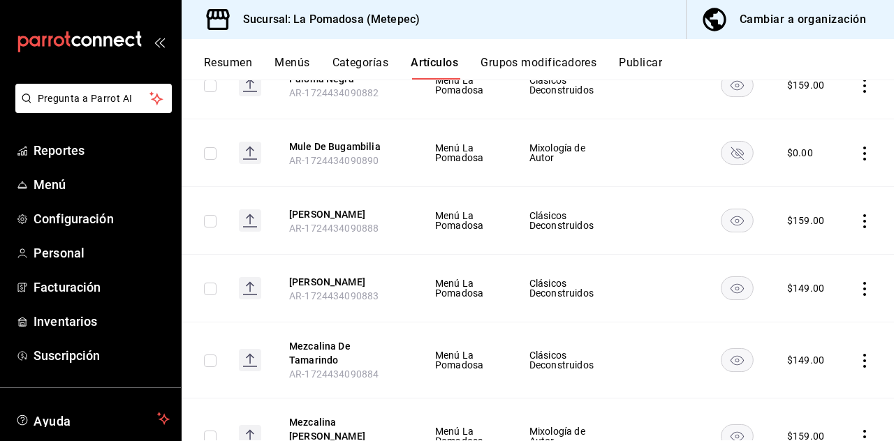
click at [354, 275] on button "[PERSON_NAME]" at bounding box center [345, 282] width 112 height 14
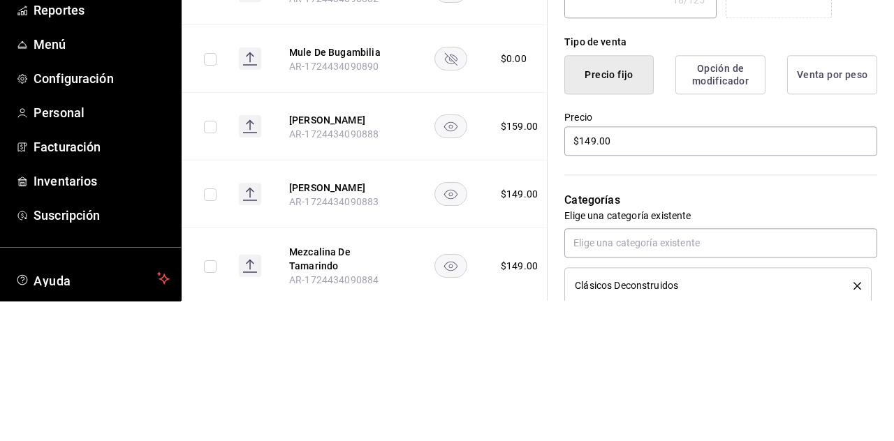
scroll to position [319, 0]
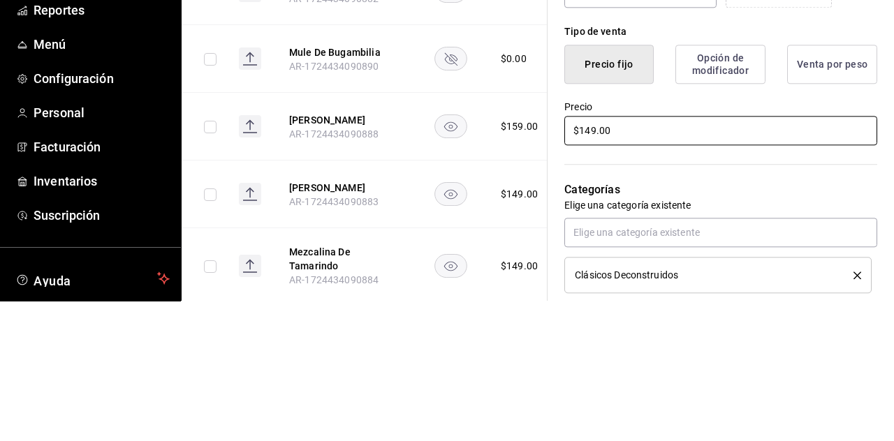
click at [558, 268] on input "$149.00" at bounding box center [720, 270] width 313 height 29
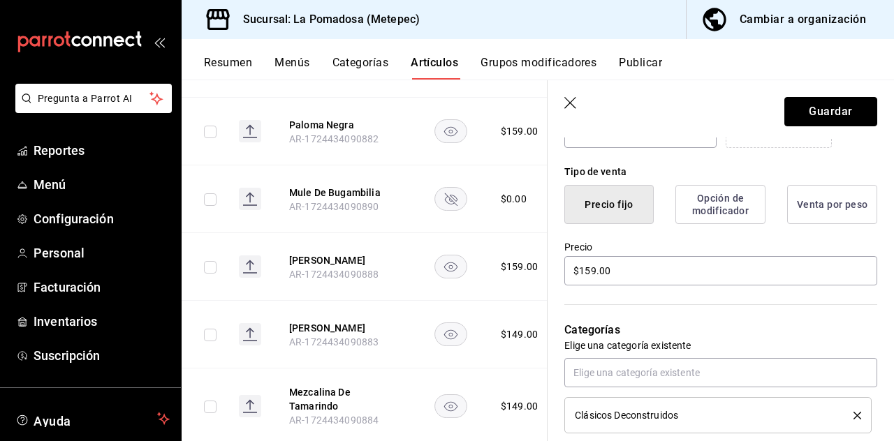
click at [558, 112] on button "Guardar" at bounding box center [830, 111] width 93 height 29
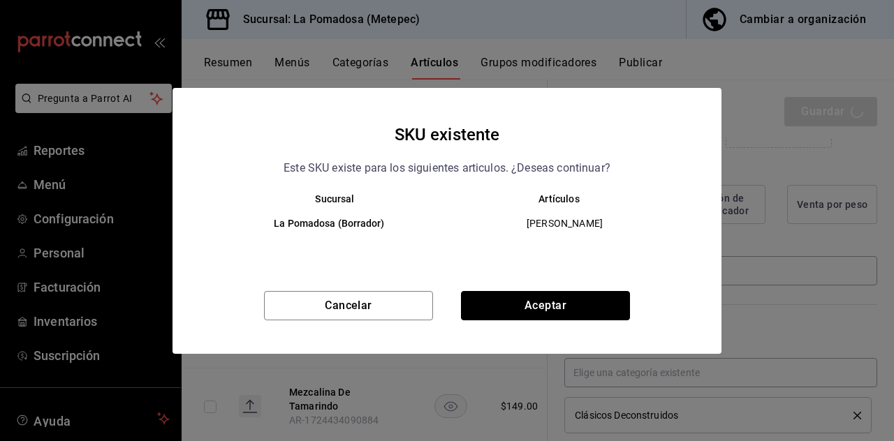
click at [558, 307] on button "Aceptar" at bounding box center [545, 305] width 169 height 29
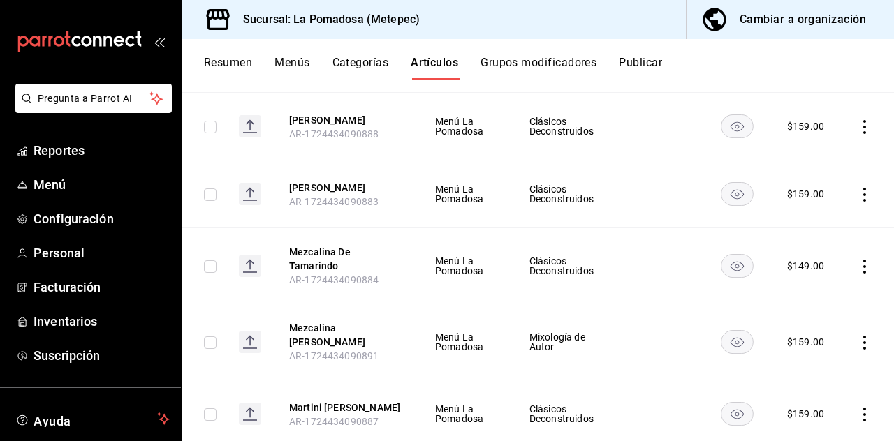
scroll to position [863, 0]
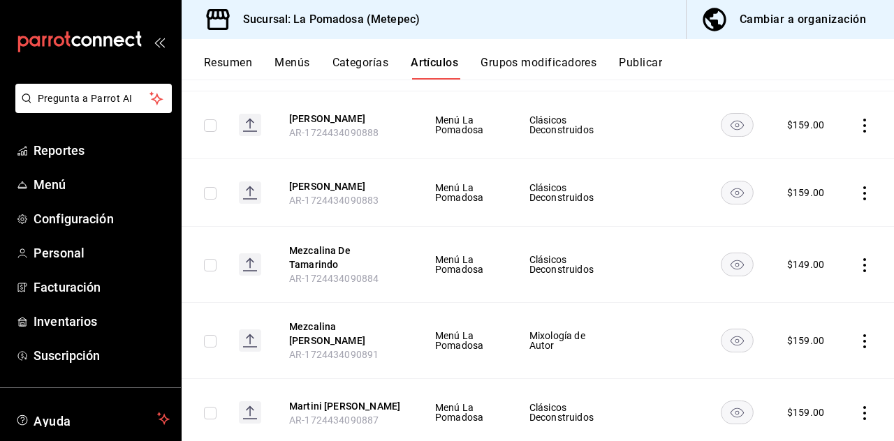
click at [558, 253] on rect "availability-product" at bounding box center [738, 264] width 32 height 23
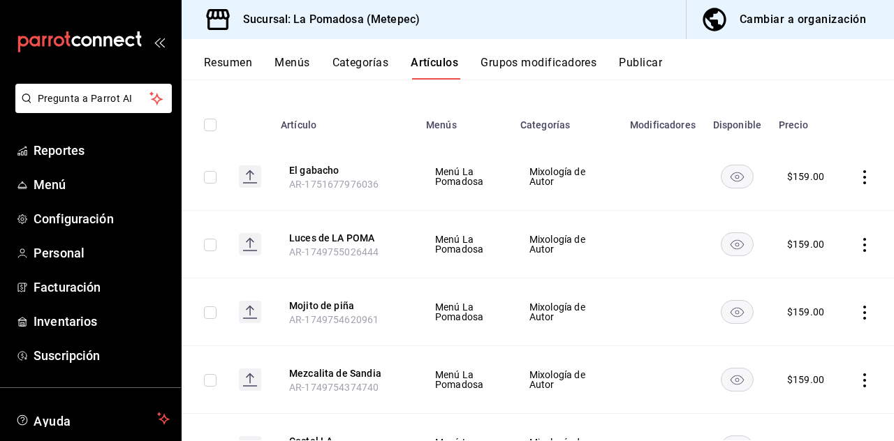
scroll to position [0, 0]
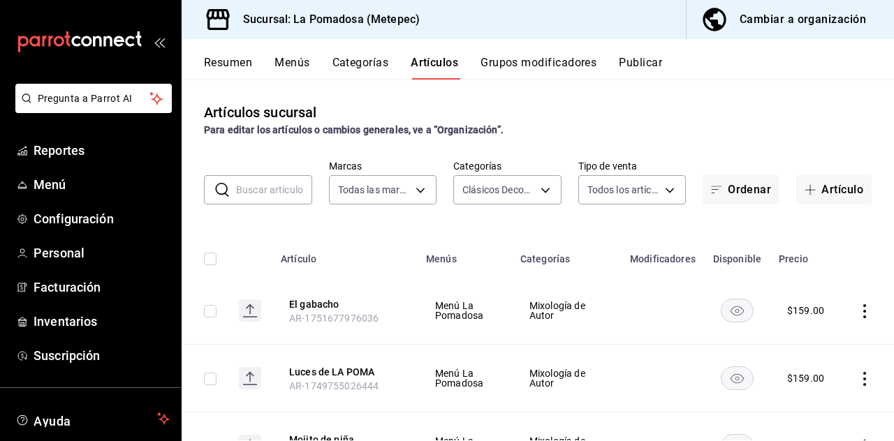
click at [558, 56] on button "Publicar" at bounding box center [640, 68] width 43 height 24
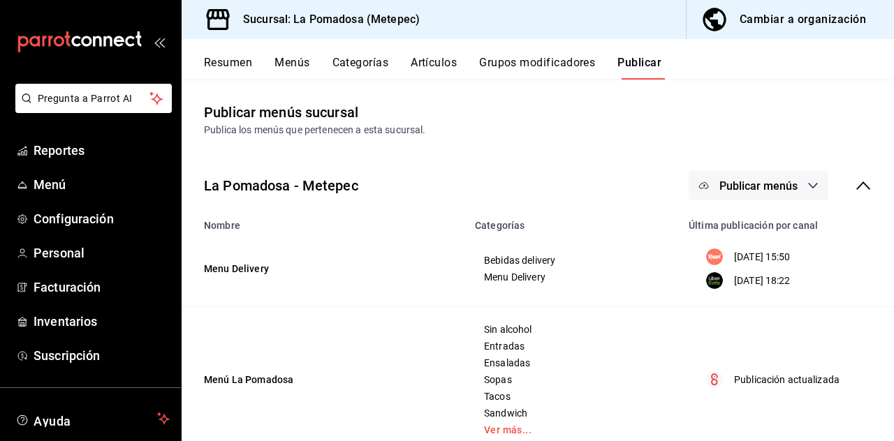
click at [558, 172] on button "Publicar menús" at bounding box center [759, 185] width 140 height 29
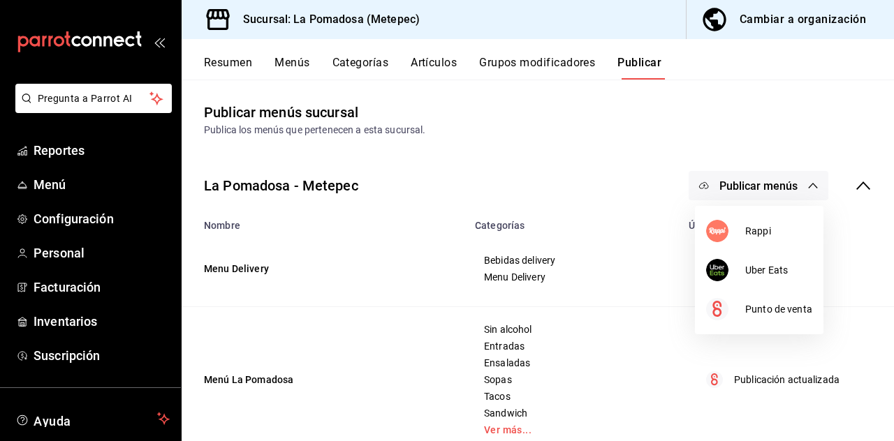
click at [558, 309] on span "Punto de venta" at bounding box center [778, 309] width 67 height 15
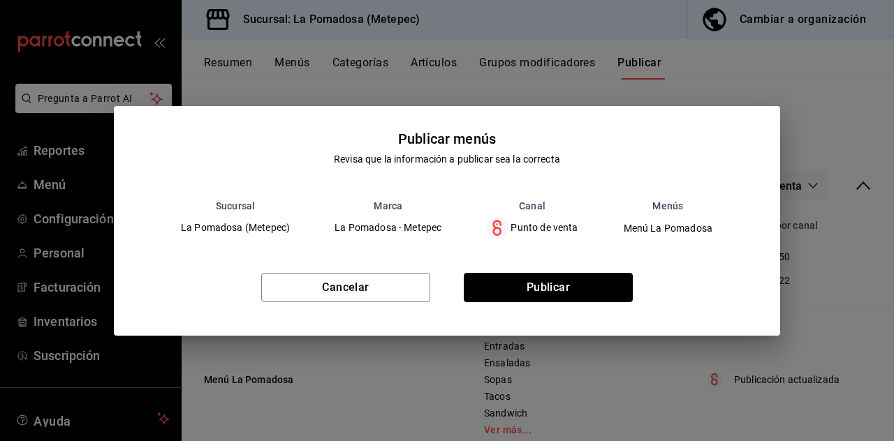
click at [558, 302] on button "Publicar" at bounding box center [548, 287] width 169 height 29
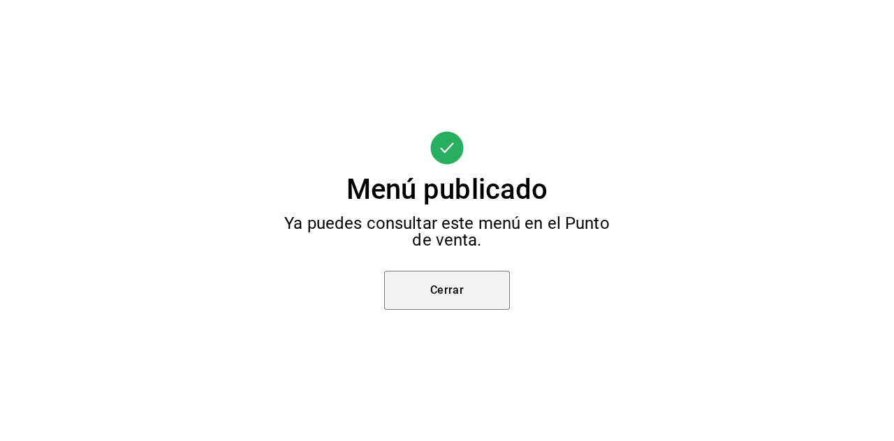
click at [441, 310] on button "Cerrar" at bounding box center [447, 290] width 126 height 39
